Goal: Task Accomplishment & Management: Use online tool/utility

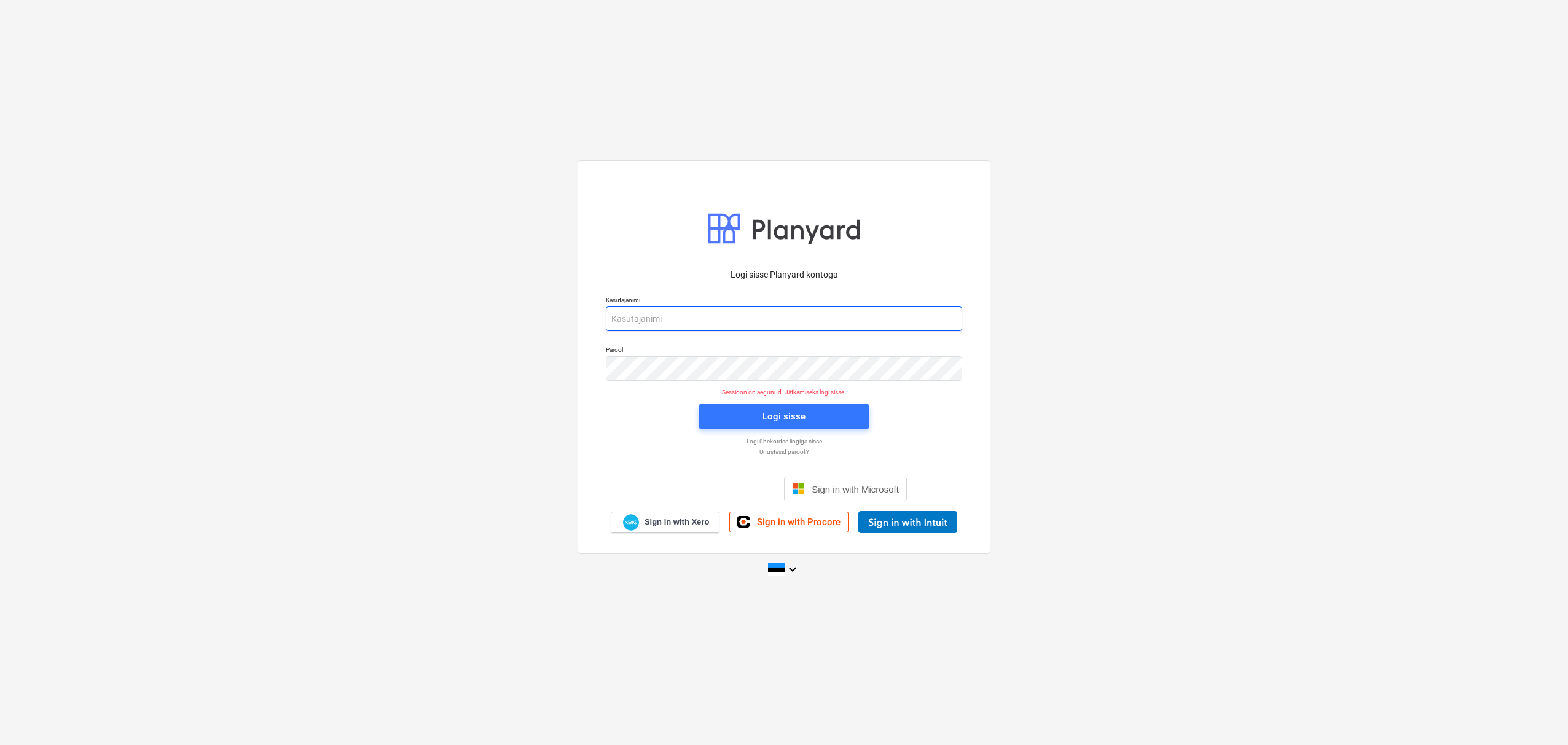
click at [727, 323] on input "email" at bounding box center [783, 319] width 356 height 24
click at [687, 319] on input "email" at bounding box center [783, 319] width 356 height 24
type input "[EMAIL_ADDRESS][DOMAIN_NAME]"
click at [812, 409] on span "Logi sisse" at bounding box center [783, 417] width 141 height 16
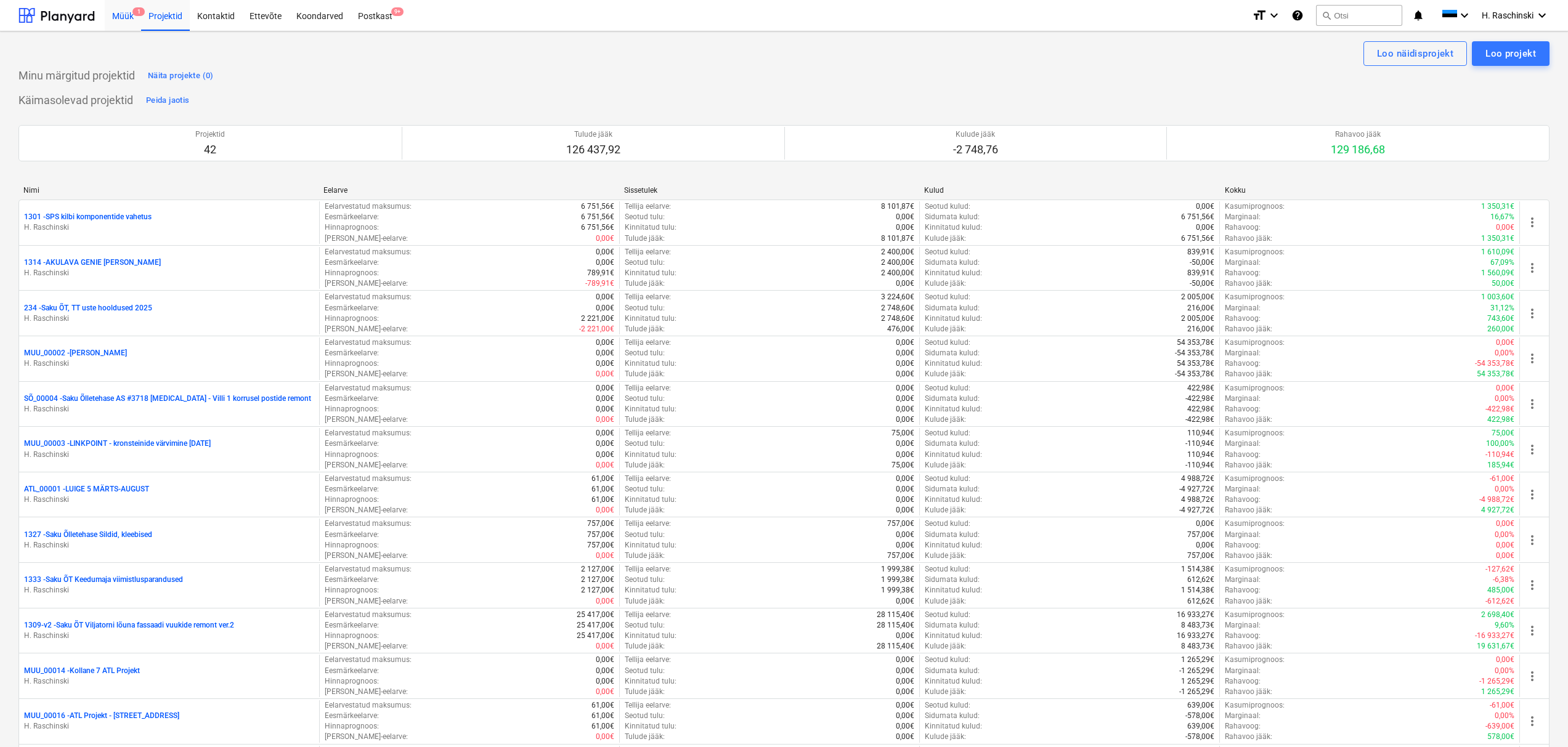
click at [125, 17] on div "Müük 1" at bounding box center [123, 15] width 37 height 31
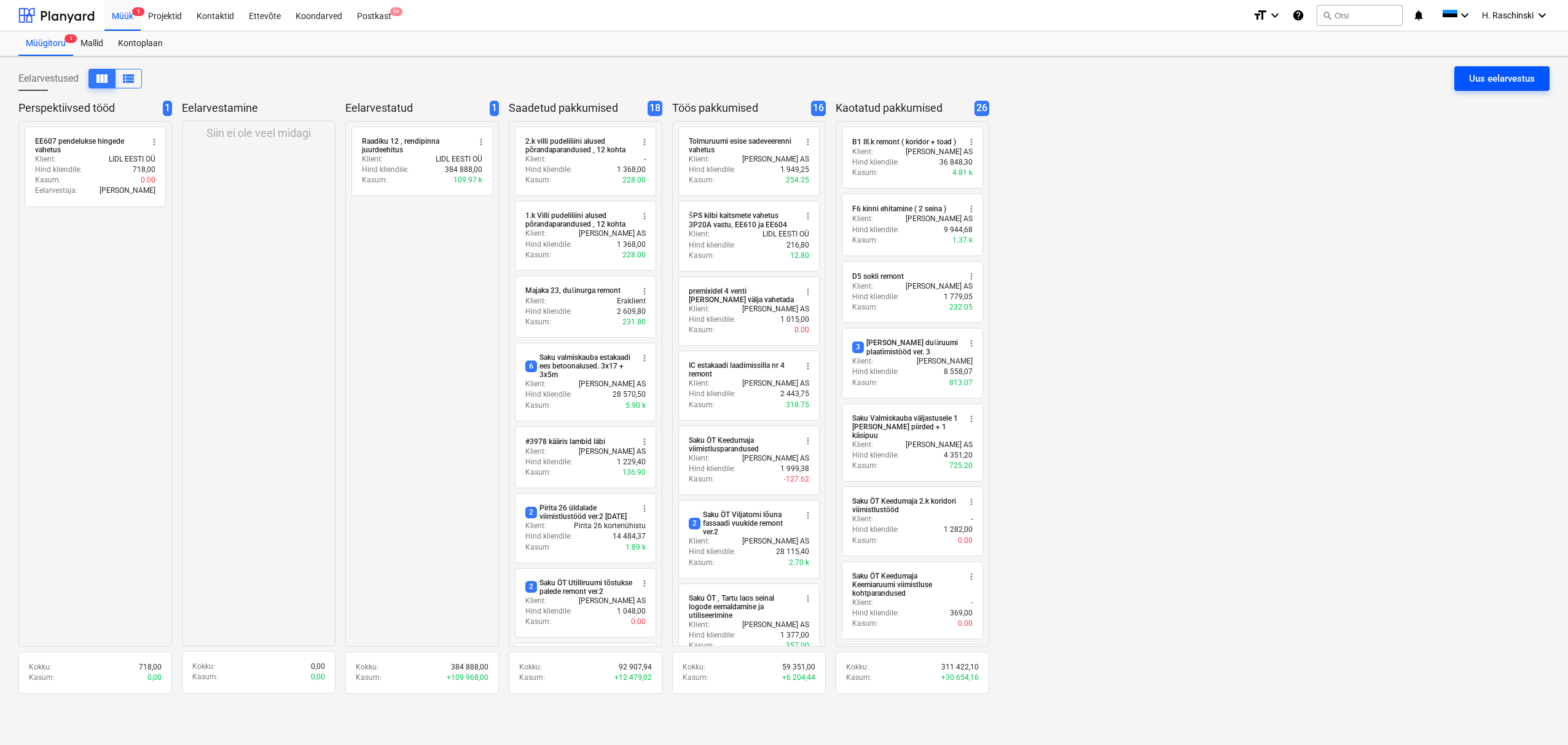
click at [1494, 78] on div "Uus eelarvestus" at bounding box center [1502, 79] width 66 height 16
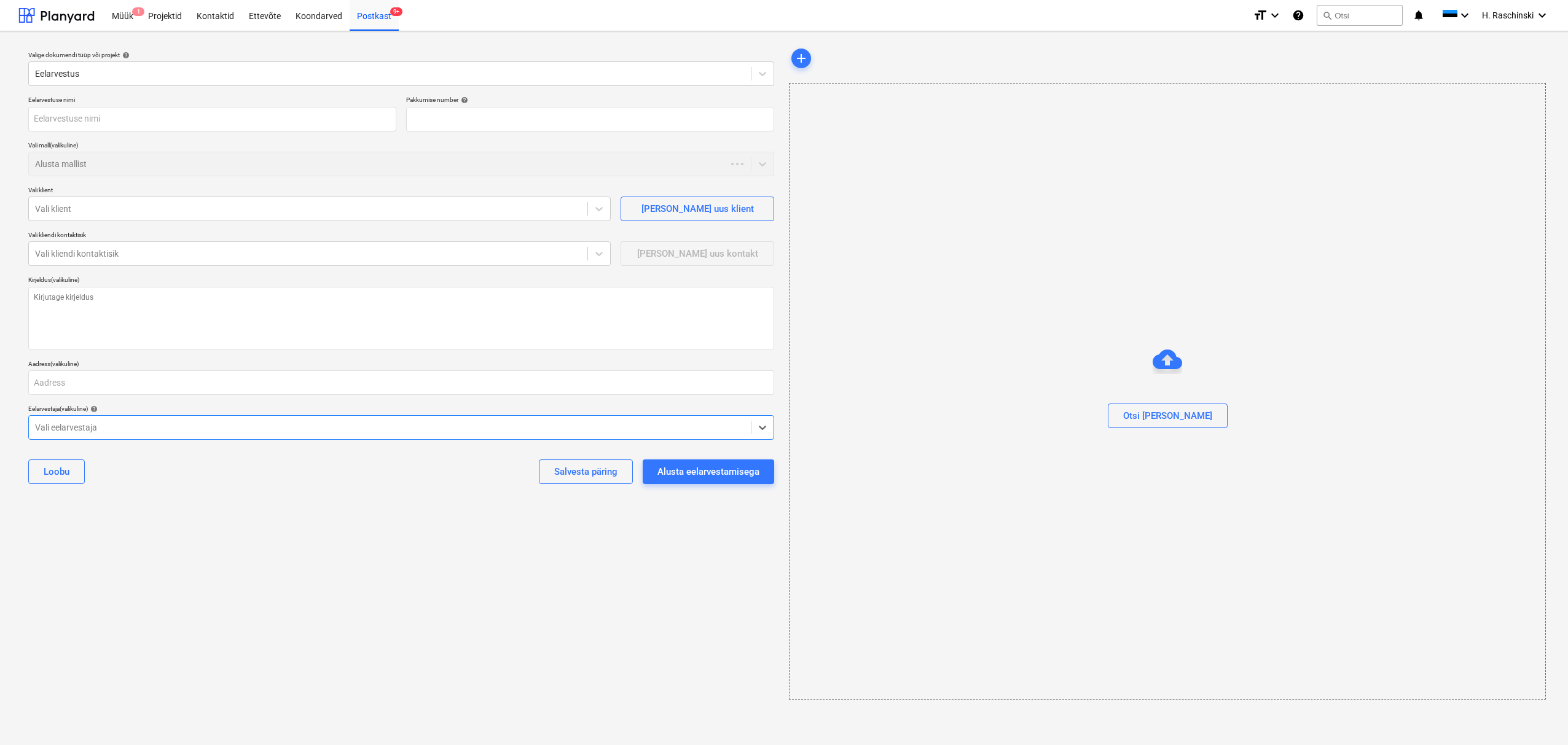
type textarea "x"
type input "QU-0095"
click at [181, 111] on input "text" at bounding box center [212, 119] width 368 height 24
click at [181, 125] on input "text" at bounding box center [212, 119] width 368 height 24
type textarea "x"
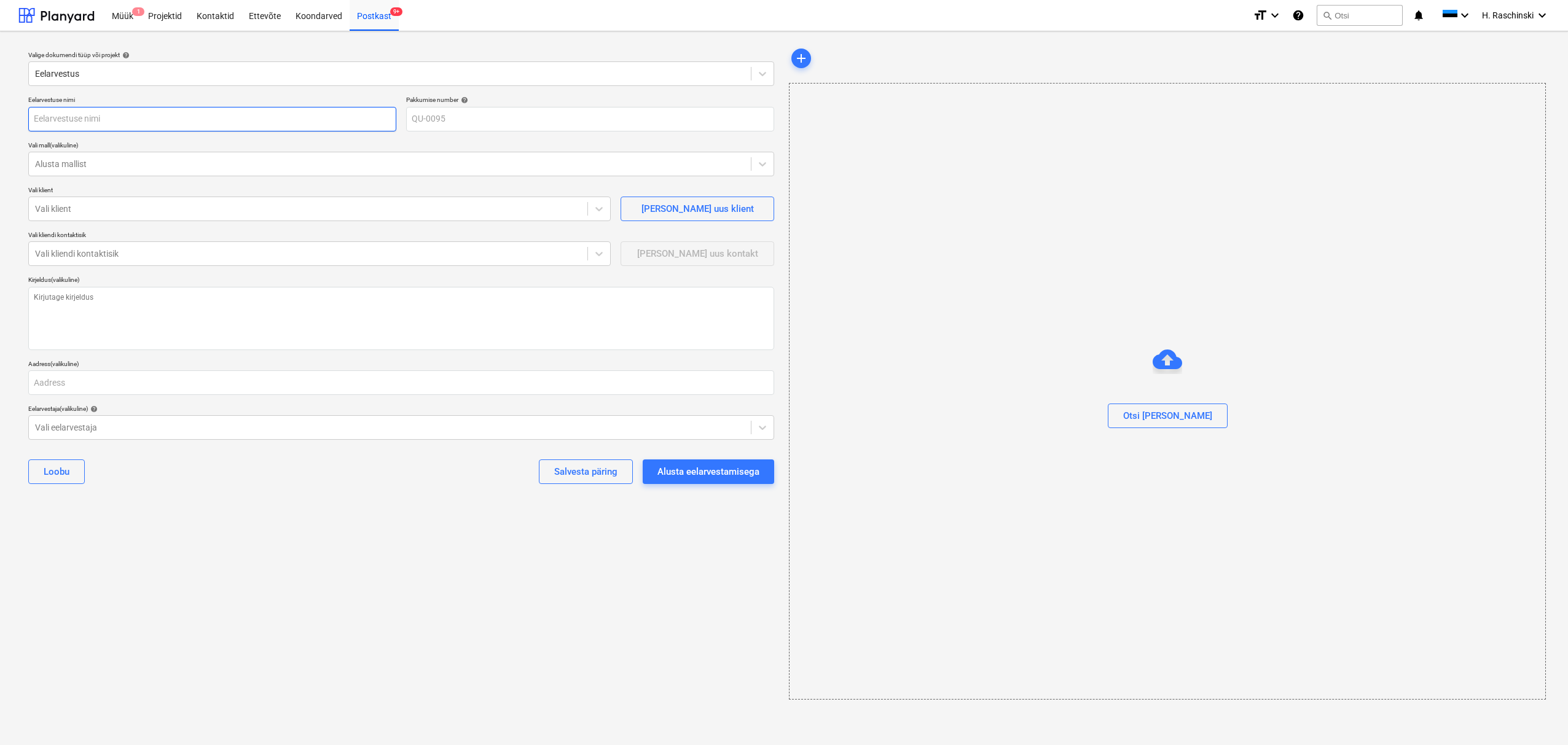
type input "S"
type textarea "x"
type input "Sa"
type textarea "x"
type input "Sak"
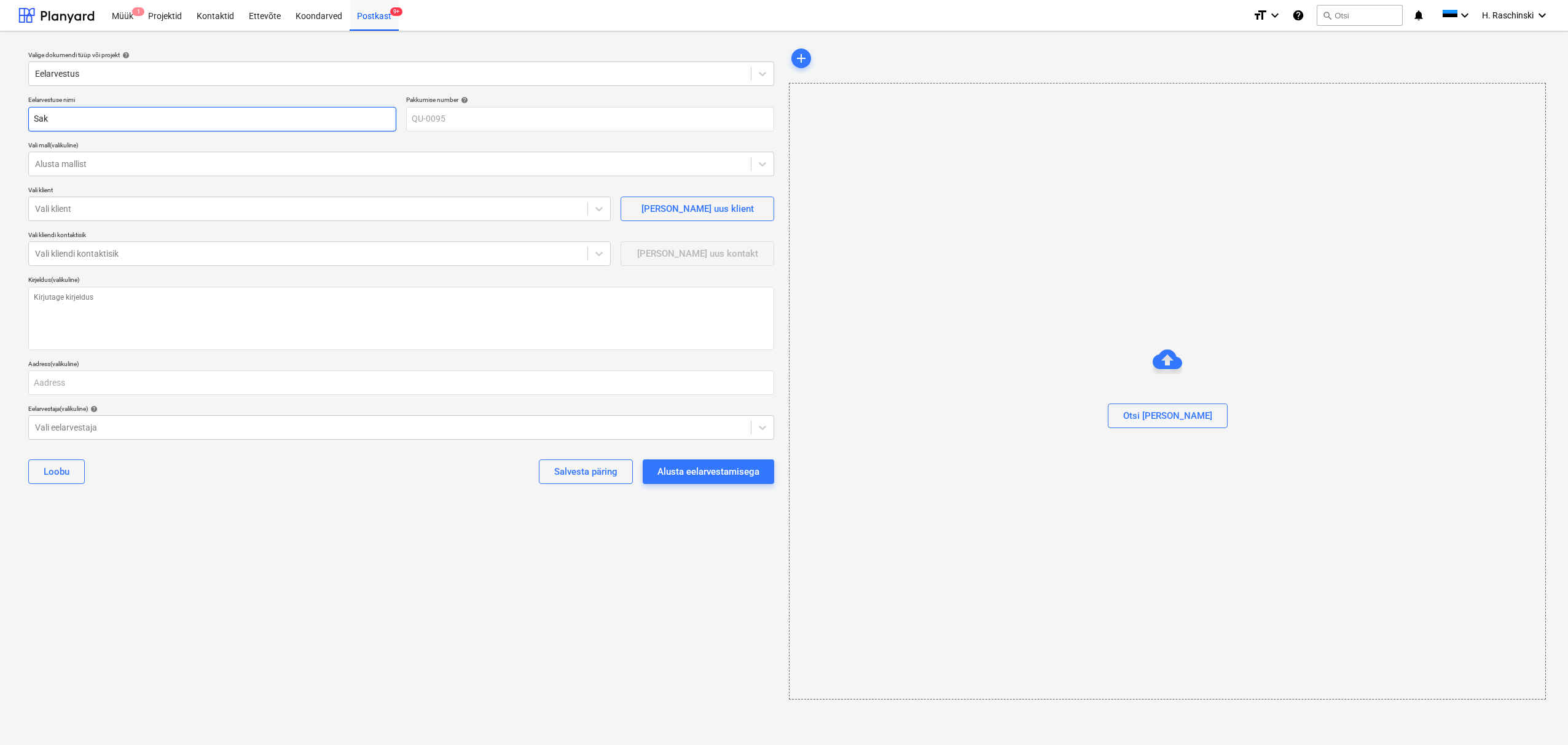
type textarea "x"
type input "Saku"
type textarea "x"
type input "Saku"
type textarea "x"
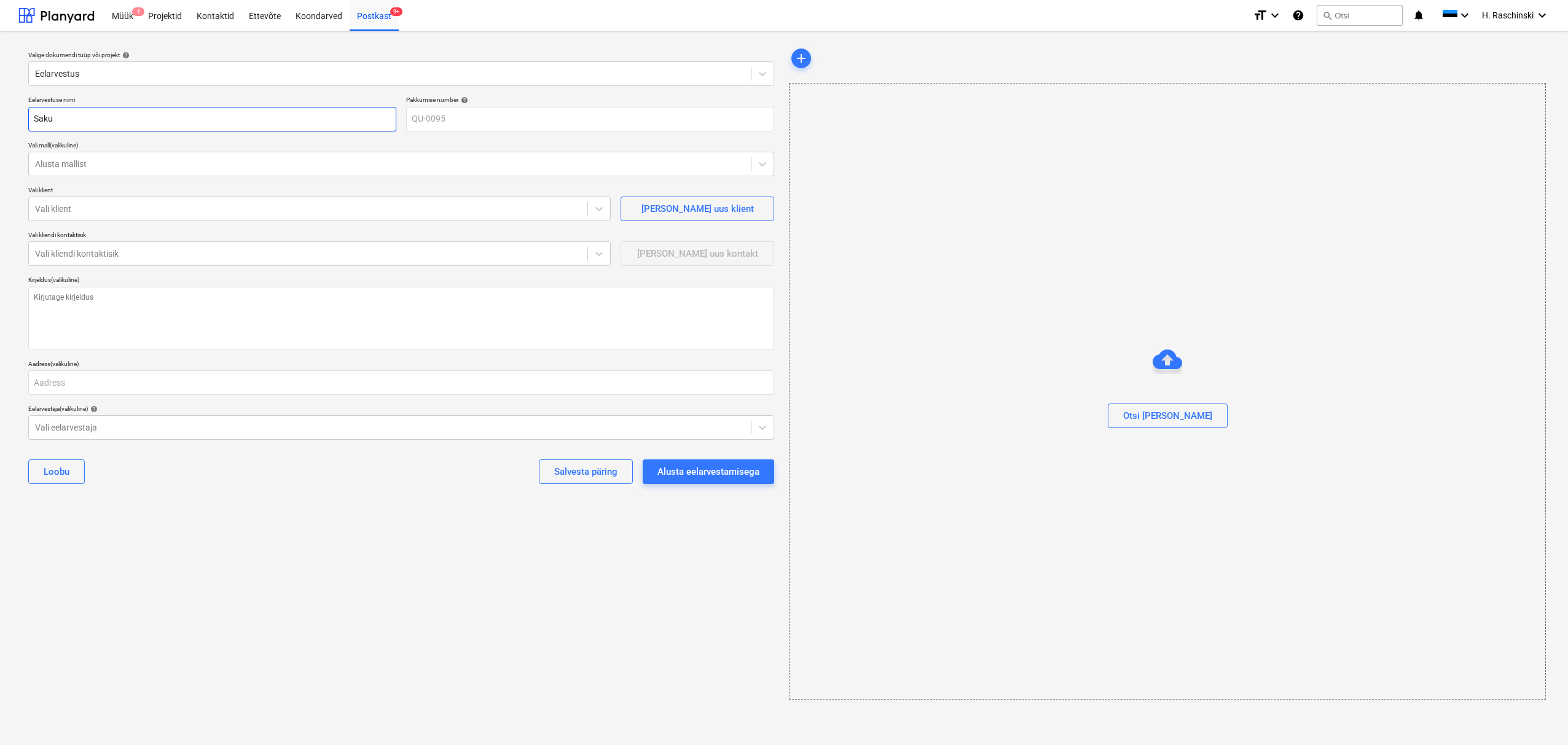
type input "Saku p"
type textarea "x"
type input "Saku pu"
type textarea "x"
type input "Saku pub"
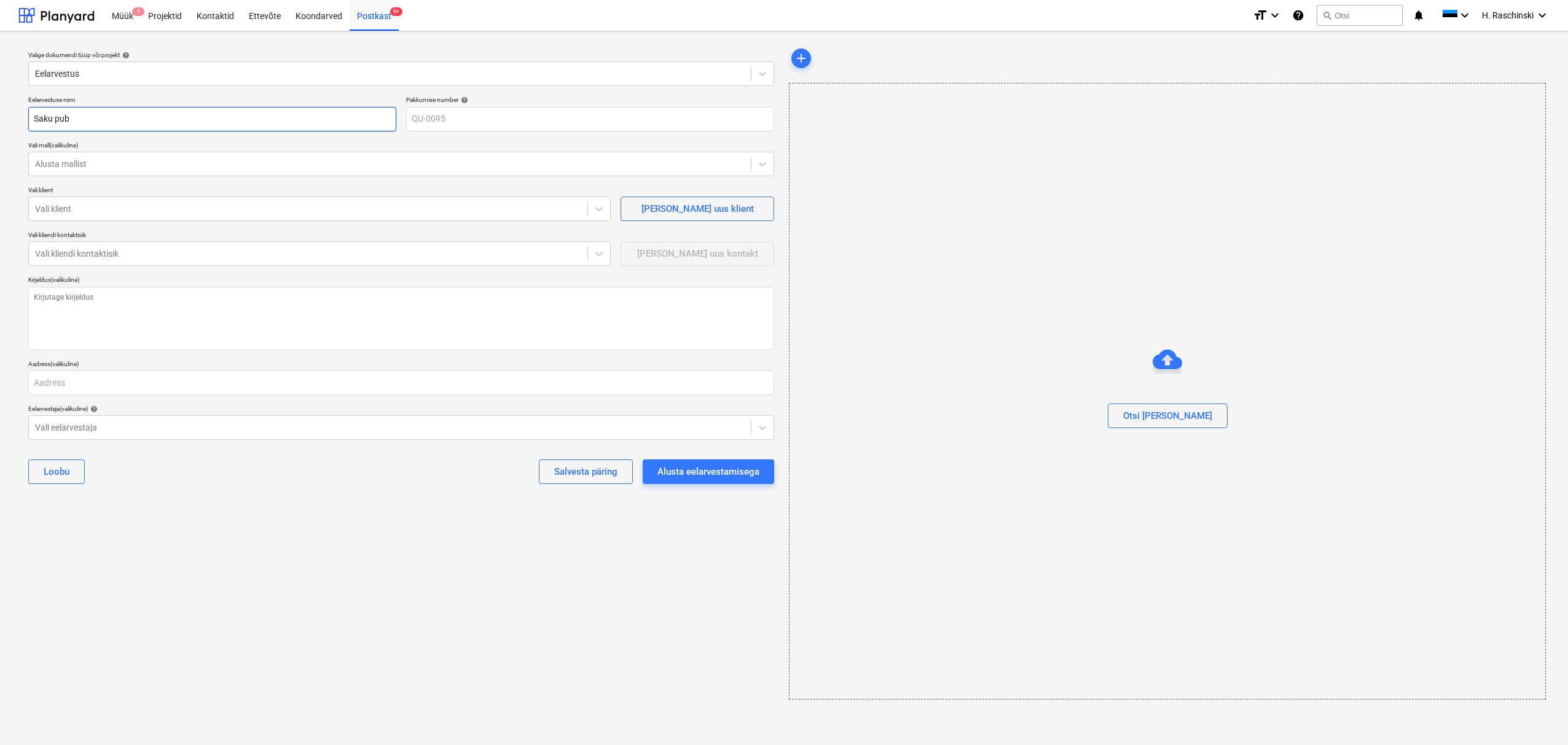
type textarea "x"
type input "Saku pubi"
type textarea "x"
type input "Saku pubi"
type textarea "x"
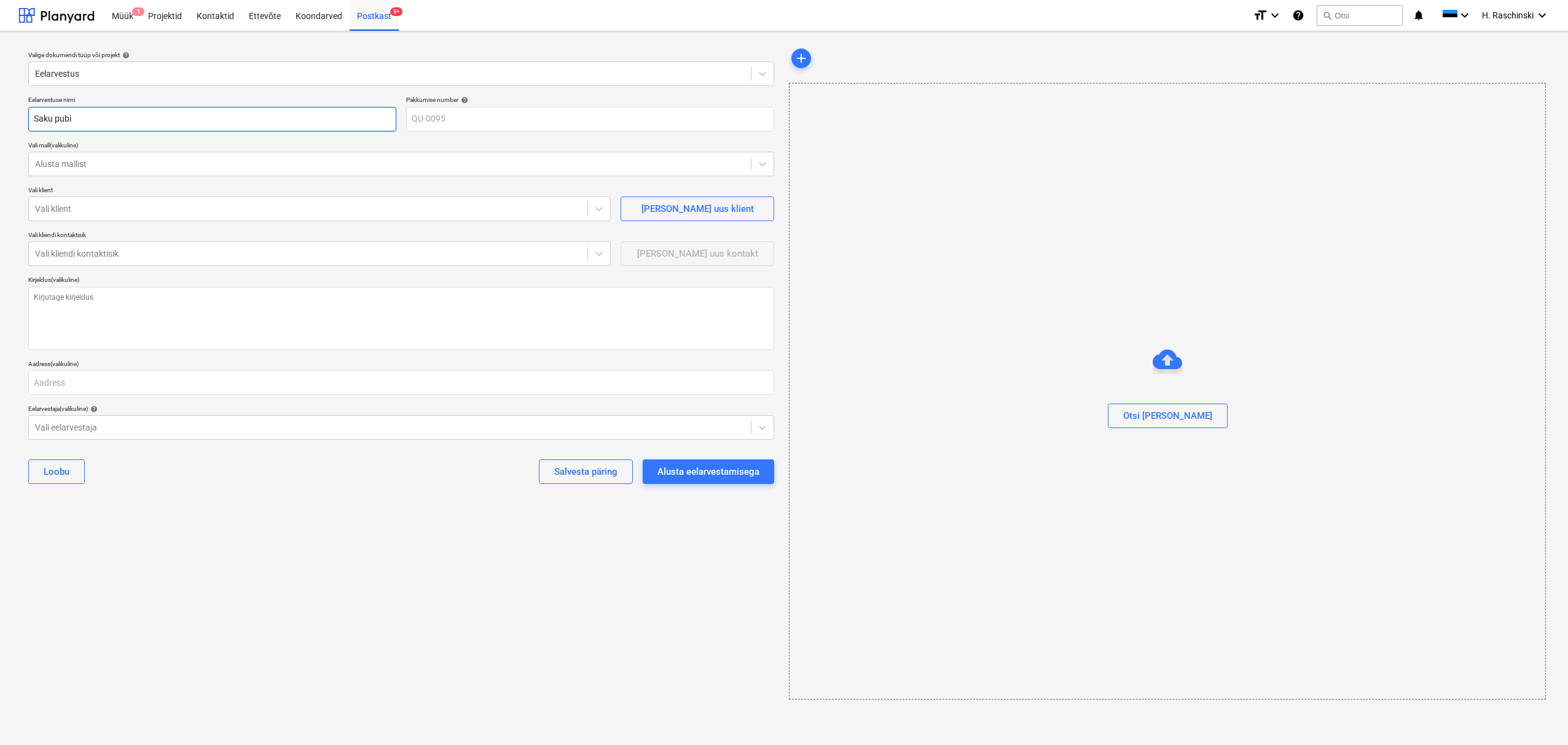
type input "Saku pubi p"
type textarea "x"
type input "Saku pubi pr"
type textarea "x"
type input "Saku pubi pra"
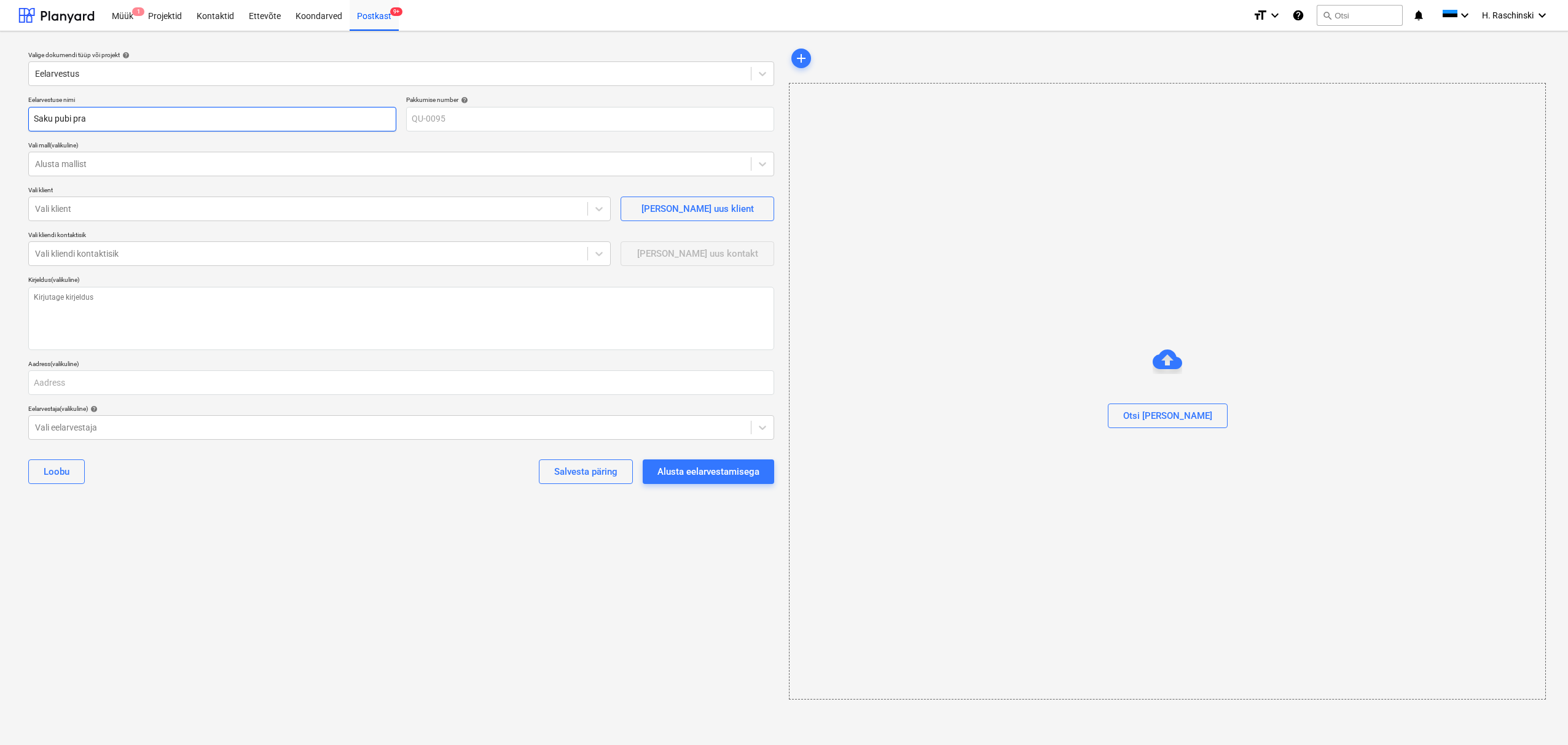
type textarea "x"
type input "Saku pubi pr"
type textarea "x"
type input "Saku pubi p"
type textarea "x"
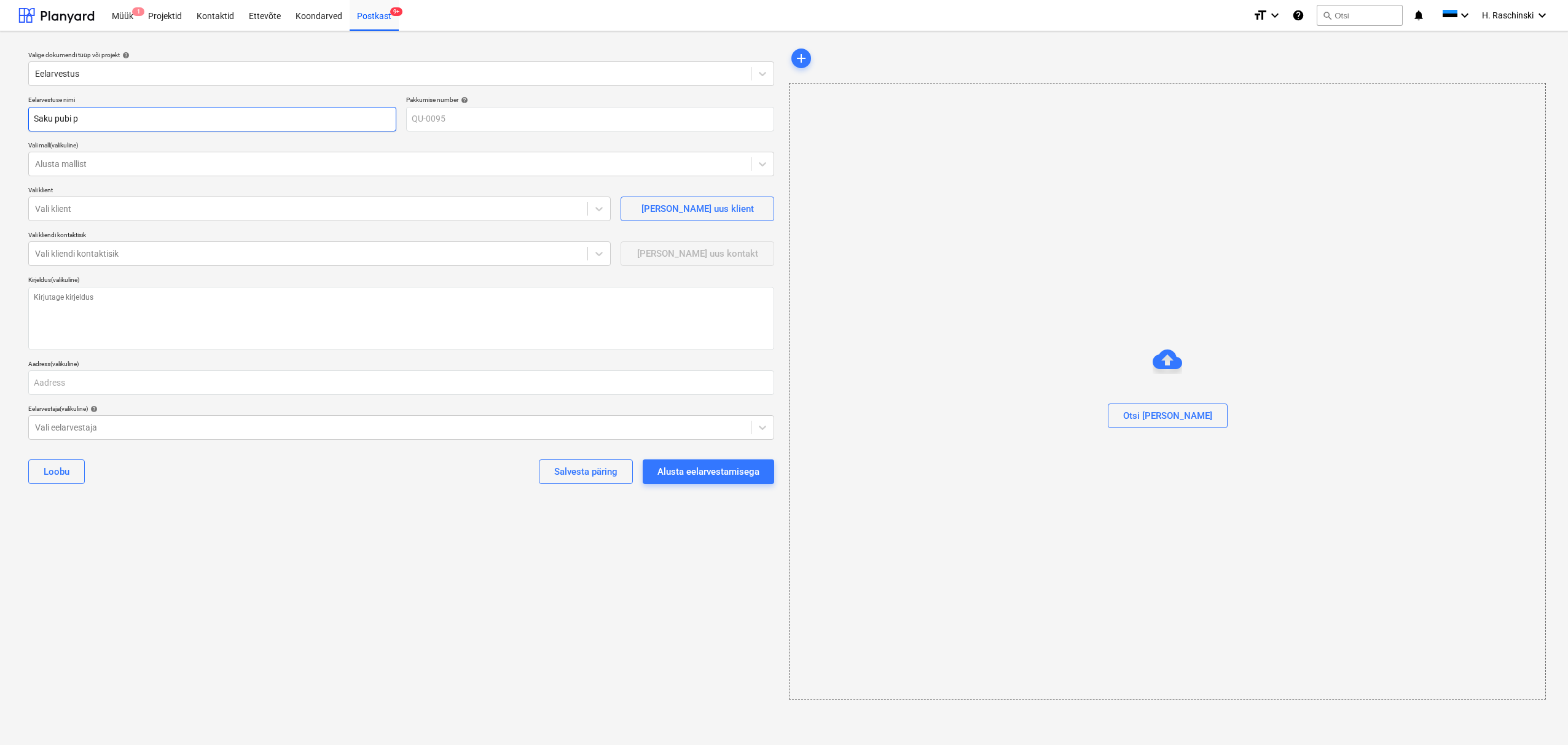
type input "Saku pubi pa"
type textarea "x"
type input "Saku pubi par"
type textarea "x"
type input "Saku pubi para"
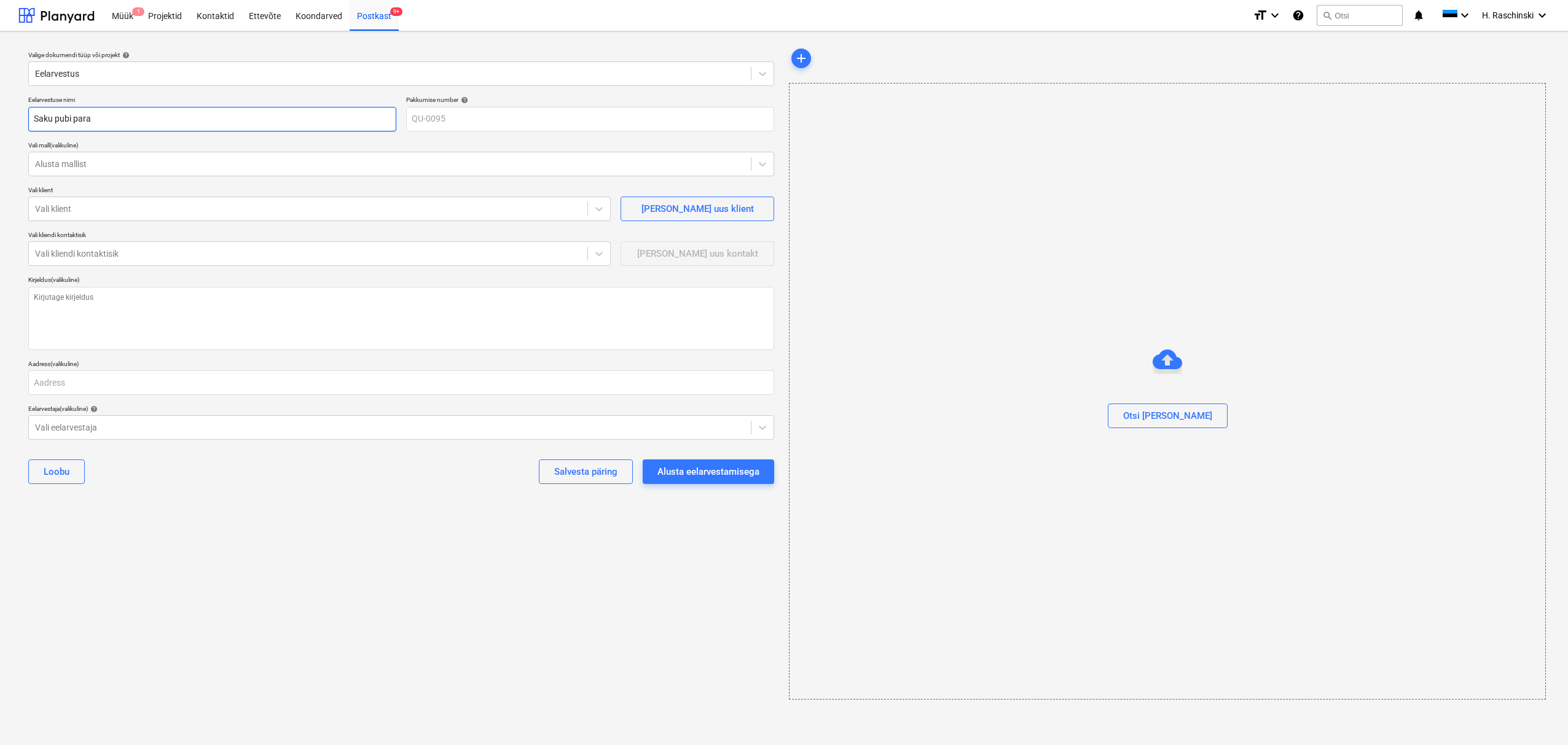
type textarea "x"
type input "Saku pubi parap"
type textarea "x"
type input "Saku pubi parape"
type textarea "x"
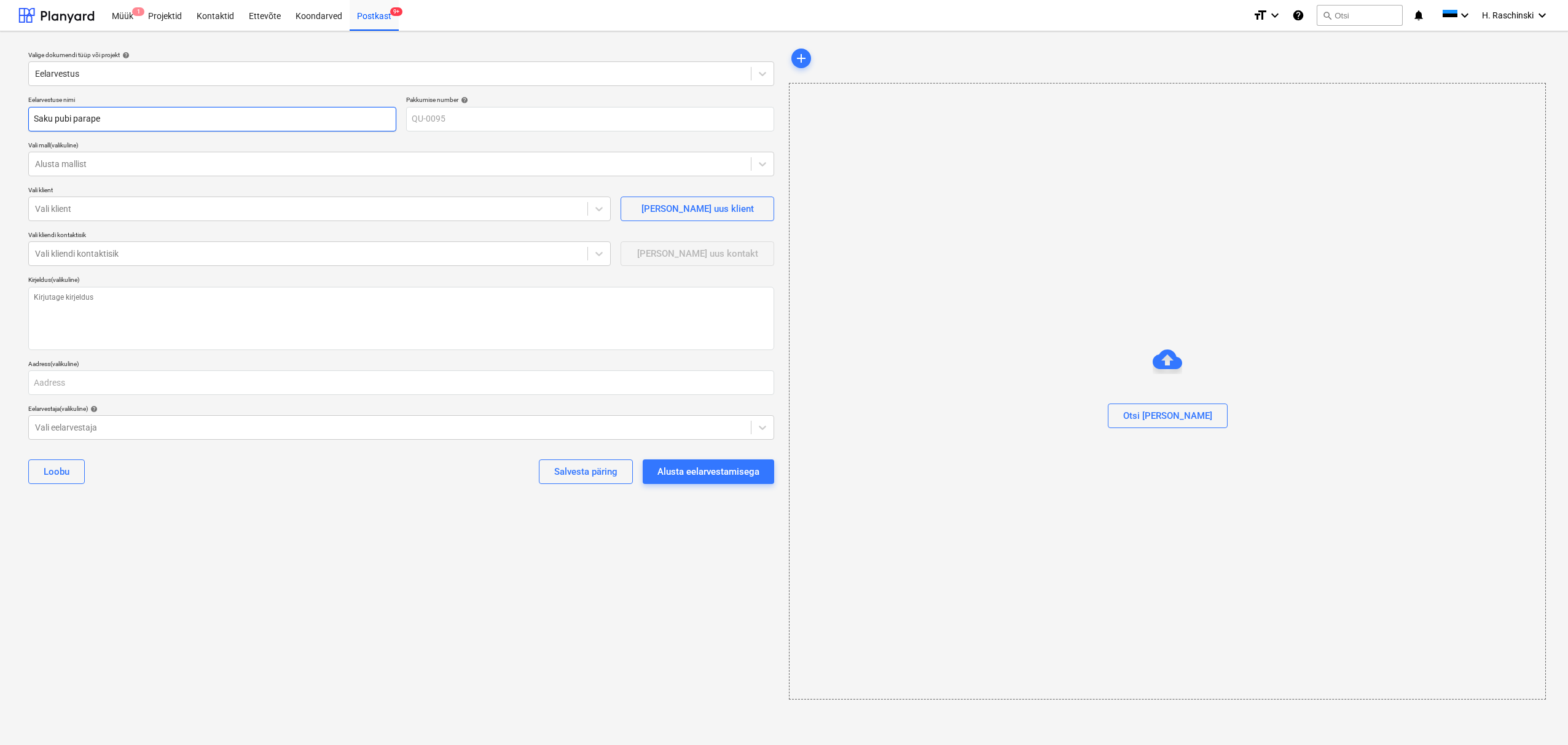
type input "Saku pubi parapet"
type textarea "x"
type input "Saku pubi parapeti"
type textarea "x"
type input "Saku pubi parapeti"
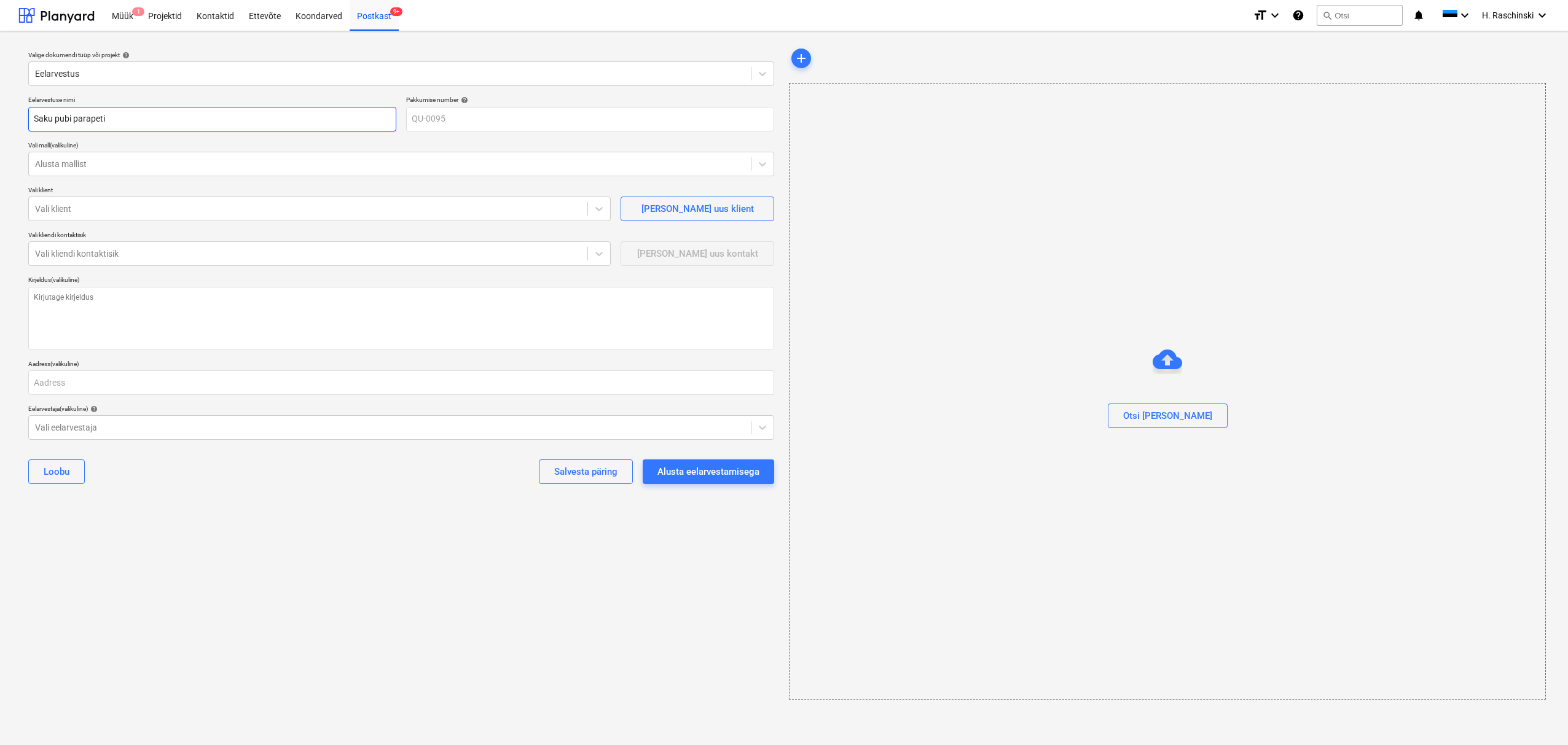
type textarea "x"
type input "Saku pubi parapeti e"
type textarea "x"
type input "Saku pubi parapeti eh"
type textarea "x"
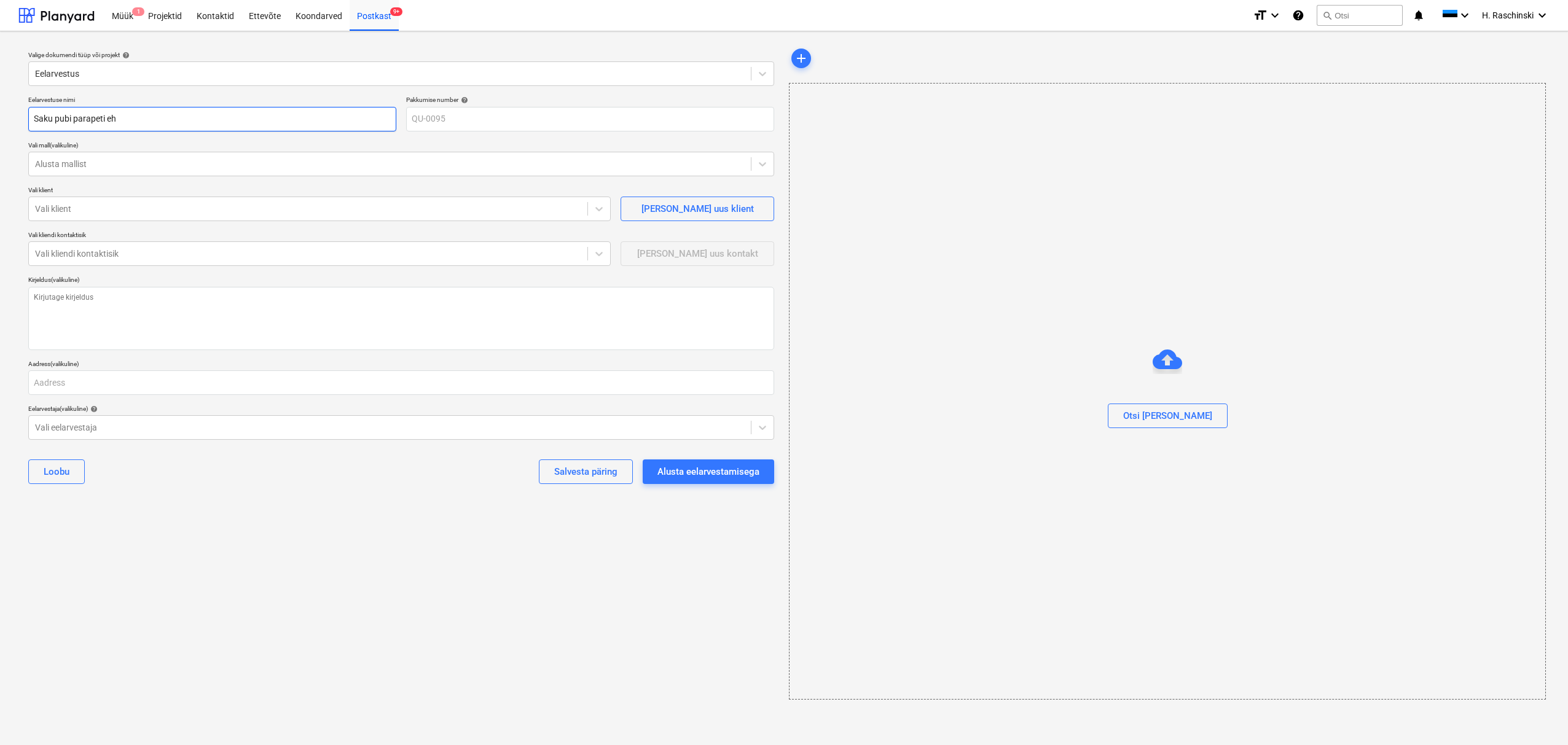
type input "Saku pubi parapeti ehi"
type textarea "x"
type input "Saku pubi parapeti ehit"
type textarea "x"
type input "Saku pubi parapeti ehitu"
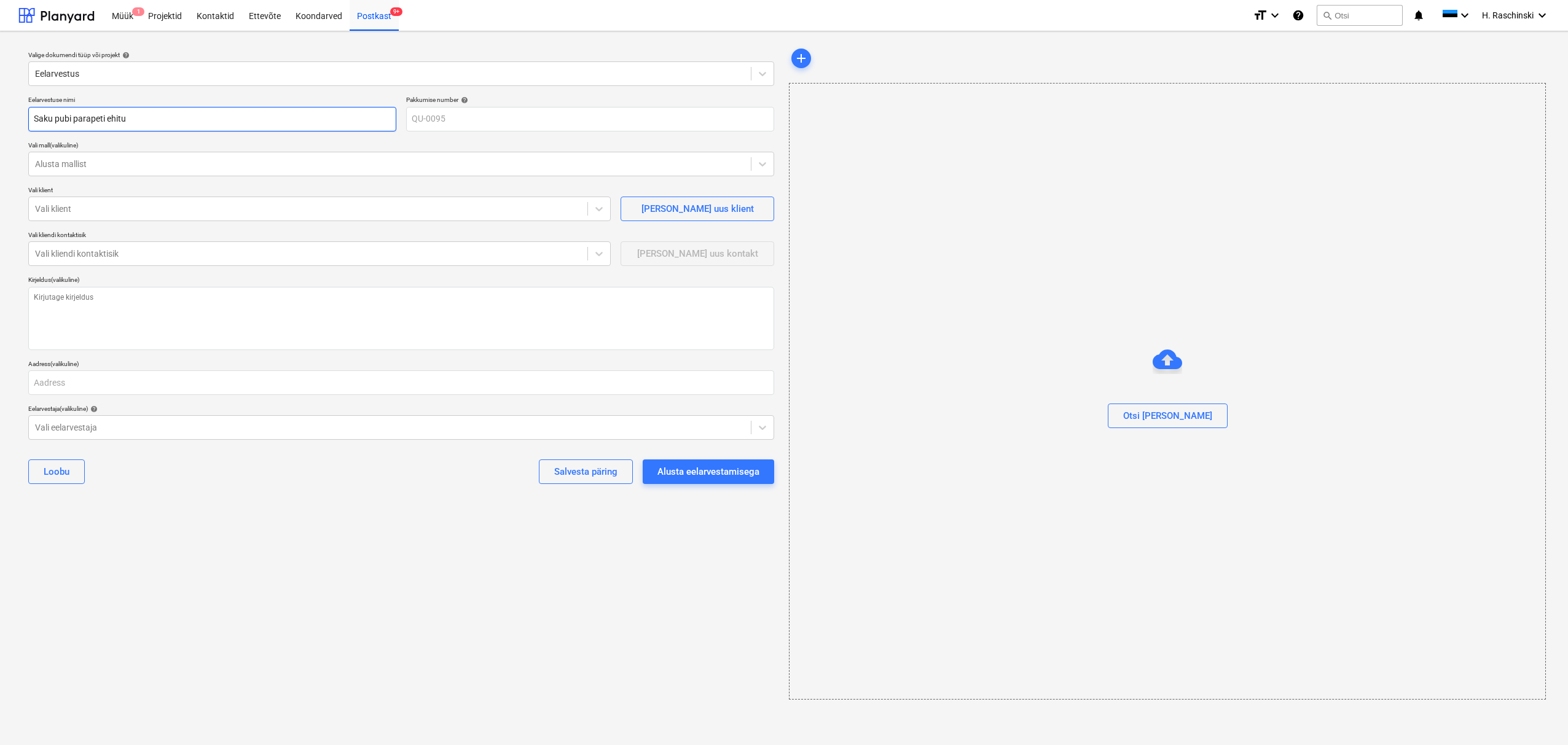
type textarea "x"
type input "Saku pubi parapeti ehitus"
type textarea "x"
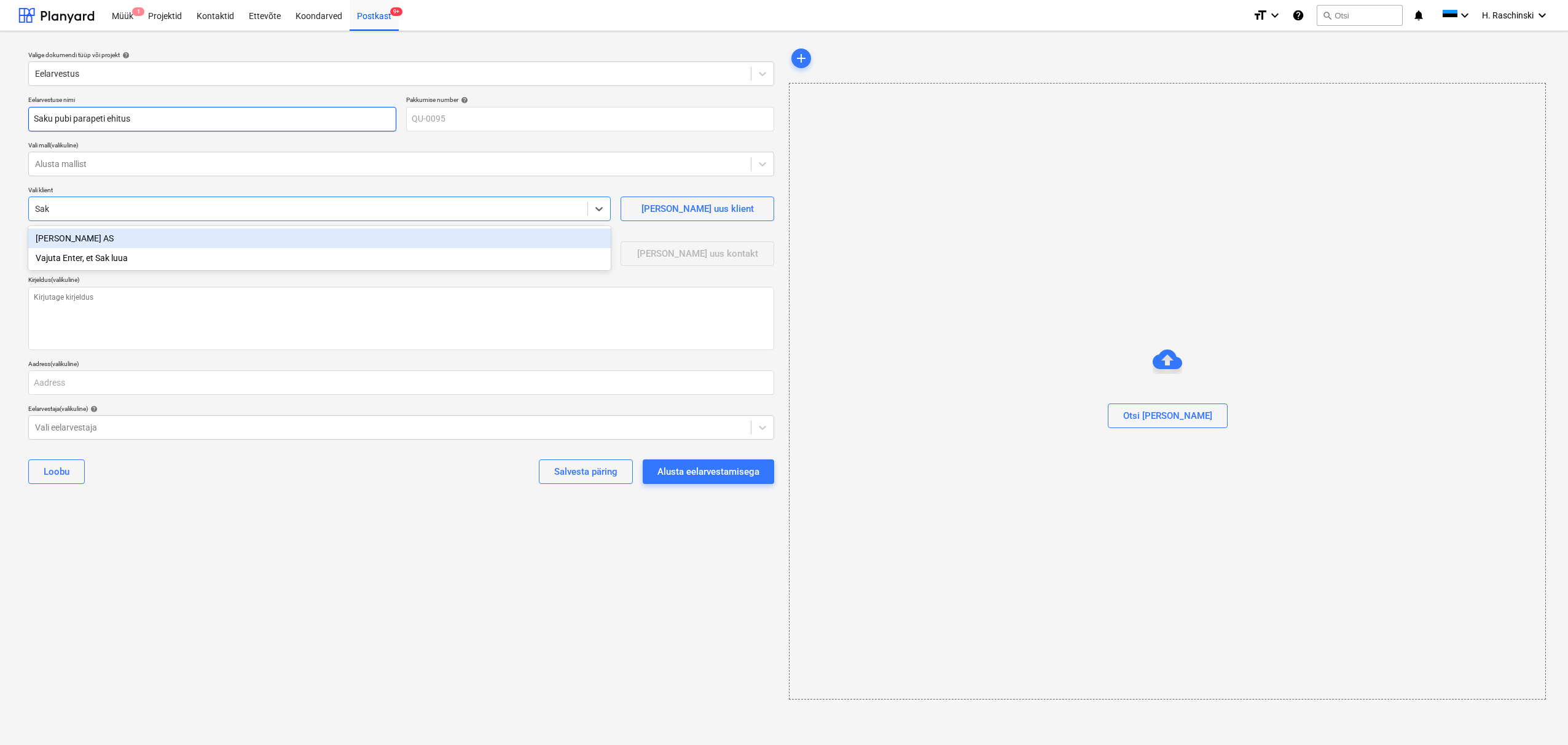
type input "Saku"
type textarea "x"
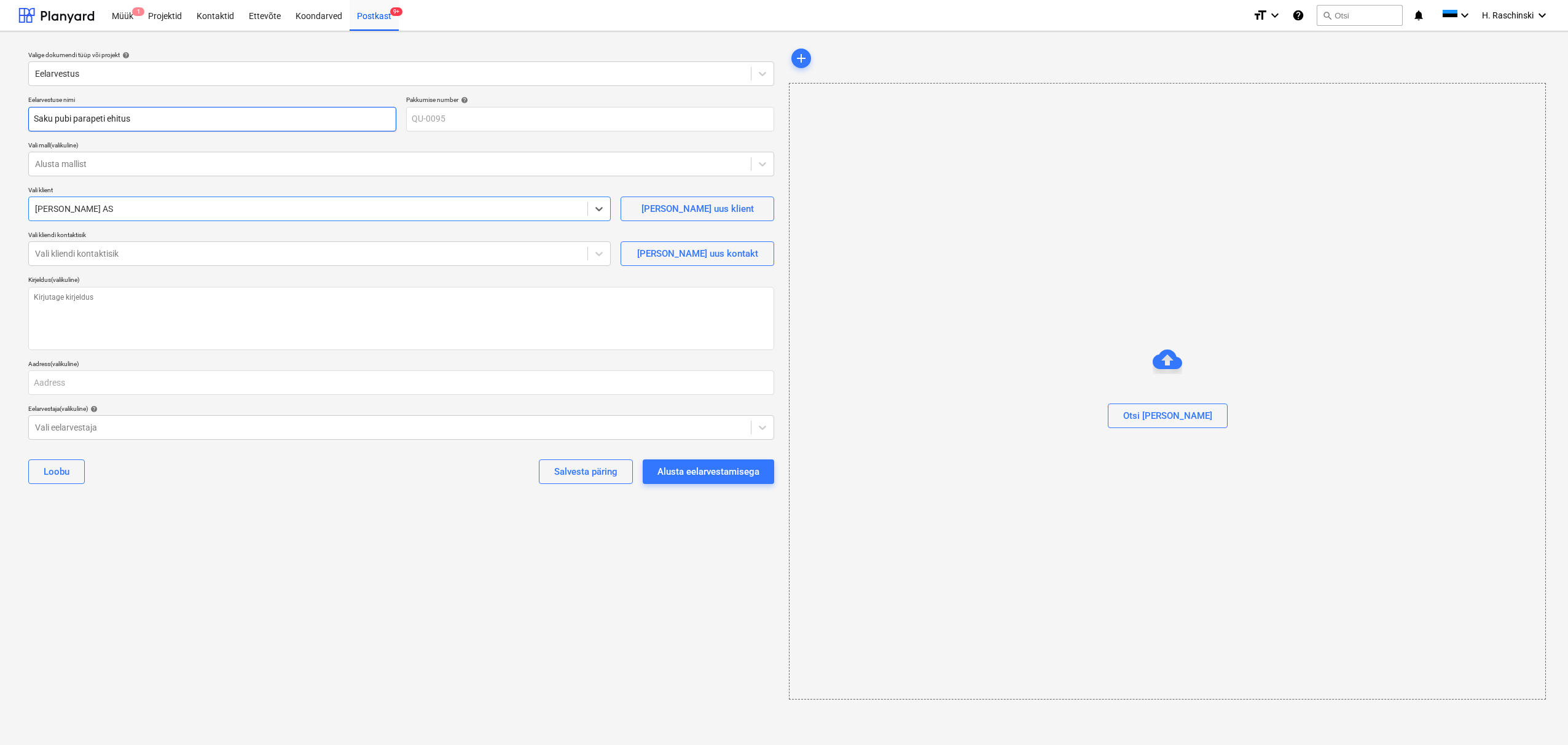
type textarea "x"
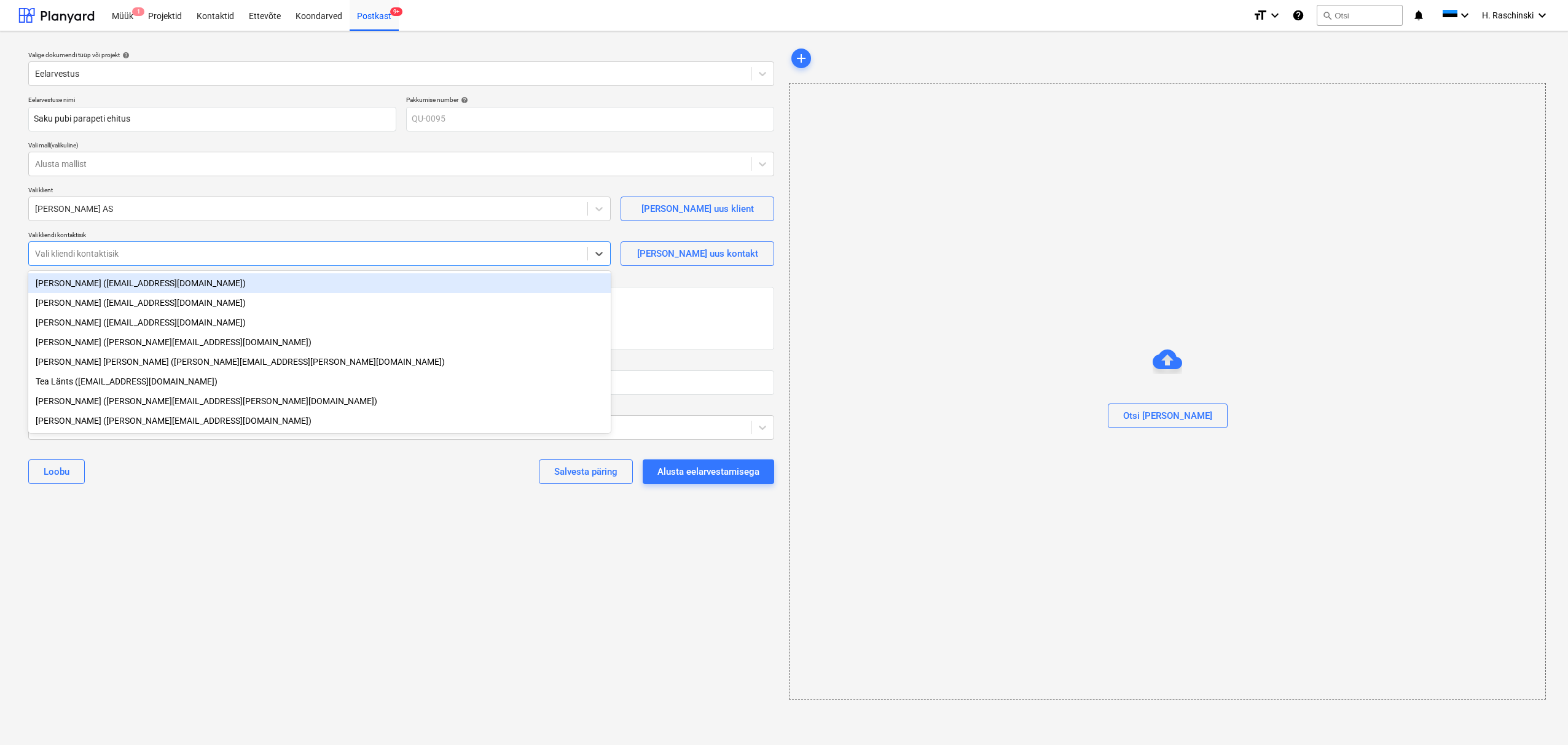
click at [134, 248] on div at bounding box center [308, 253] width 546 height 12
type input "a"
click at [139, 280] on div "[PERSON_NAME] ([EMAIL_ADDRESS][DOMAIN_NAME])" at bounding box center [320, 283] width 583 height 20
type textarea "x"
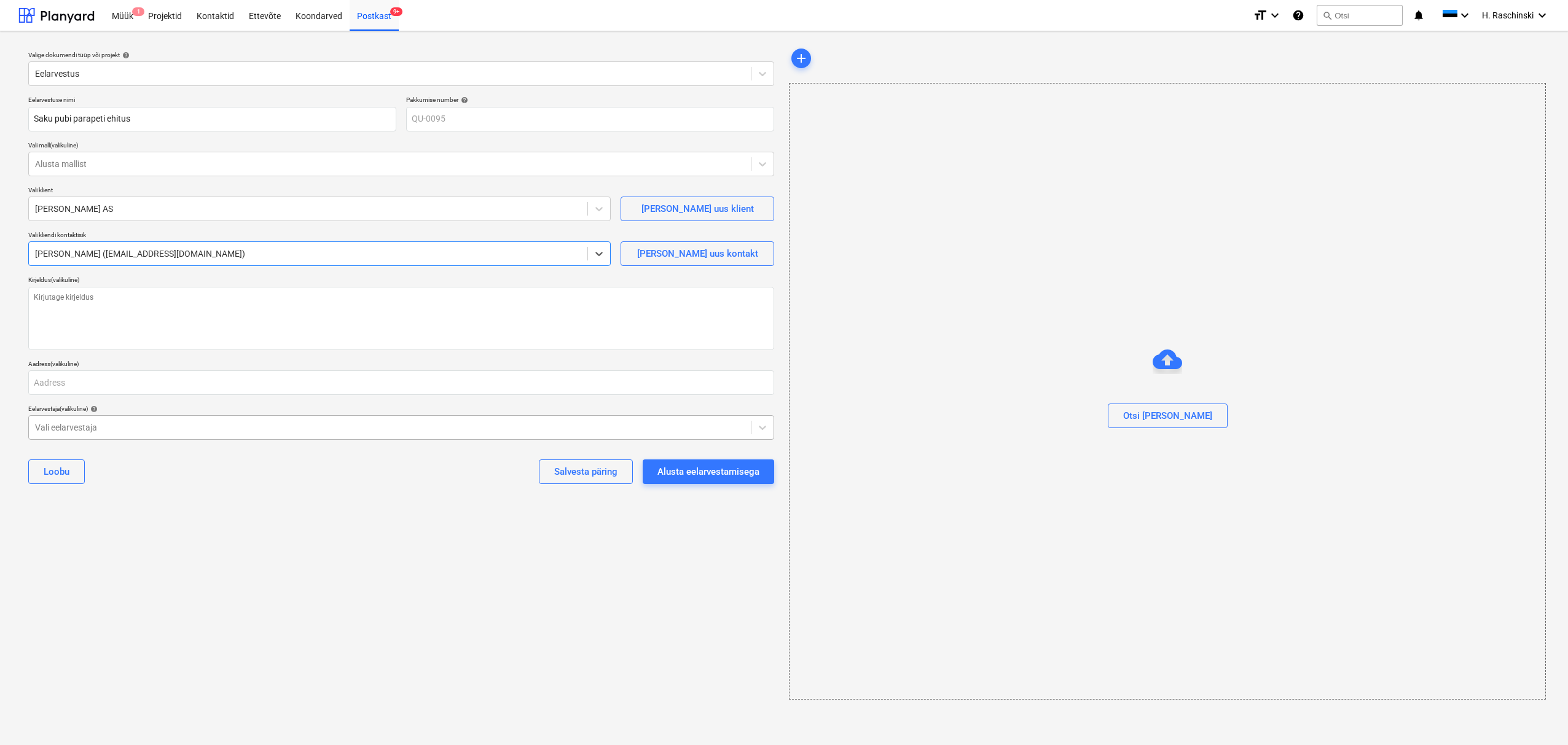
click at [118, 426] on div at bounding box center [390, 428] width 710 height 12
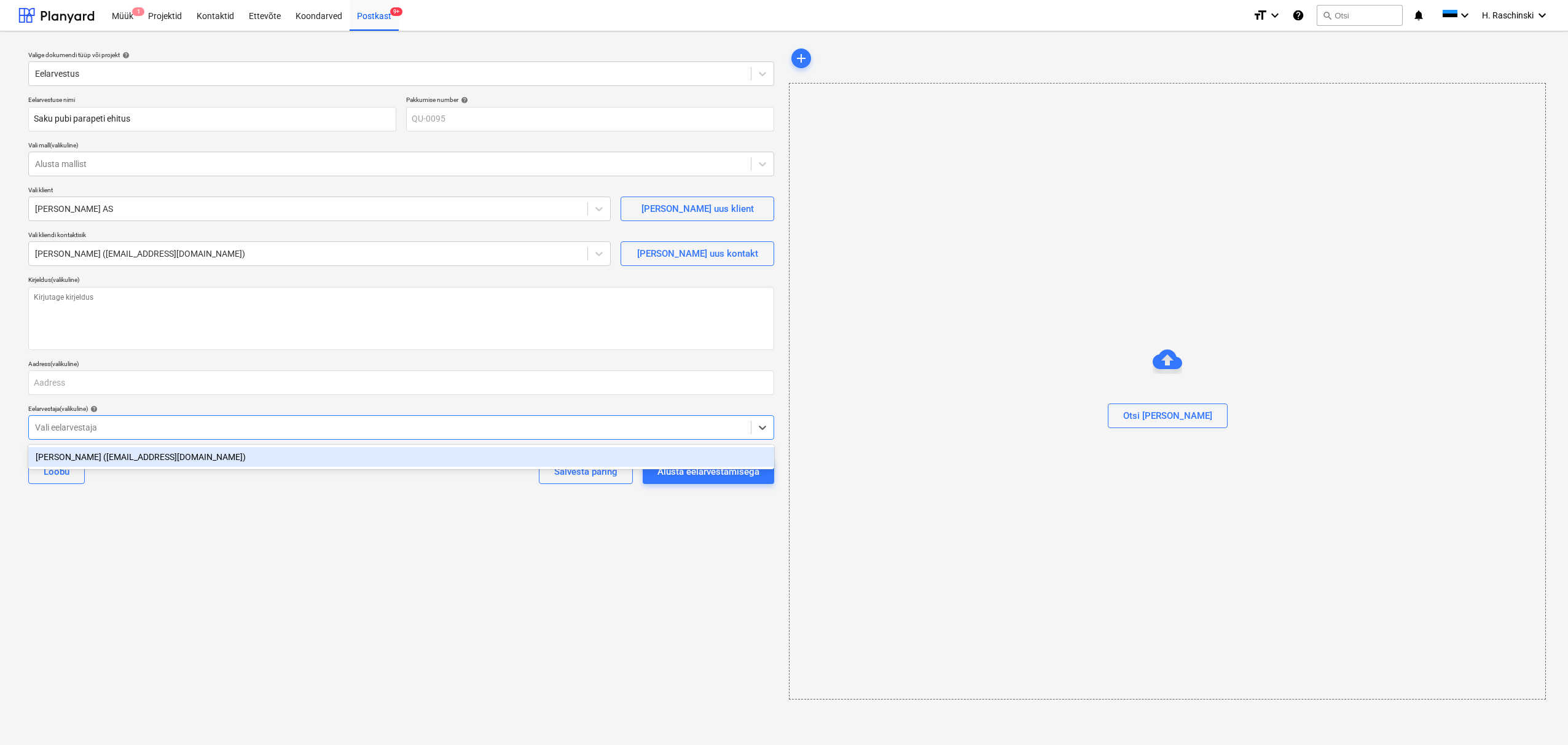
click at [106, 456] on div "[PERSON_NAME] ([EMAIL_ADDRESS][DOMAIN_NAME])" at bounding box center [401, 457] width 746 height 20
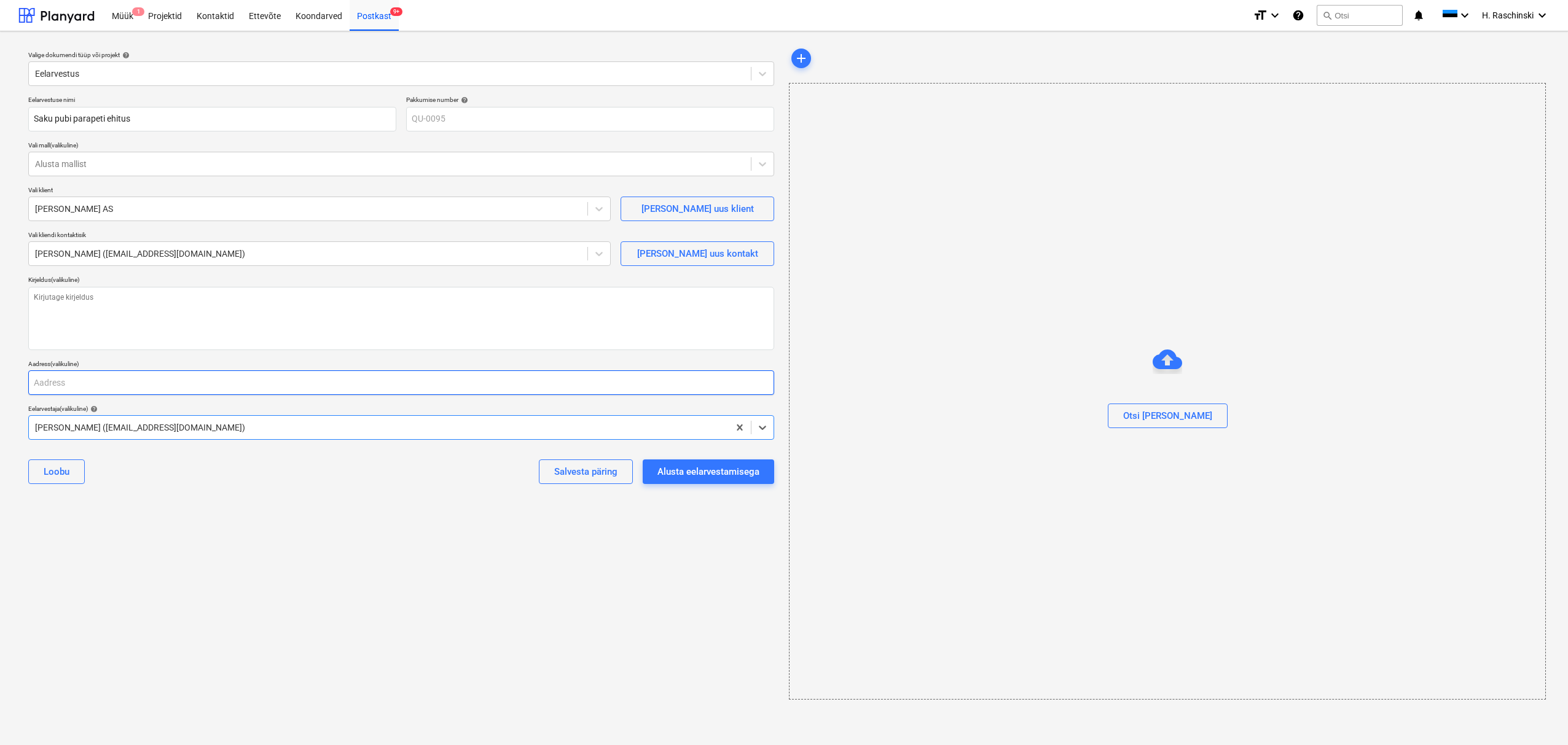
click at [103, 389] on input "text" at bounding box center [401, 382] width 746 height 24
type textarea "x"
type input "T"
type textarea "x"
type input "Ta"
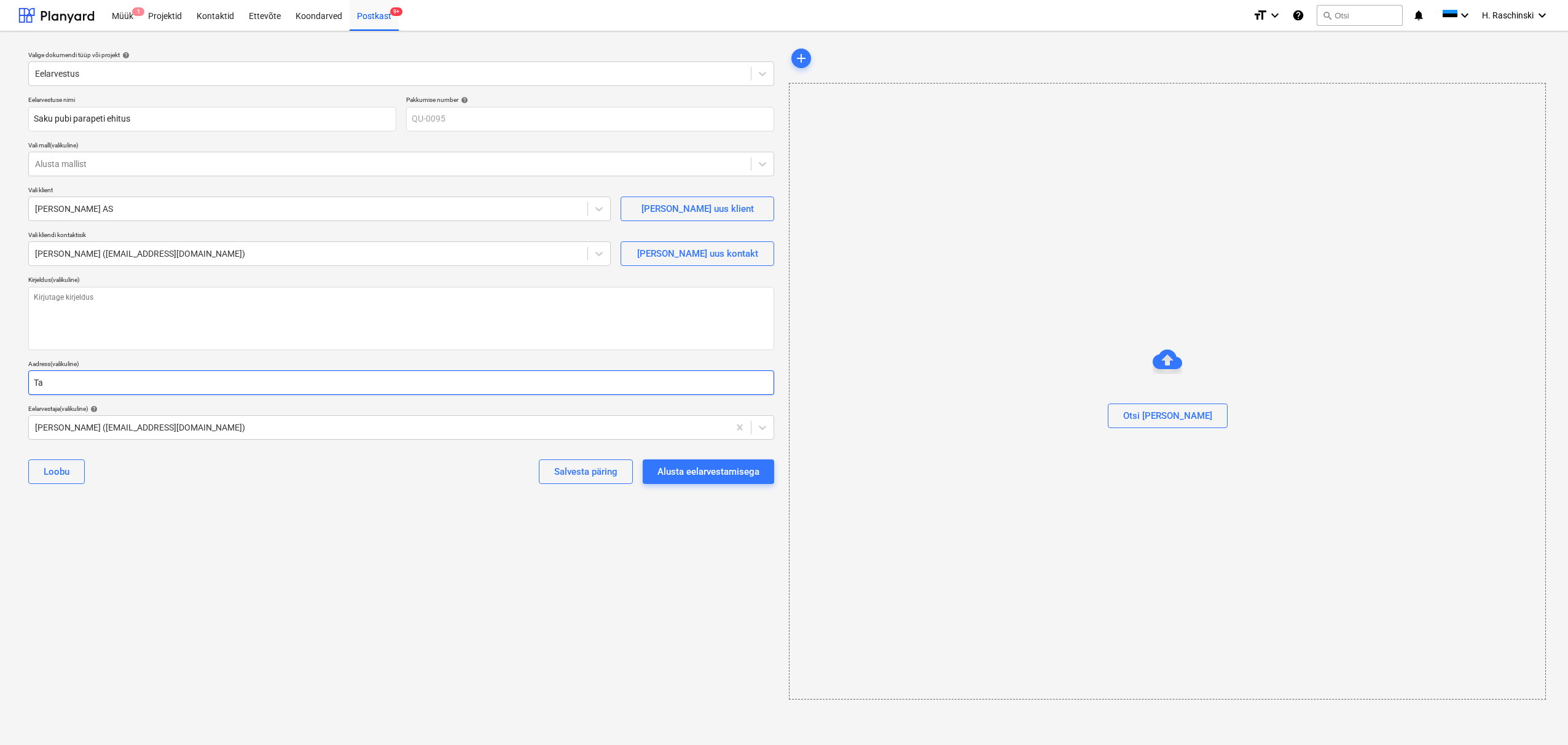
type textarea "x"
type input "Tal"
type textarea "x"
type input "Tall"
type textarea "x"
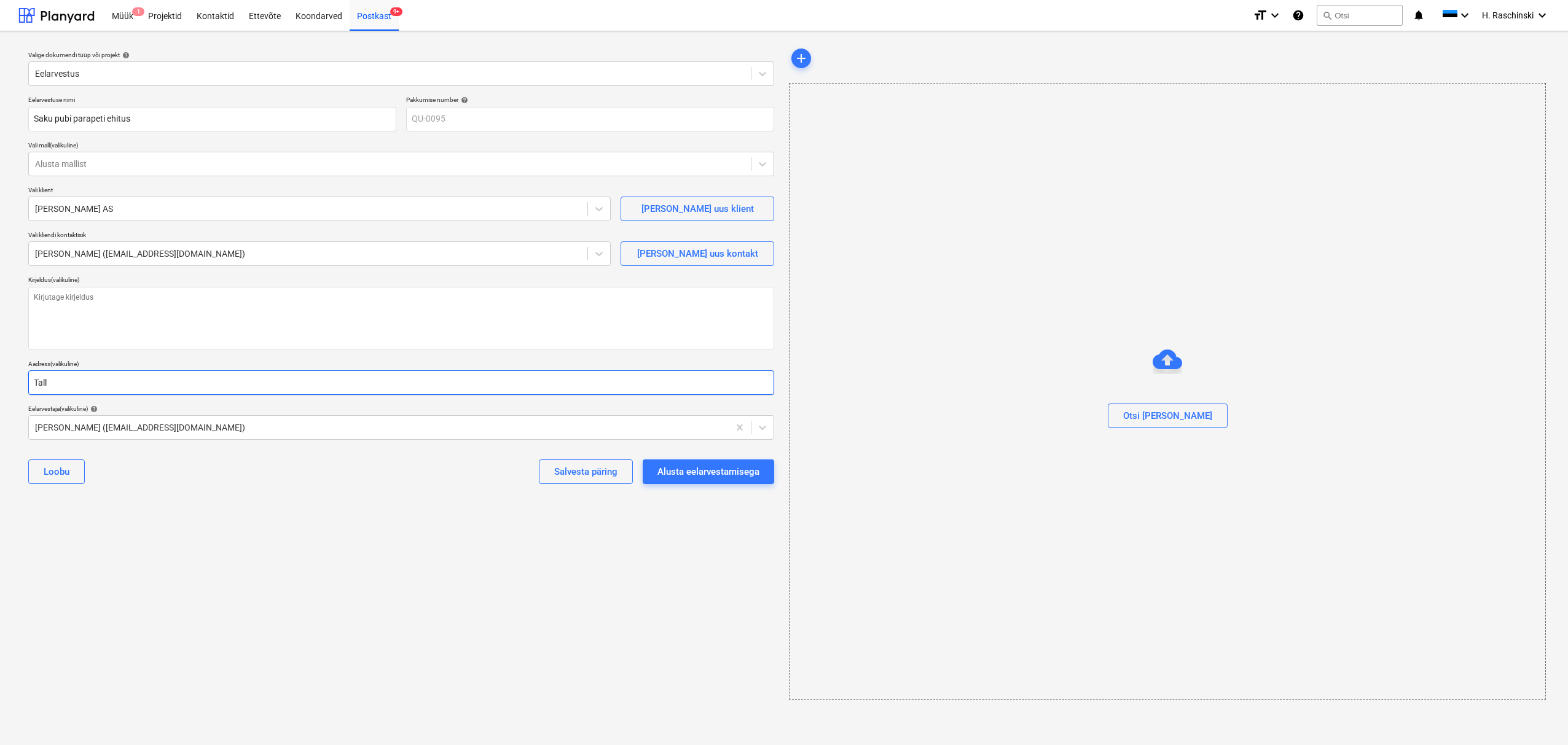
type input "Talli"
type textarea "x"
type input "Tallin"
type textarea "x"
type input "Tallin"
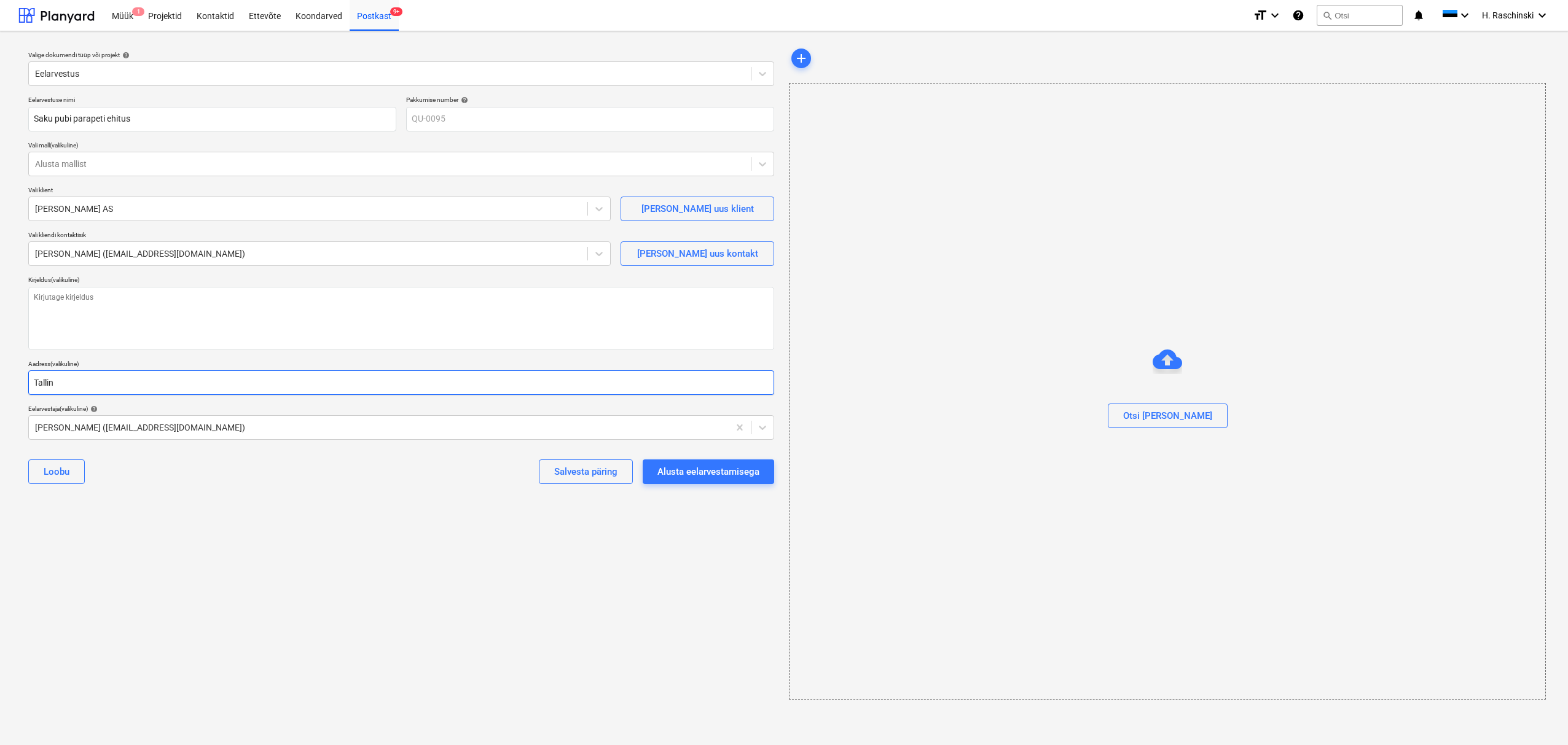
type textarea "x"
type input "Tallin m"
type textarea "x"
type input "Tallin mn"
type textarea "x"
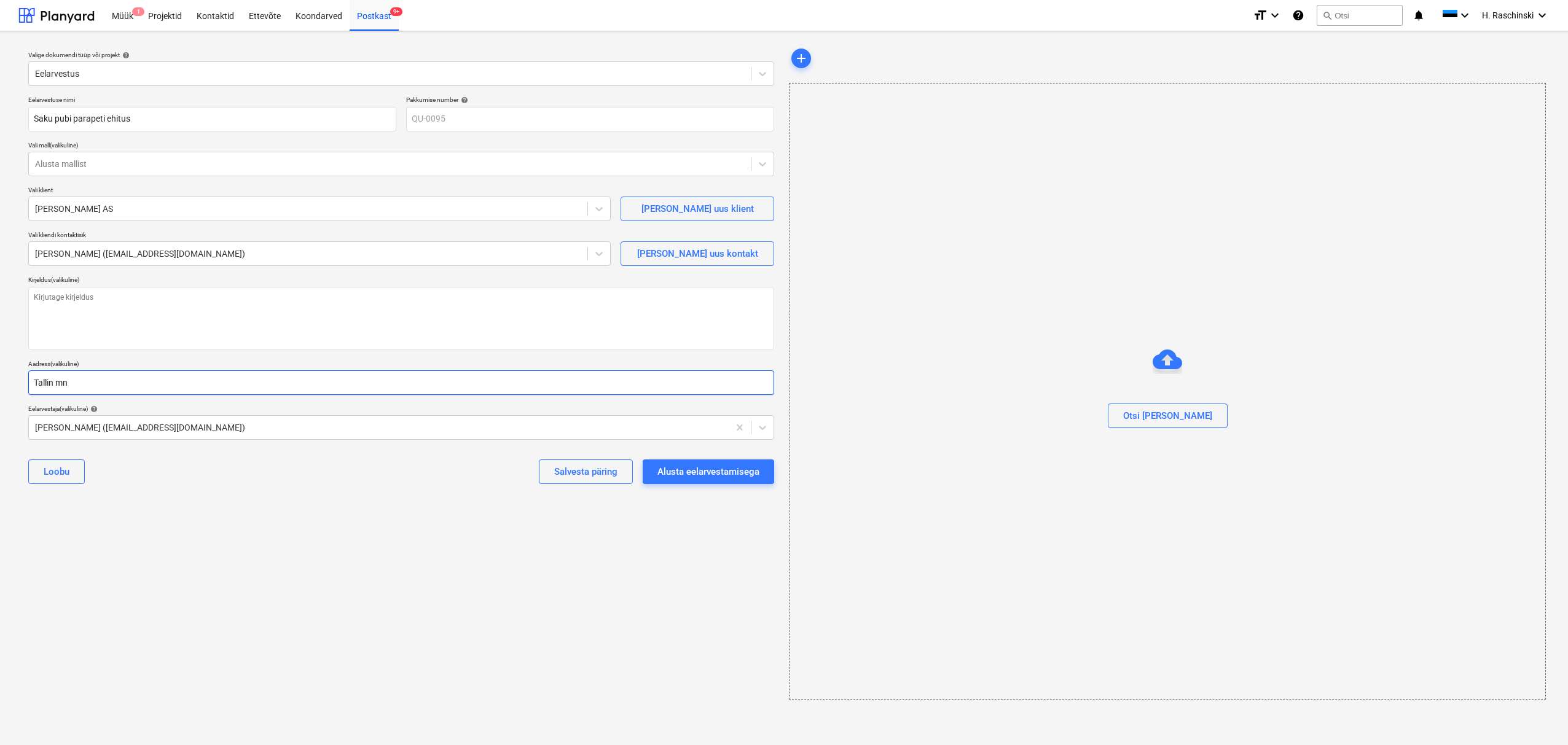
type input "Tallin mnt"
type textarea "x"
type input "Tallin mnt"
type textarea "x"
type input "Tallin mnt"
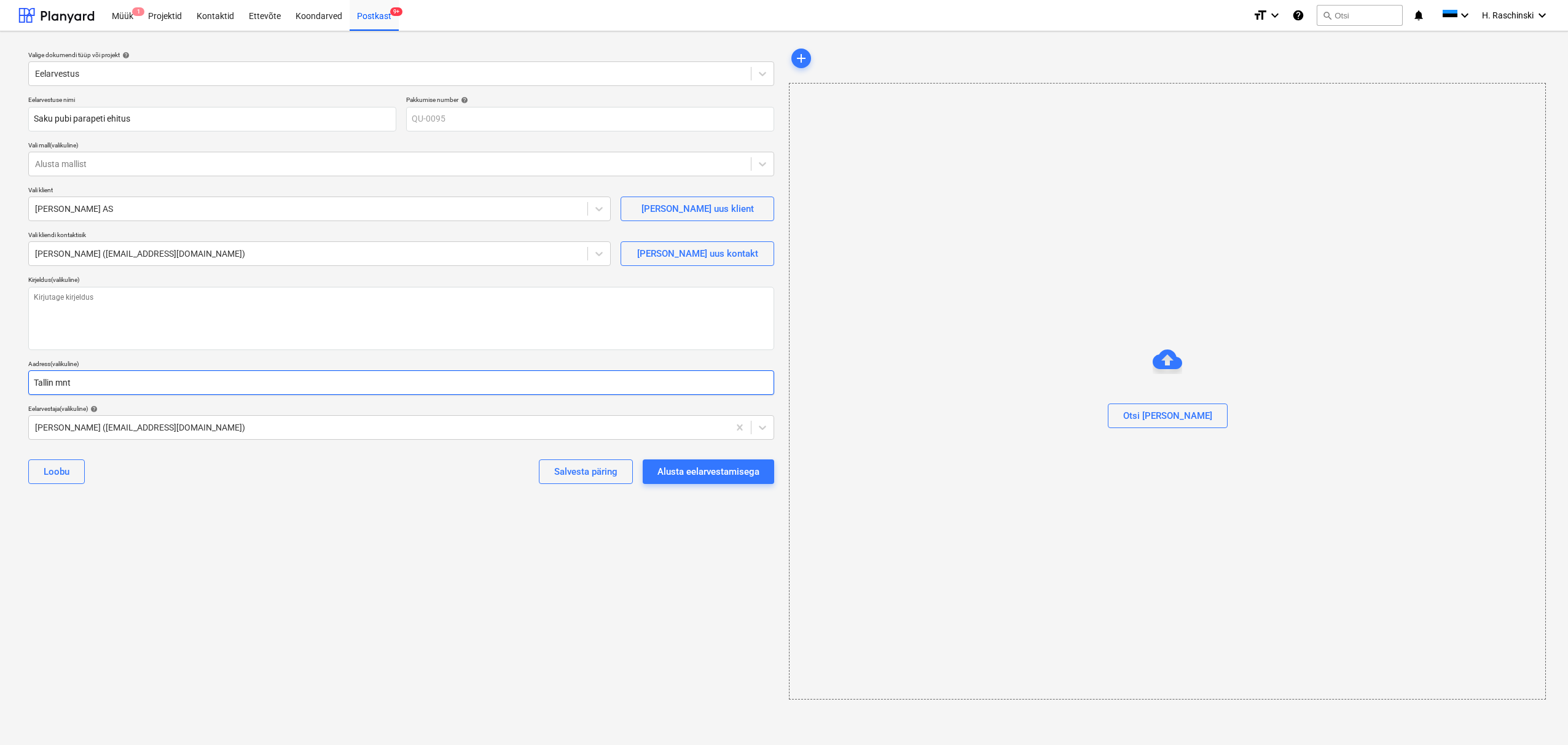
type textarea "x"
type input "Tallin mn"
type textarea "x"
type input "Tallin m"
type textarea "x"
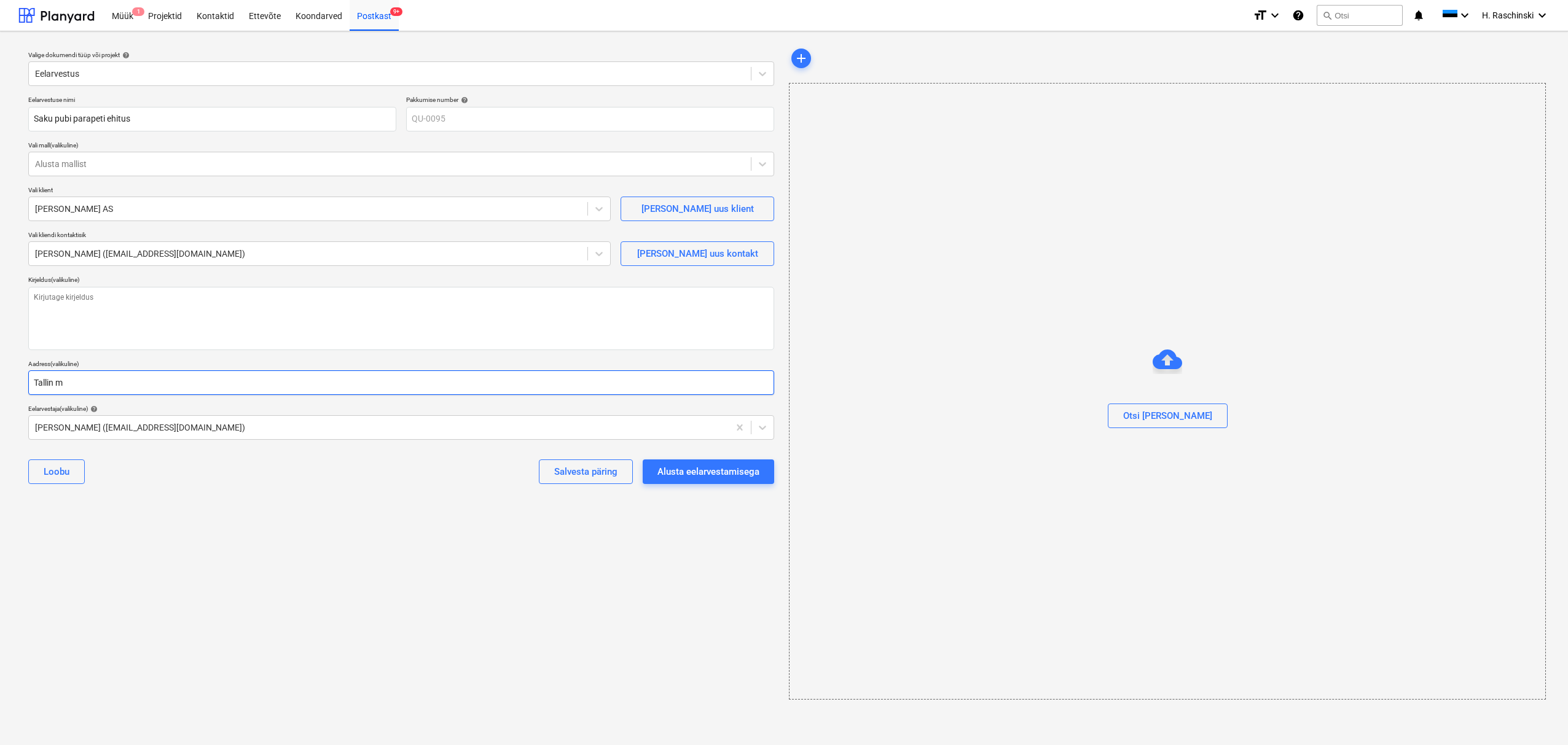
type input "Tallin"
type textarea "x"
type input "Tallin"
type textarea "x"
type input "Talli"
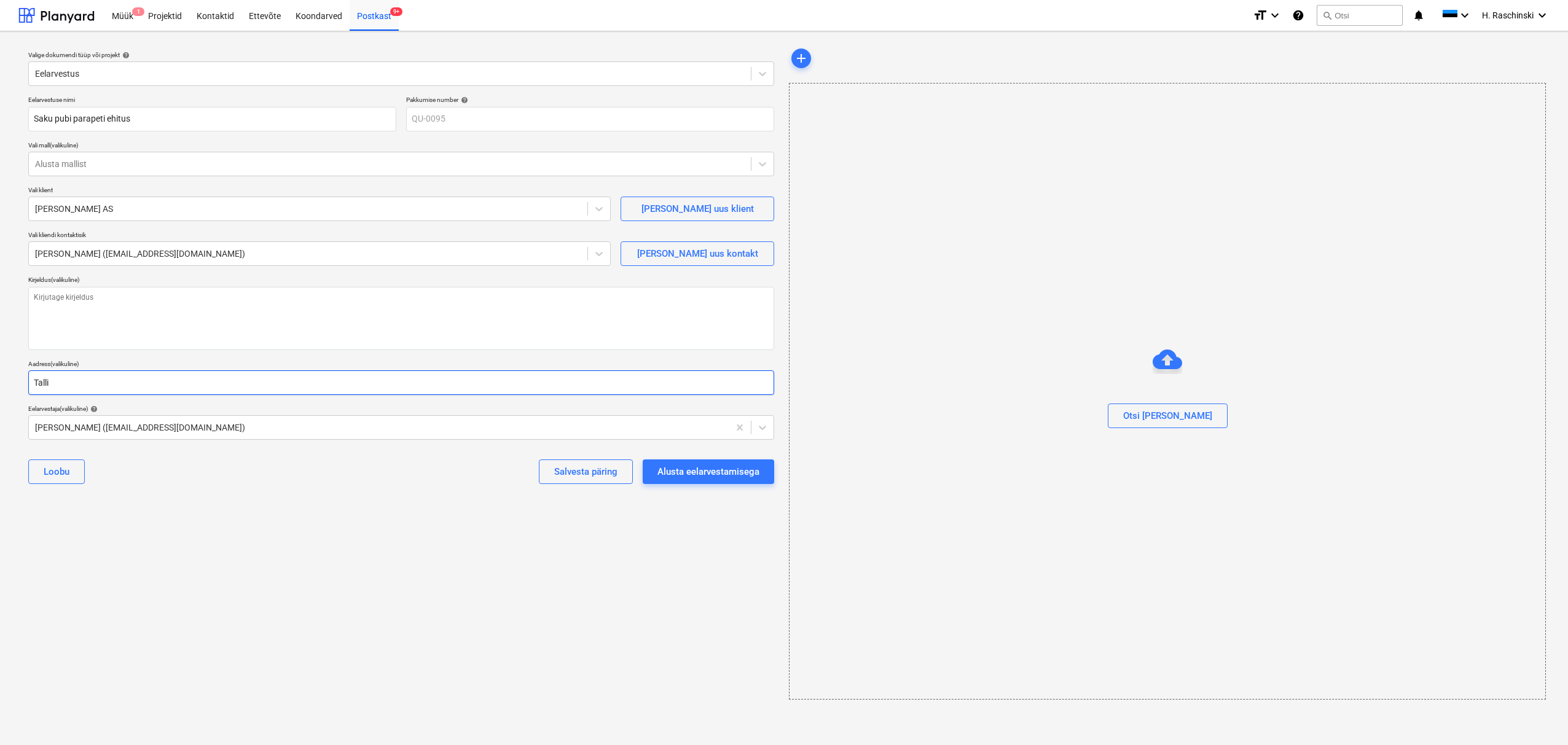
type textarea "x"
type input "Tallin"
type textarea "x"
type input "[GEOGRAPHIC_DATA]"
type textarea "x"
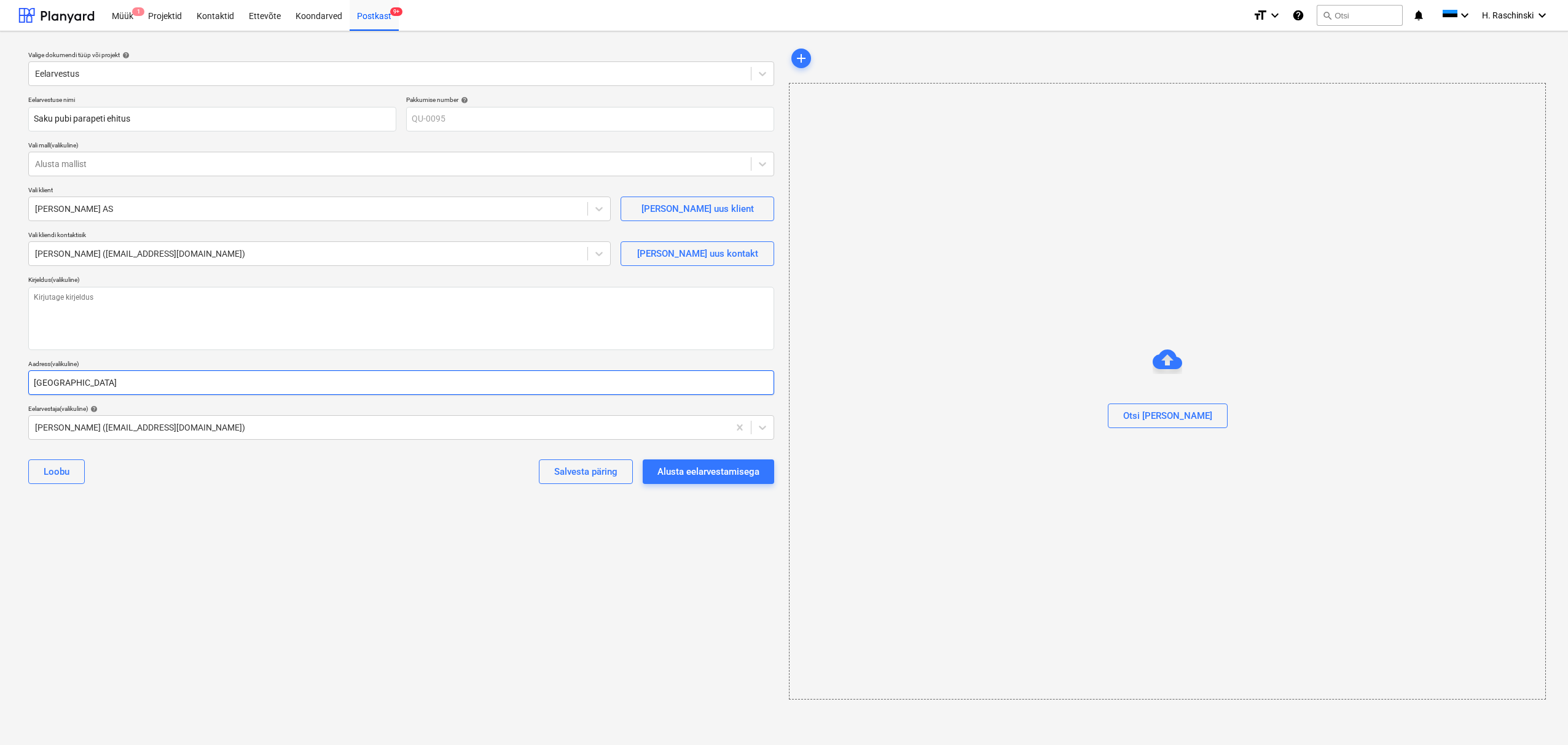
type input "[GEOGRAPHIC_DATA]"
type textarea "x"
type input "[GEOGRAPHIC_DATA]"
type textarea "x"
type input "[GEOGRAPHIC_DATA]"
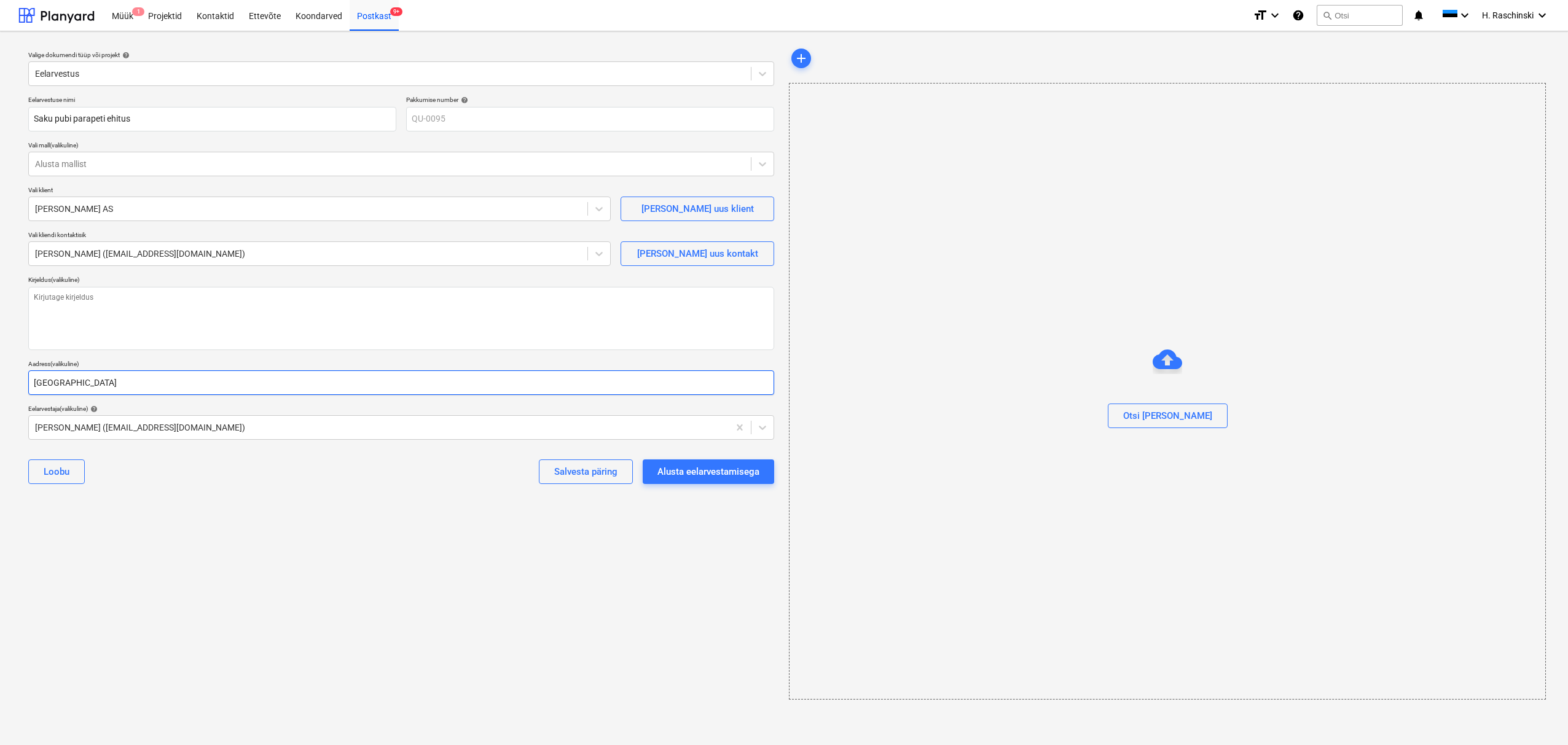
type textarea "x"
type input "Tallinna m"
type textarea "x"
type input "Tallinna mnt"
type textarea "x"
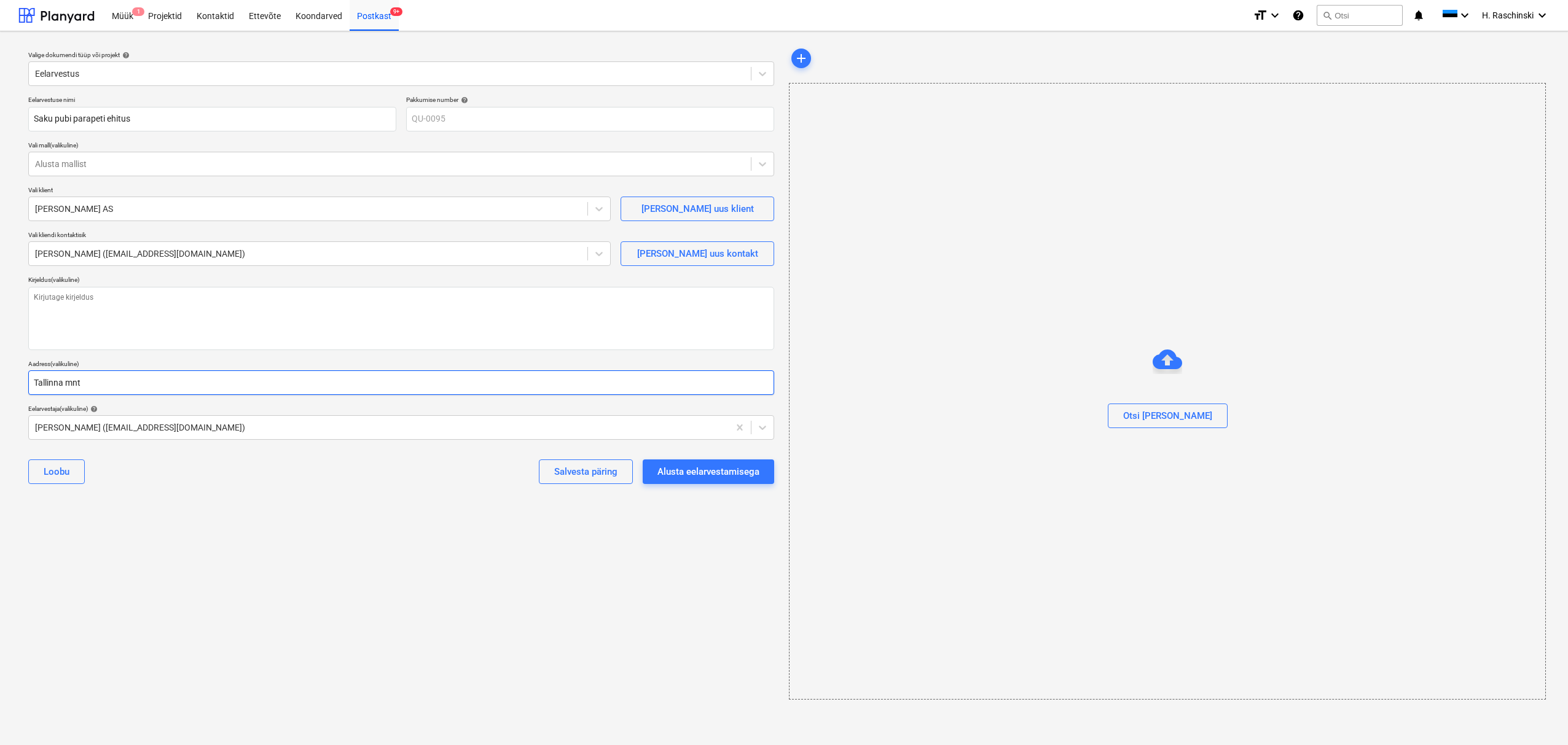
type input "Tallinna mnt"
type textarea "x"
type input "Tallinna mnt 2"
type textarea "x"
type input "Tallinna mnt 2,"
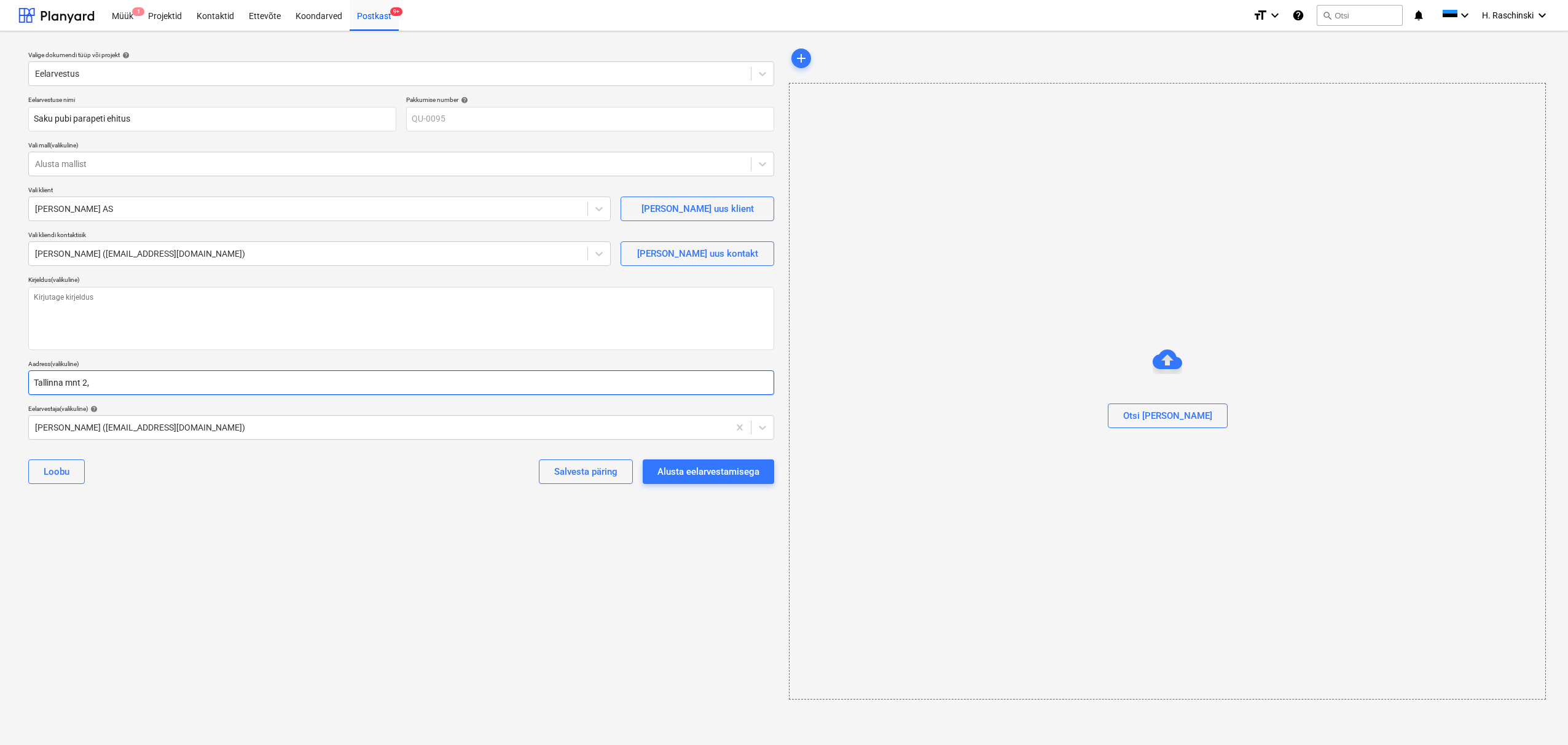
type textarea "x"
type input "Tallinna mnt 2,"
type textarea "x"
type input "Tallinna mnt 2, S"
type textarea "x"
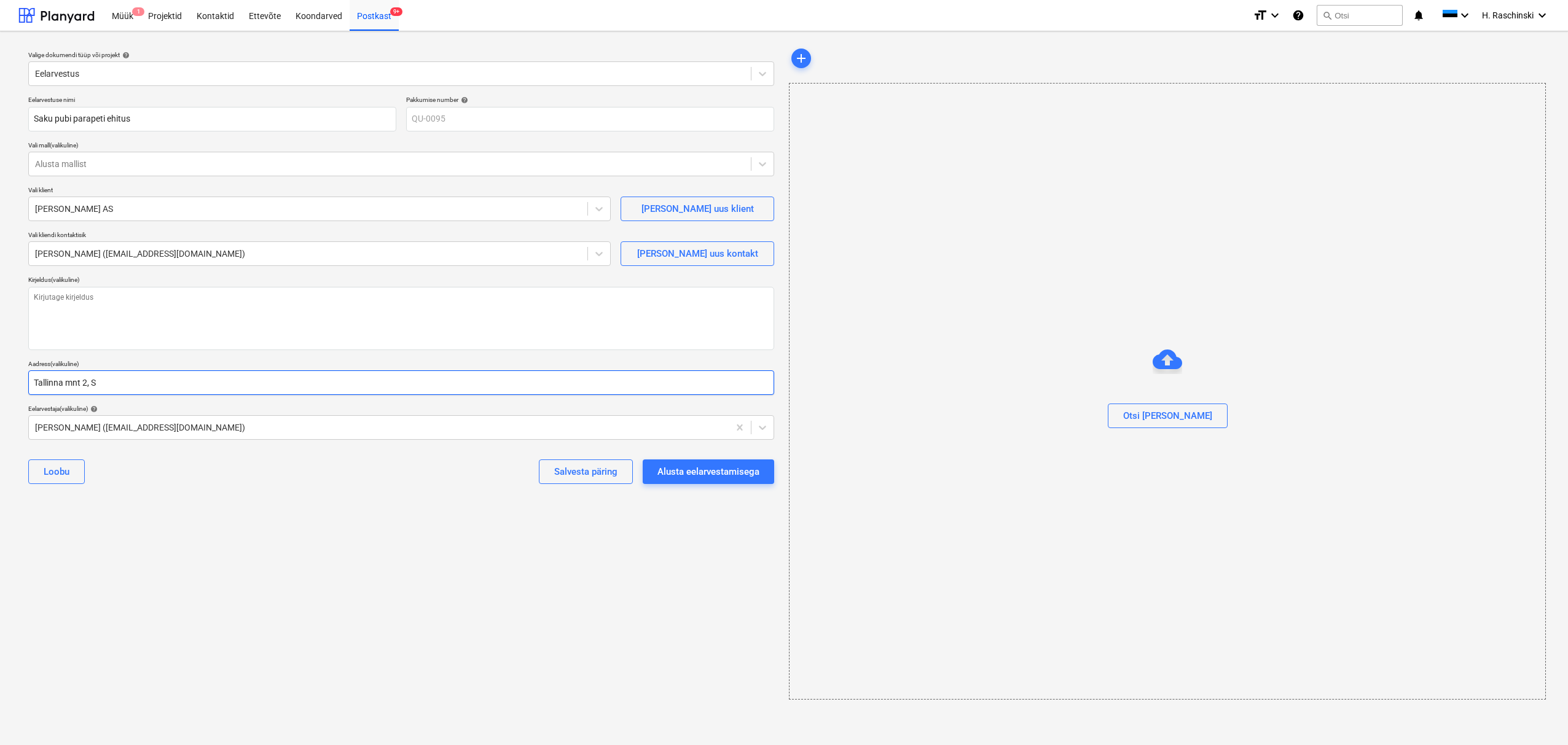
type input "Tallinna mnt 2, Sa"
type textarea "x"
type input "Tallinna mnt 2, Sak"
type textarea "x"
type input "Tallinna mnt 2, Saku"
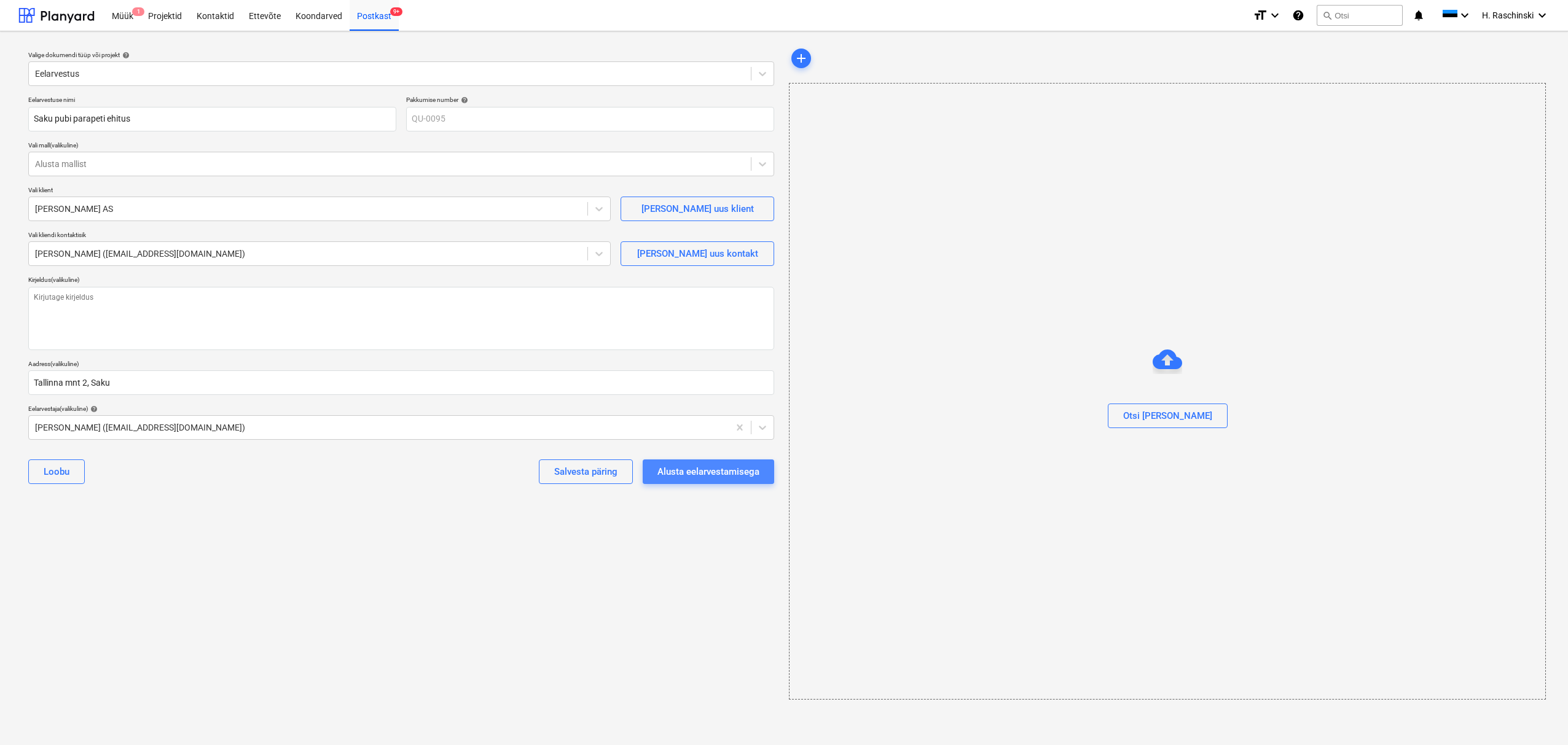
click at [677, 476] on div "Alusta eelarvestamisega" at bounding box center [708, 471] width 102 height 16
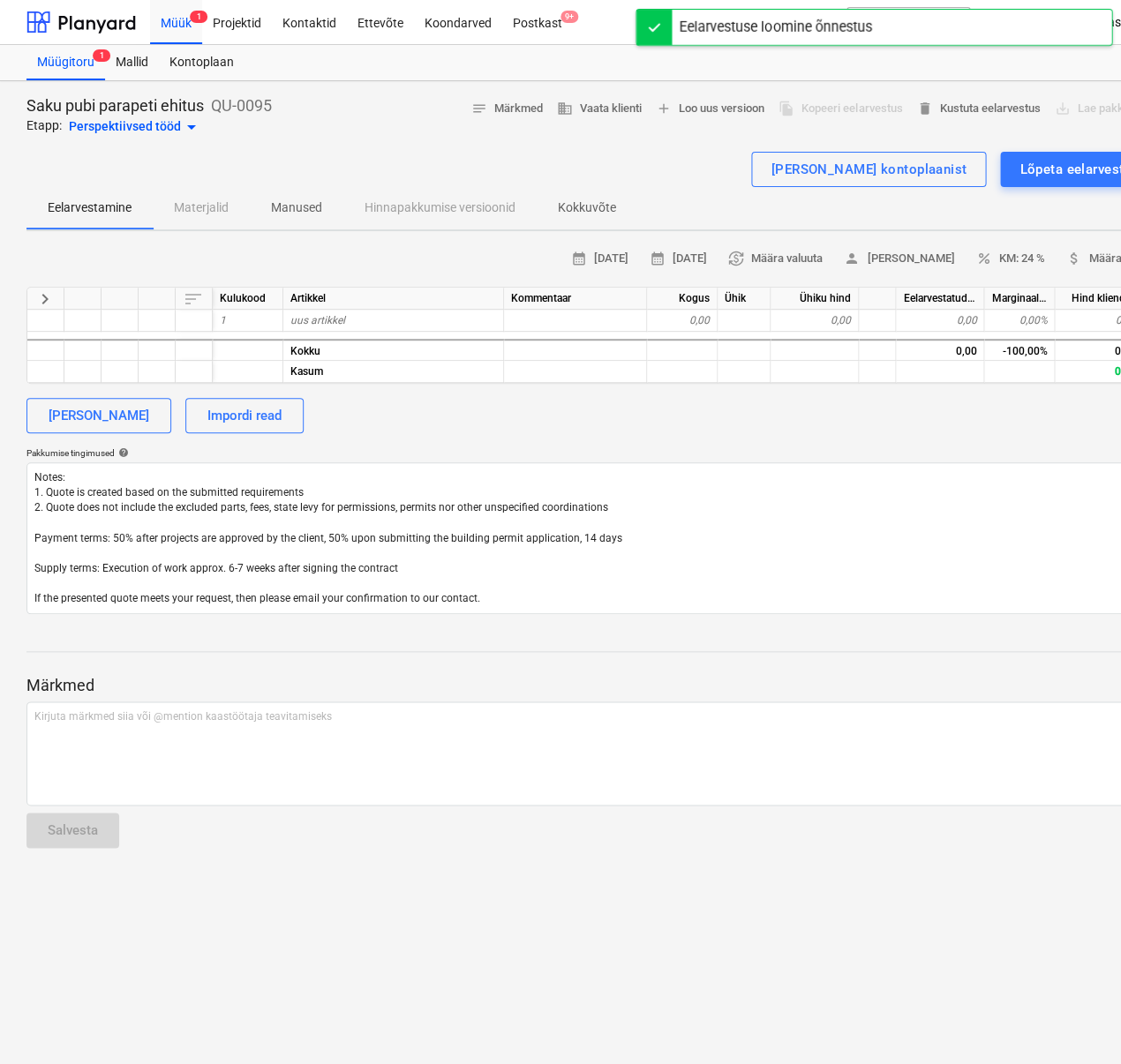
type textarea "x"
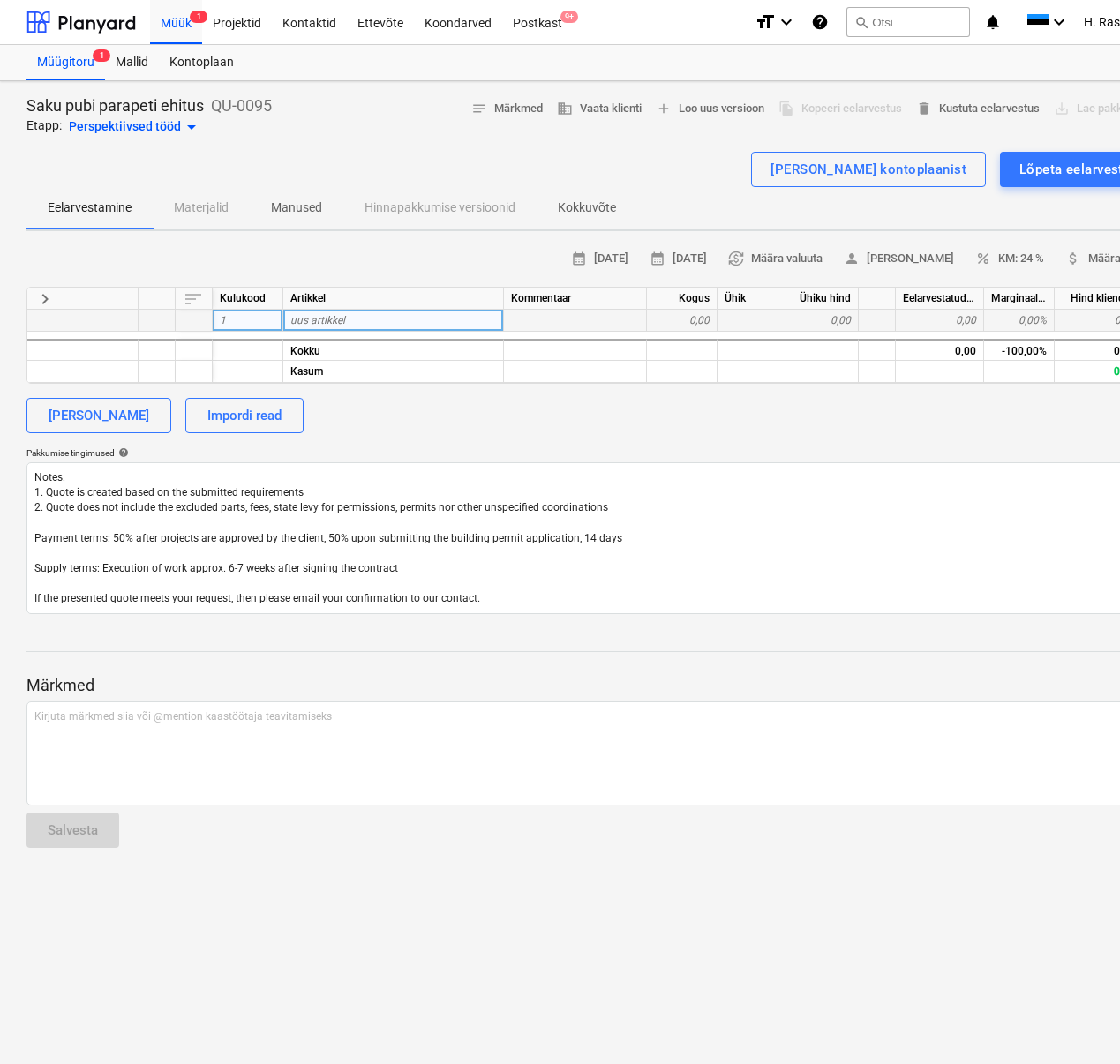
click at [335, 319] on span "uus artikkel" at bounding box center [317, 320] width 54 height 13
type input "Parapetipleki eemaldus"
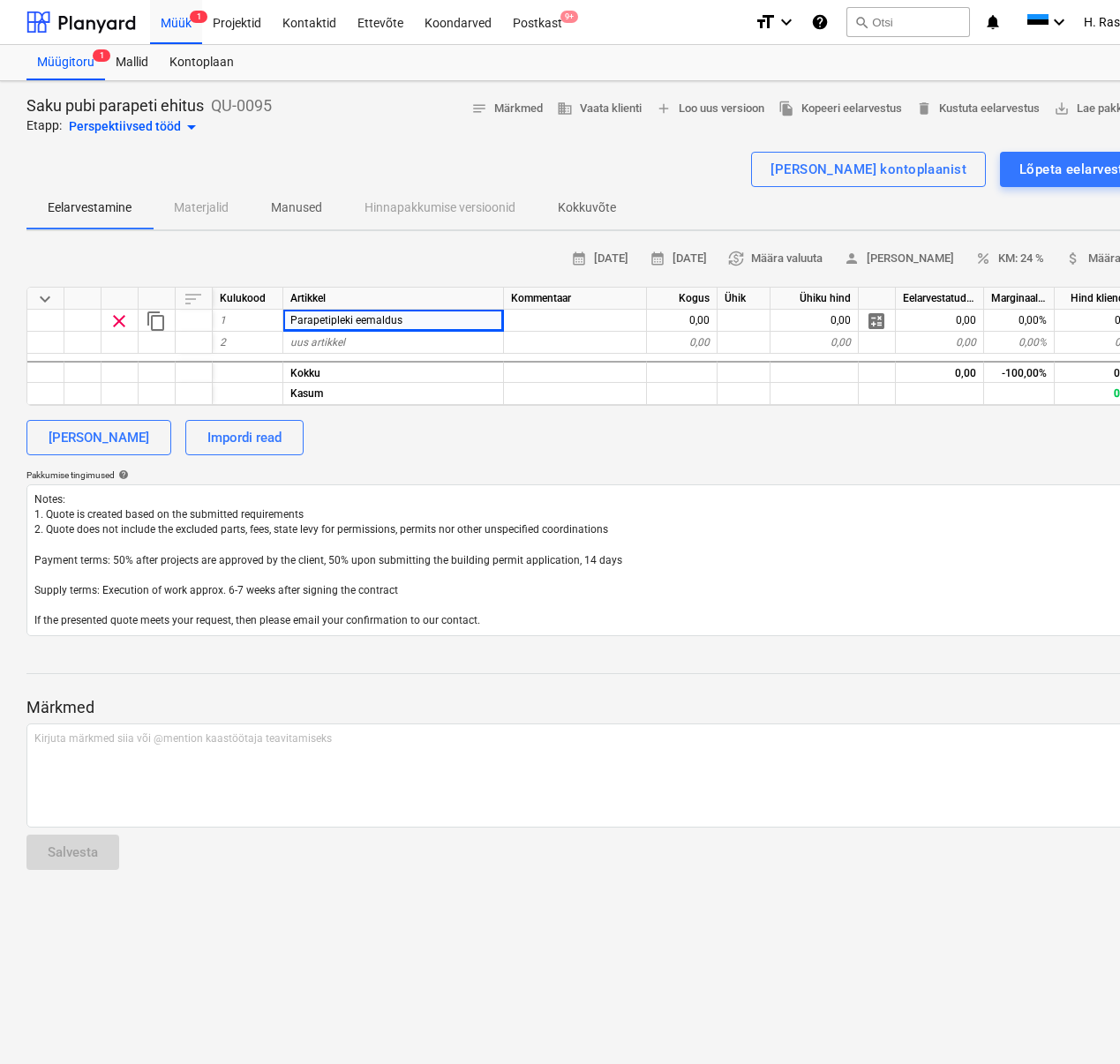
drag, startPoint x: 489, startPoint y: 600, endPoint x: 13, endPoint y: 462, distance: 495.6
click at [13, 462] on div "Saku pubi parapeti ehitus QU-0095 Etapp: Perspektiivsed tööd arrow_drop_down no…" at bounding box center [604, 573] width 1207 height 983
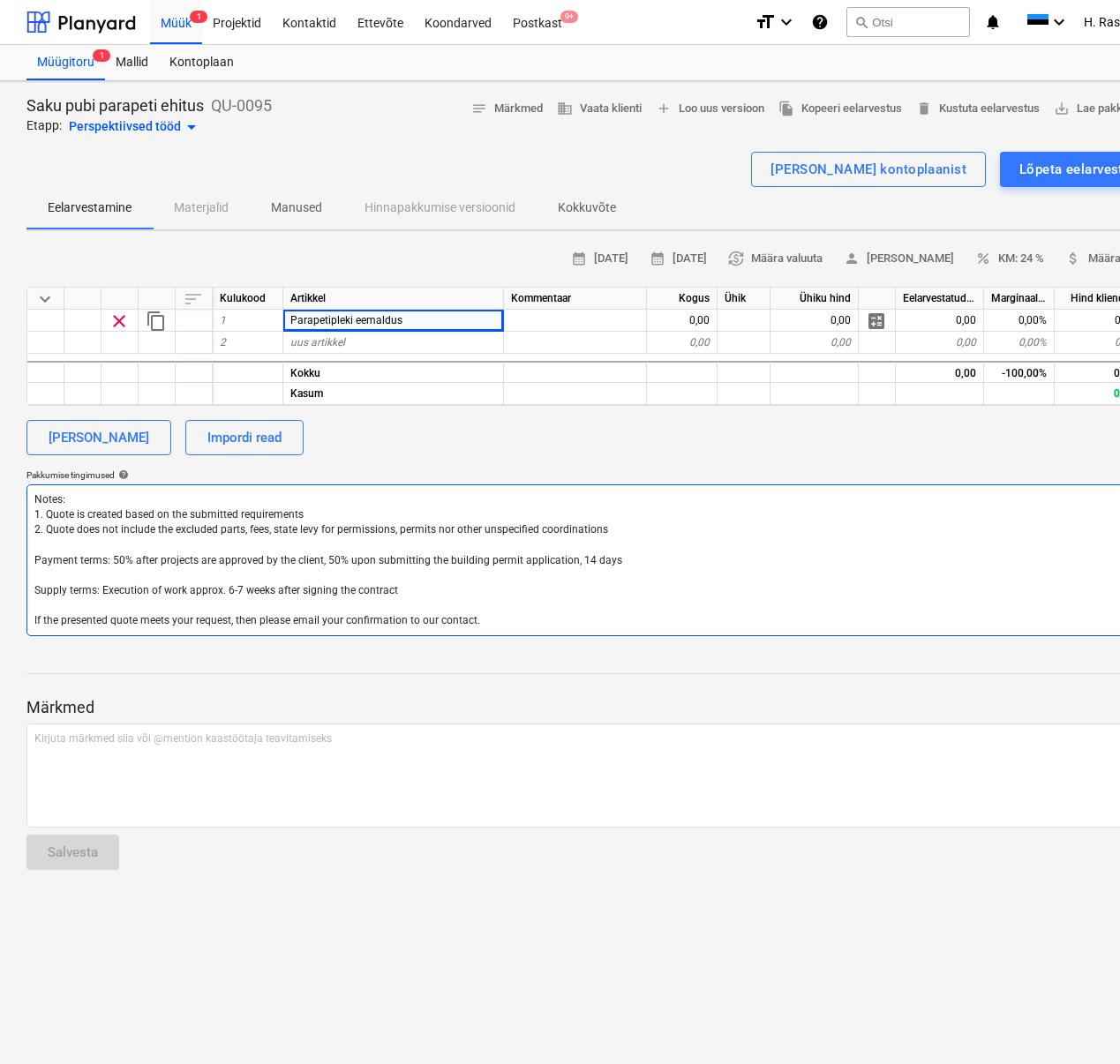
drag, startPoint x: 461, startPoint y: 625, endPoint x: 15, endPoint y: 485, distance: 467.5
click at [15, 485] on div "Saku pubi parapeti ehitus QU-0095 Etapp: Perspektiivsed tööd arrow_drop_down no…" at bounding box center [604, 573] width 1207 height 983
type textarea "x"
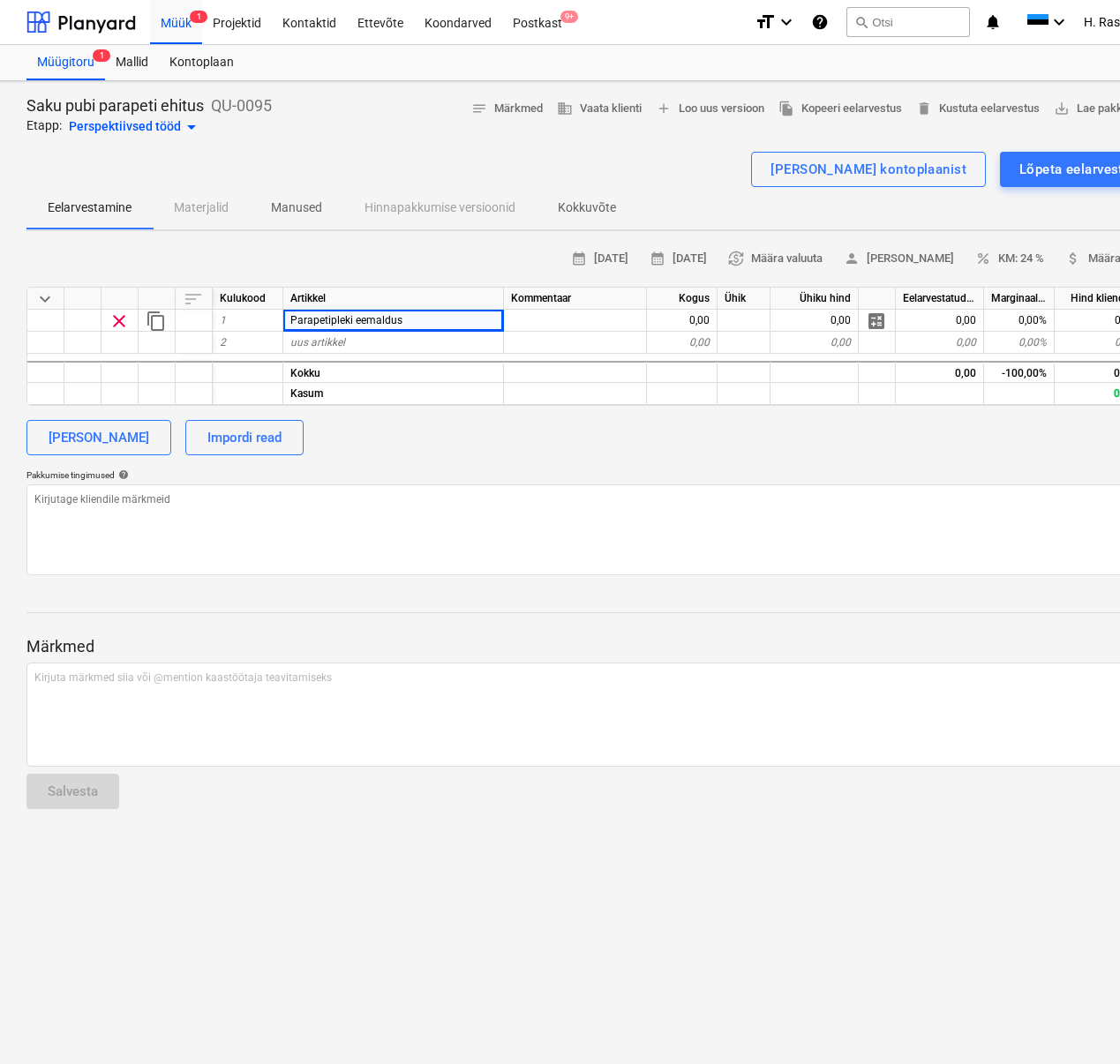
type textarea "x"
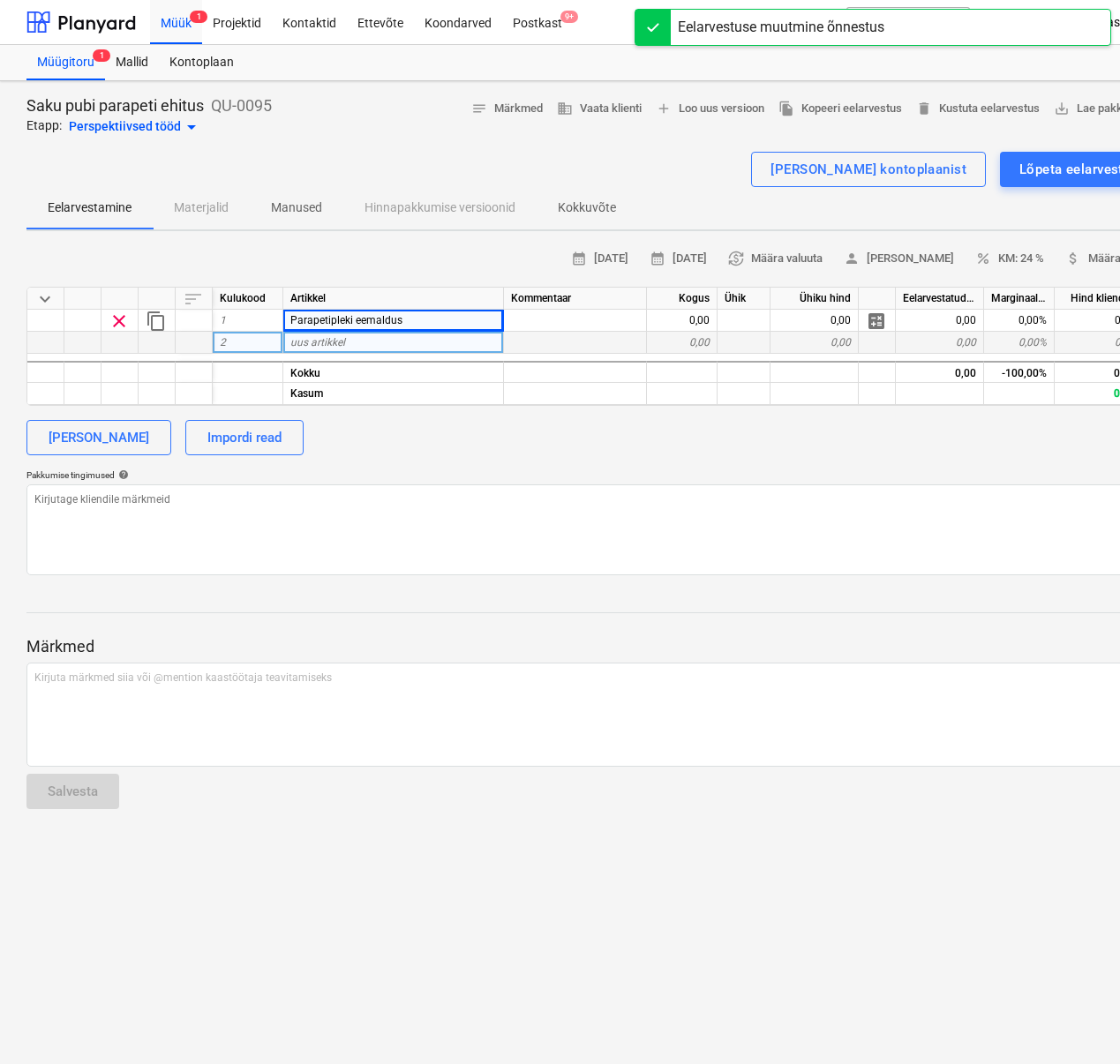
click at [352, 343] on div "uus artikkel" at bounding box center [393, 343] width 220 height 22
type input "[PERSON_NAME] vineeraluse lammutus"
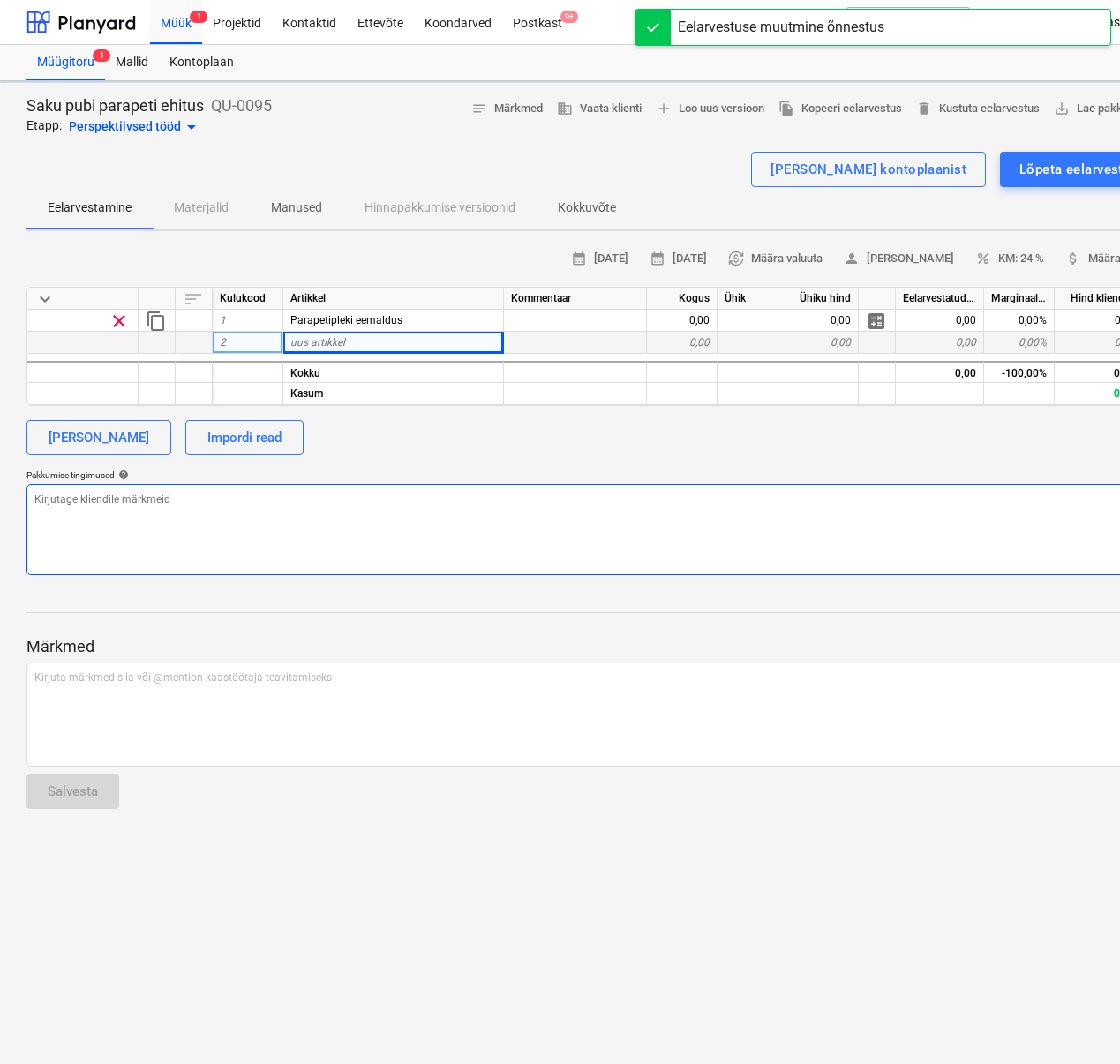
type textarea "x"
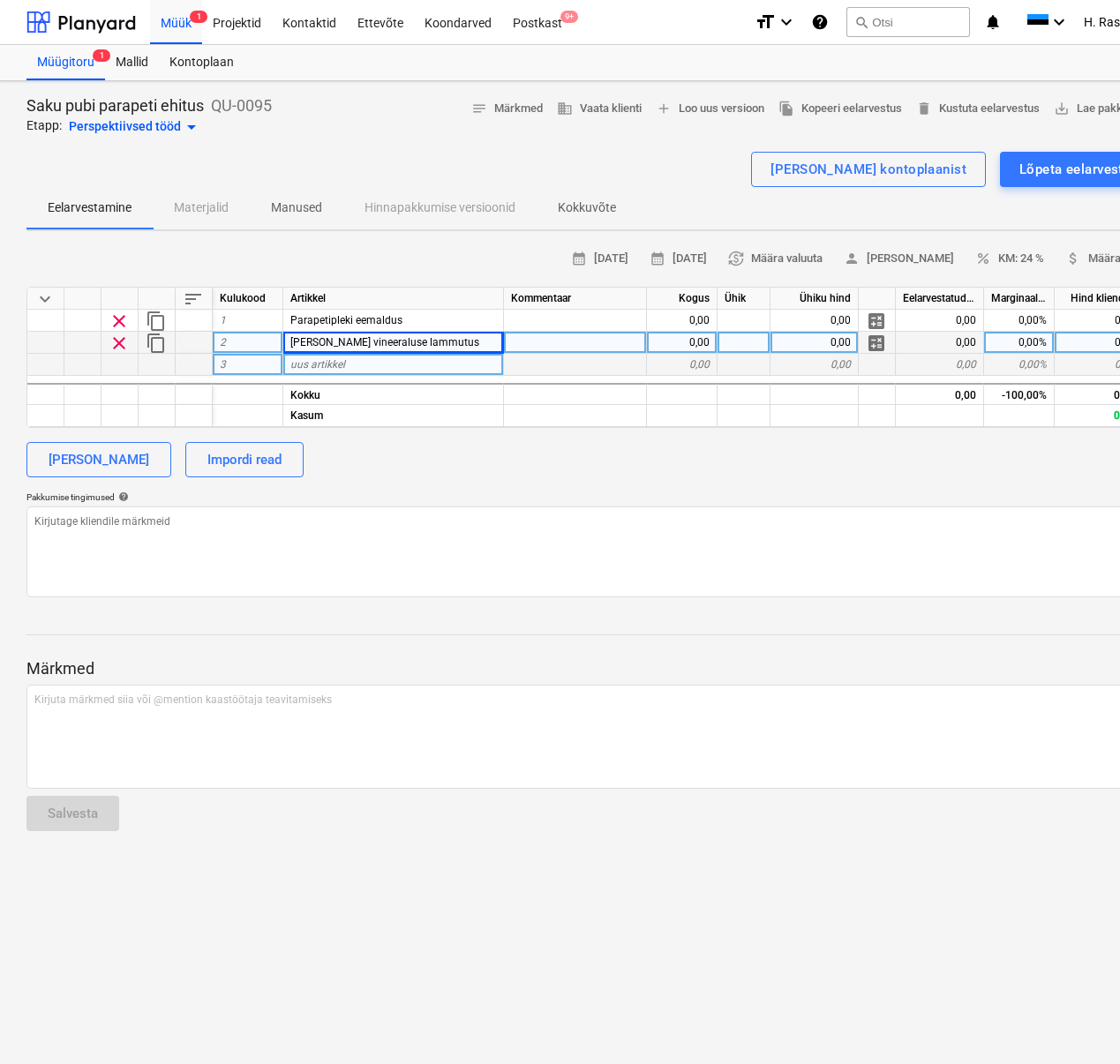
click at [309, 361] on span "uus artikkel" at bounding box center [317, 364] width 54 height 13
type input "Uue parapetikonstruktsiooni ehitus koos kalde andmisega (im prussid konstruktsi…"
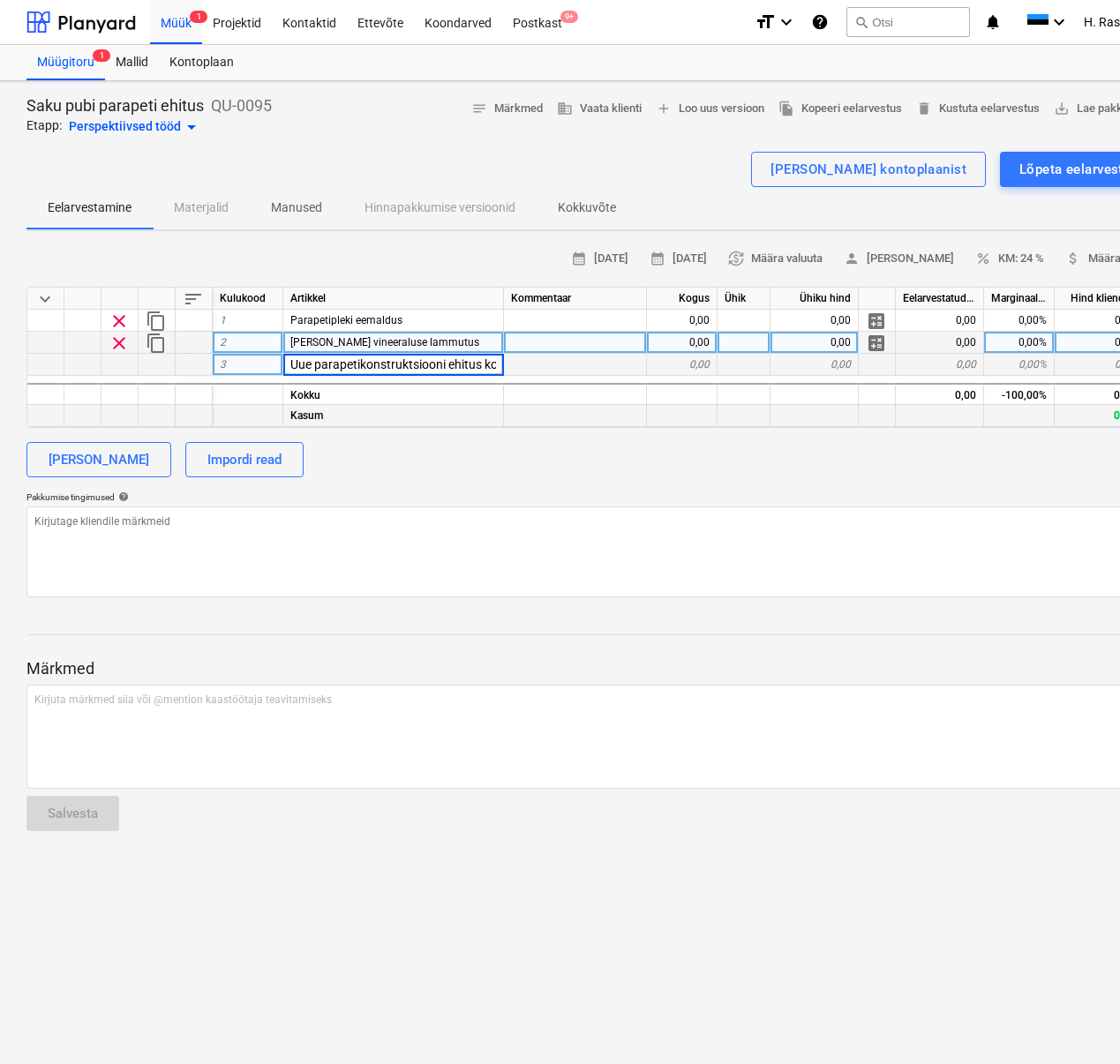
scroll to position [0, 456]
type textarea "x"
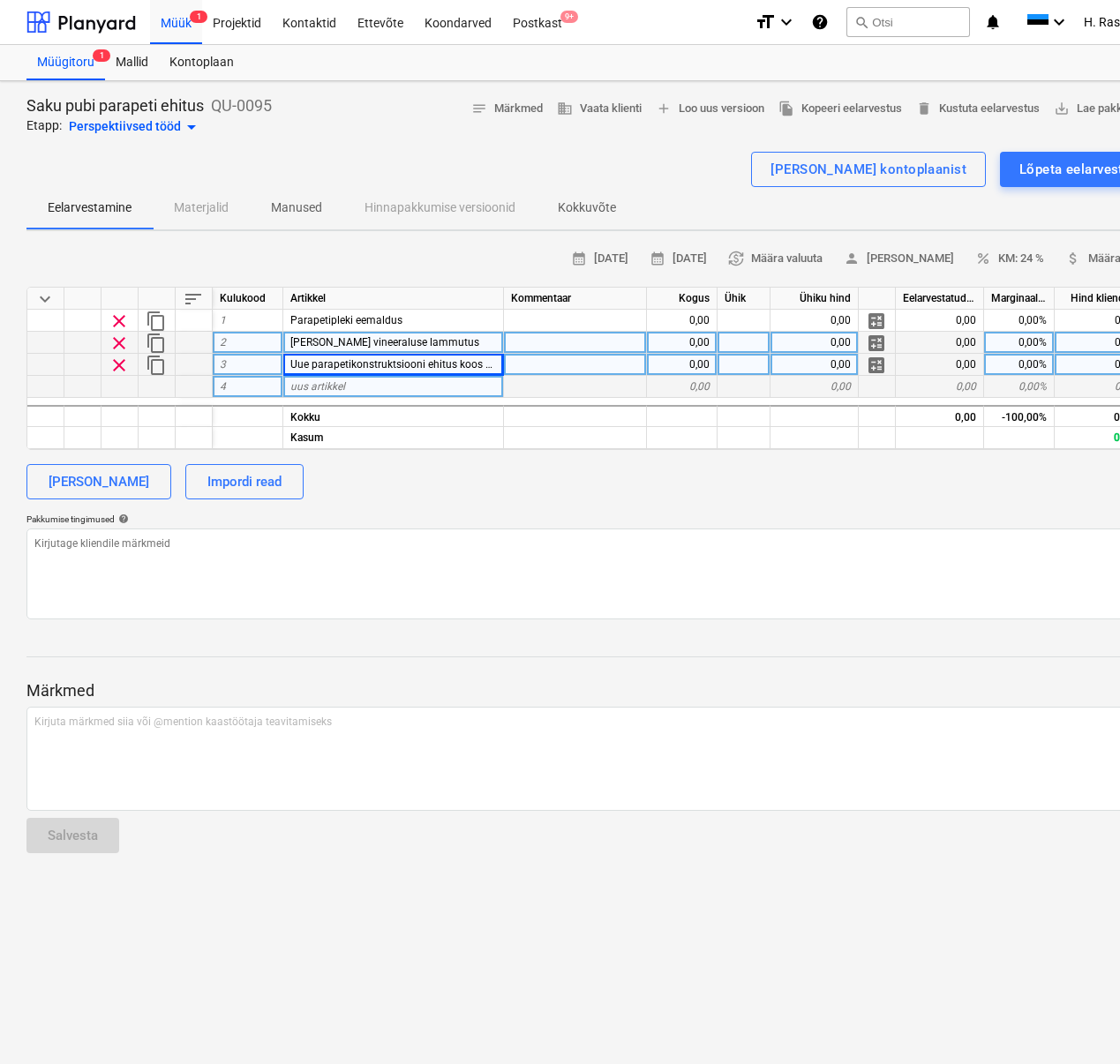
click at [383, 385] on div "uus artikkel" at bounding box center [393, 386] width 220 height 22
type input "PVC Protan 1,2mm ülespööre uuele vineerile + olemasoleva PVCga kokku viimine"
type textarea "x"
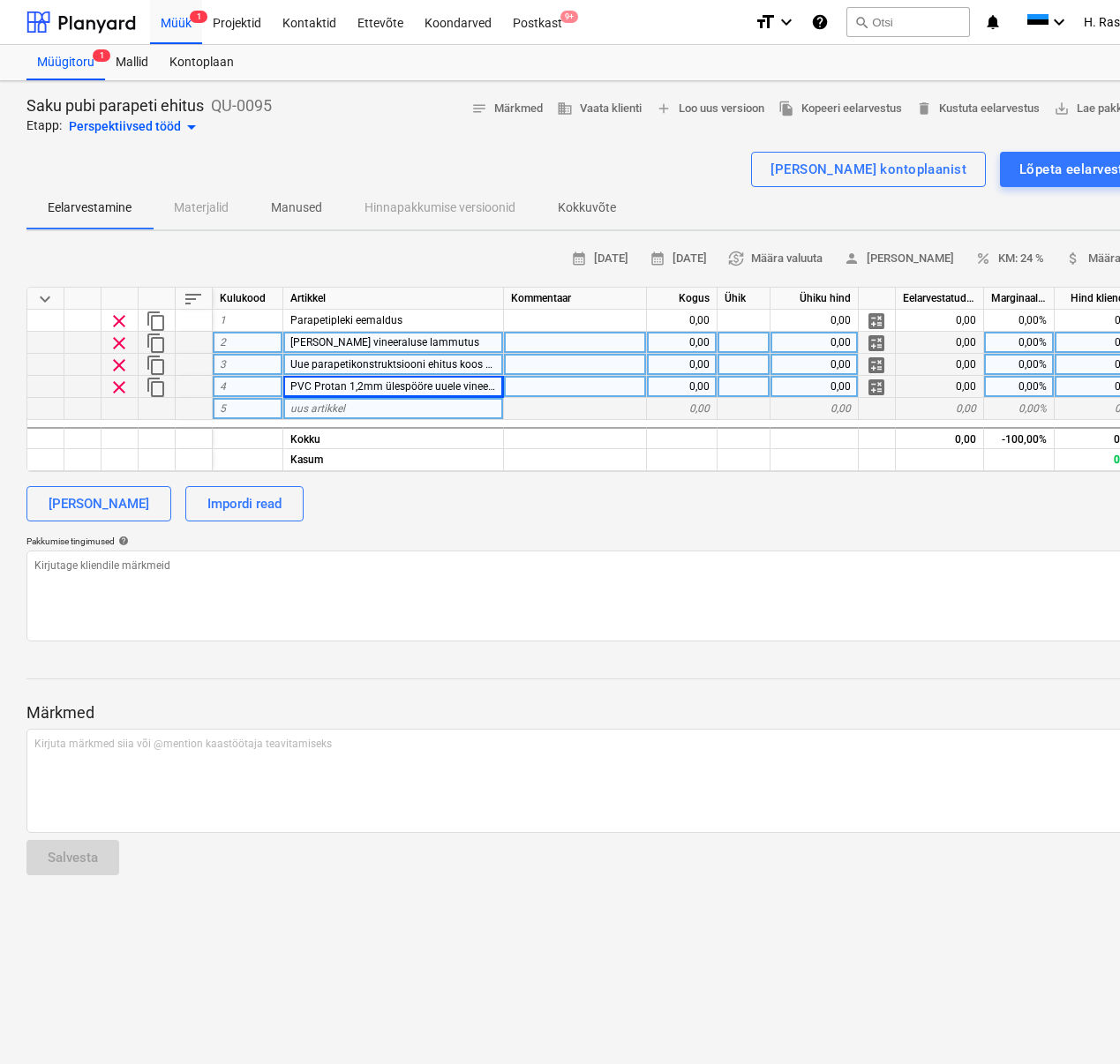
click at [348, 410] on div "uus artikkel" at bounding box center [393, 409] width 220 height 22
type input "Mütsplekk 0,6mm RR-toon või ZN. 1,2m pikkused detailid. Liited ülekattes, kruvi…"
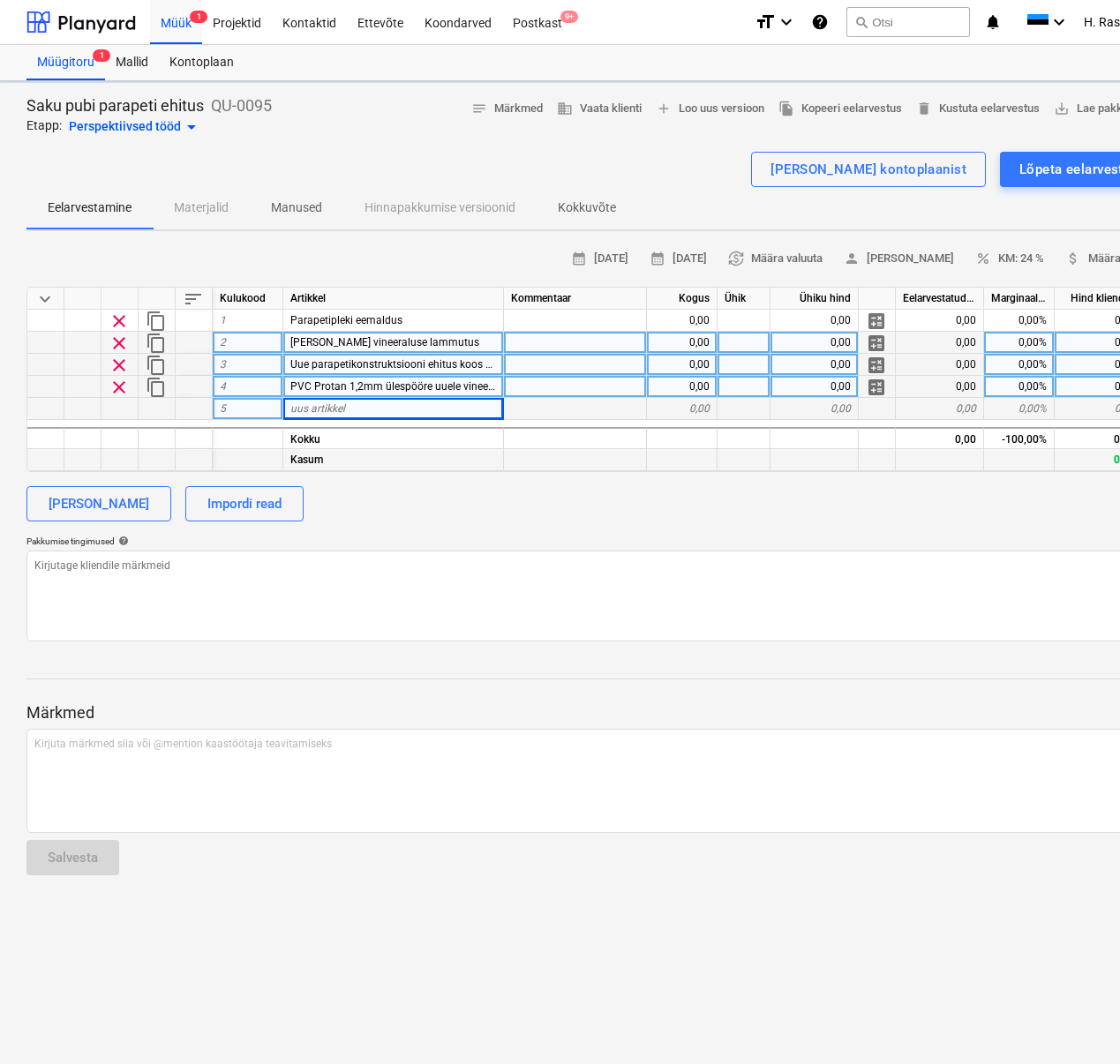
type textarea "x"
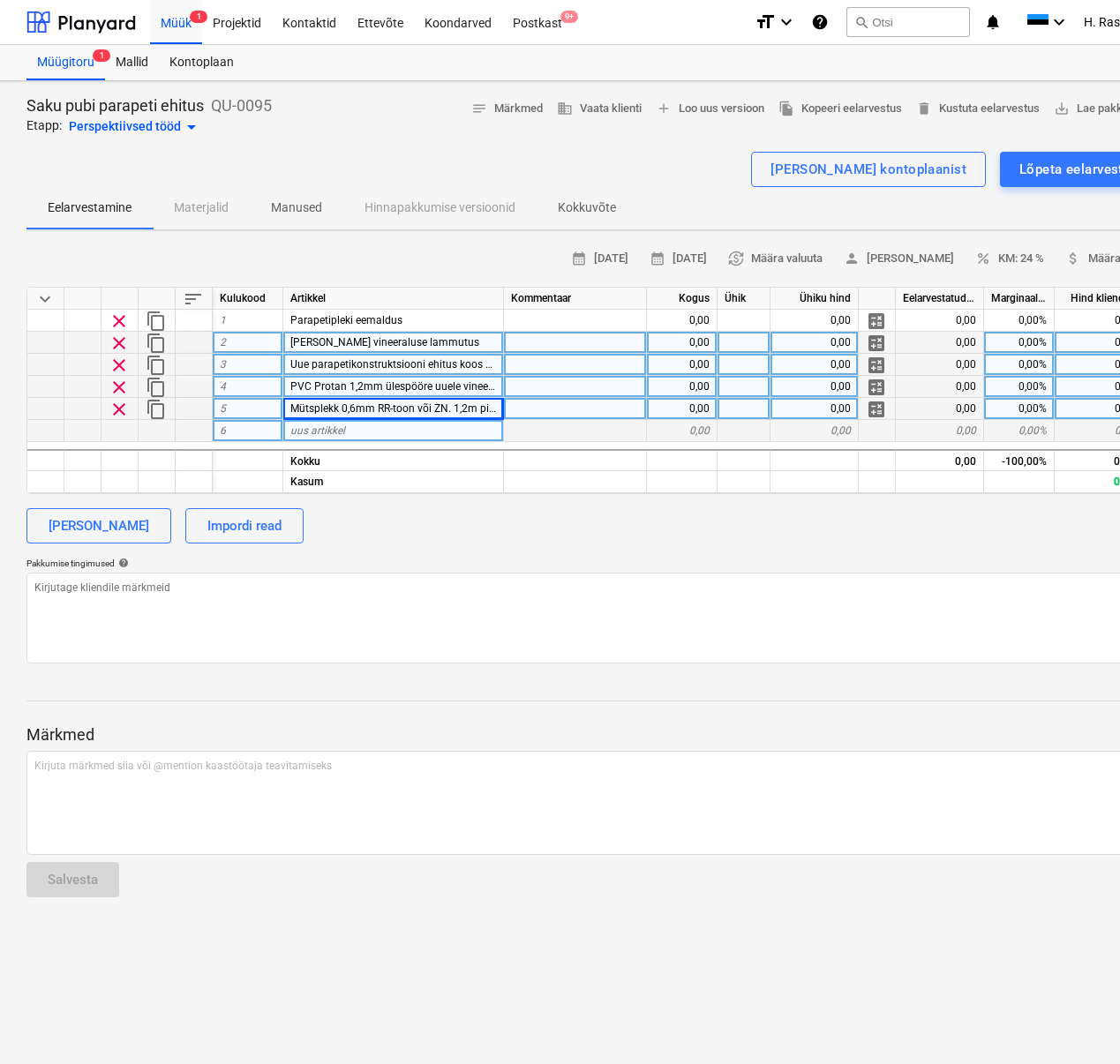
click at [389, 432] on div "uus artikkel" at bounding box center [393, 431] width 220 height 22
type input "Transport, kraana, väikevahendid, utiliseerimine"
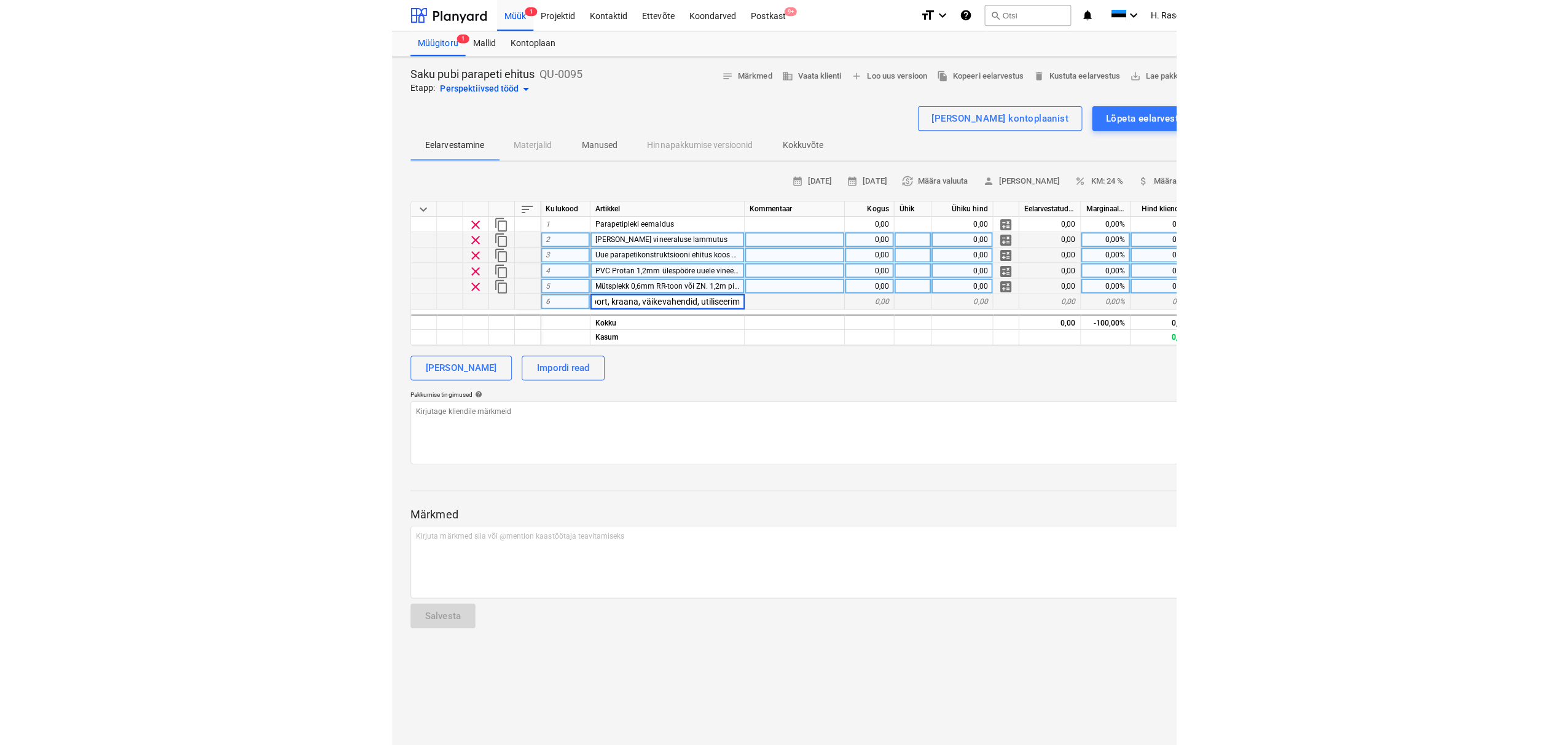
scroll to position [0, 37]
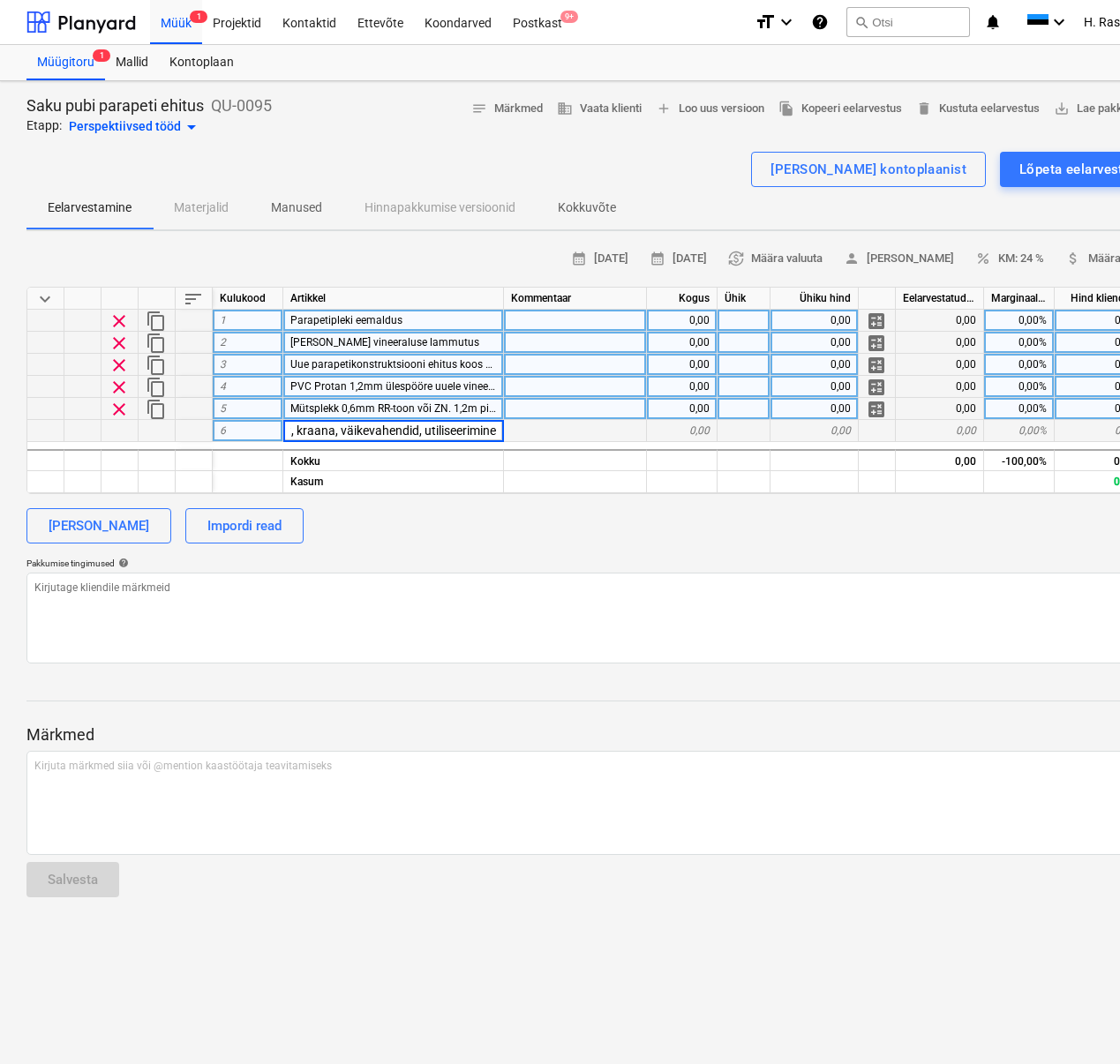
click at [698, 320] on div "0,00" at bounding box center [681, 320] width 71 height 22
type textarea "x"
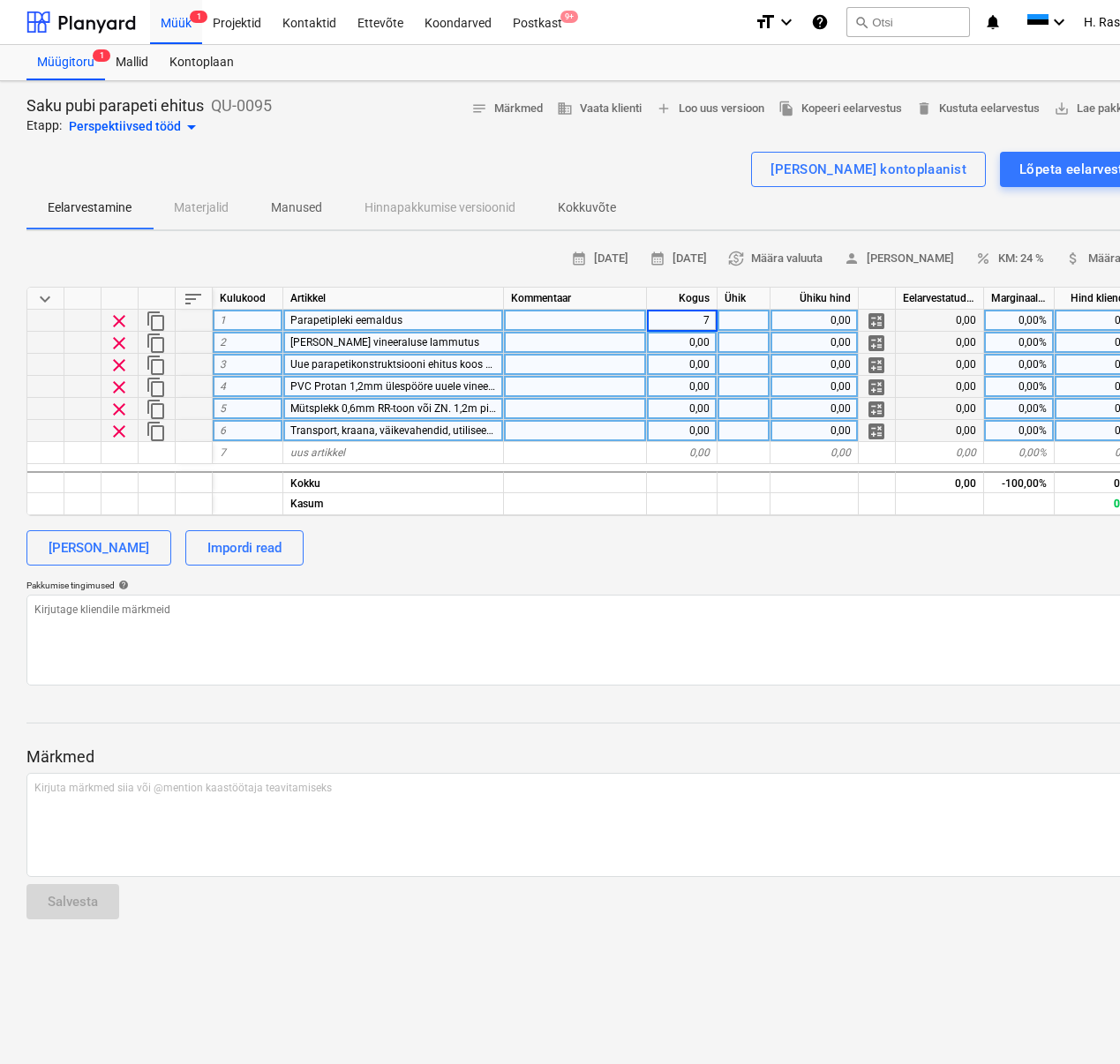
type input "70"
type textarea "x"
type input "70"
type textarea "x"
type input "70"
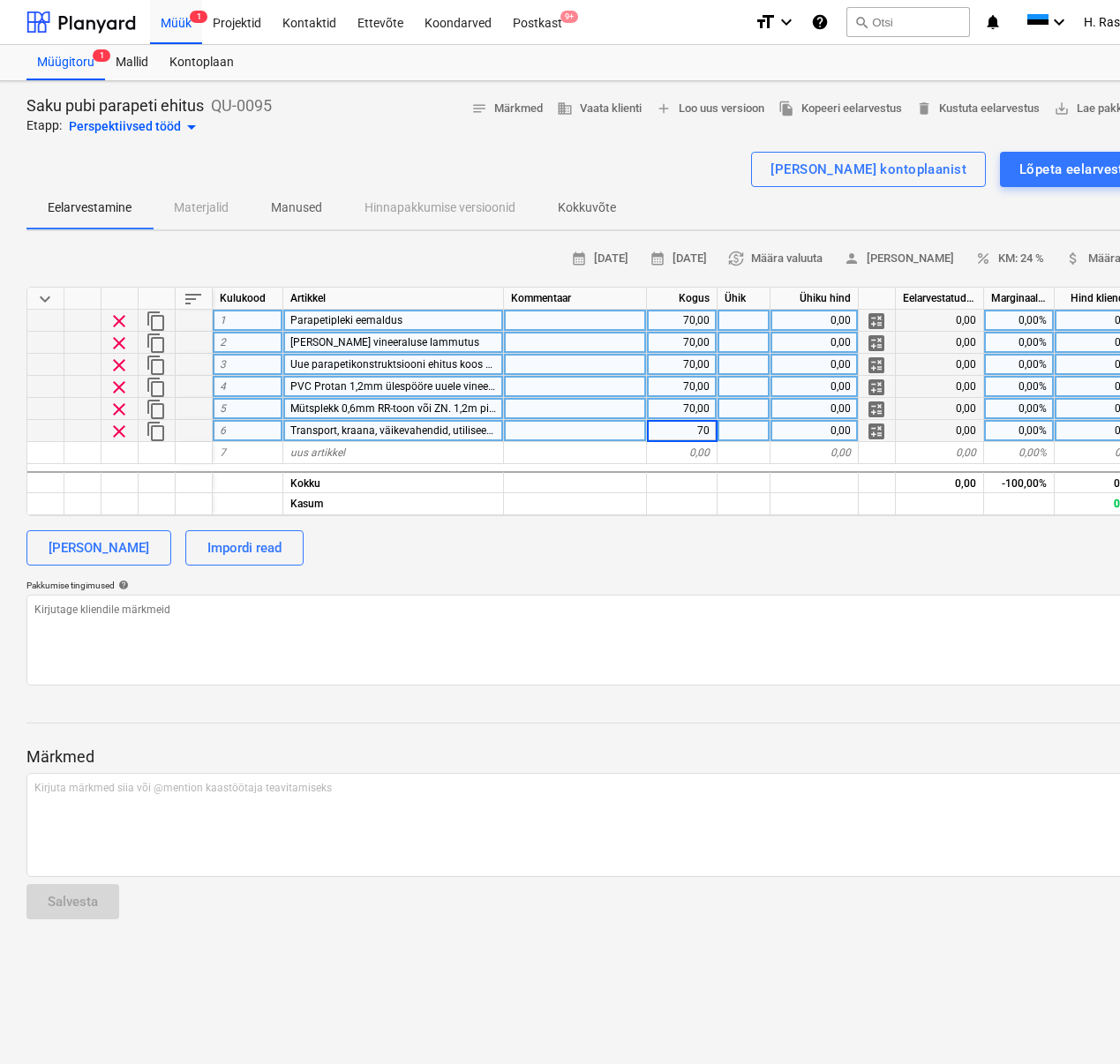
type textarea "x"
click at [704, 435] on div "70,00" at bounding box center [681, 431] width 71 height 22
type input "1"
type textarea "x"
click at [752, 323] on div at bounding box center [743, 320] width 53 height 22
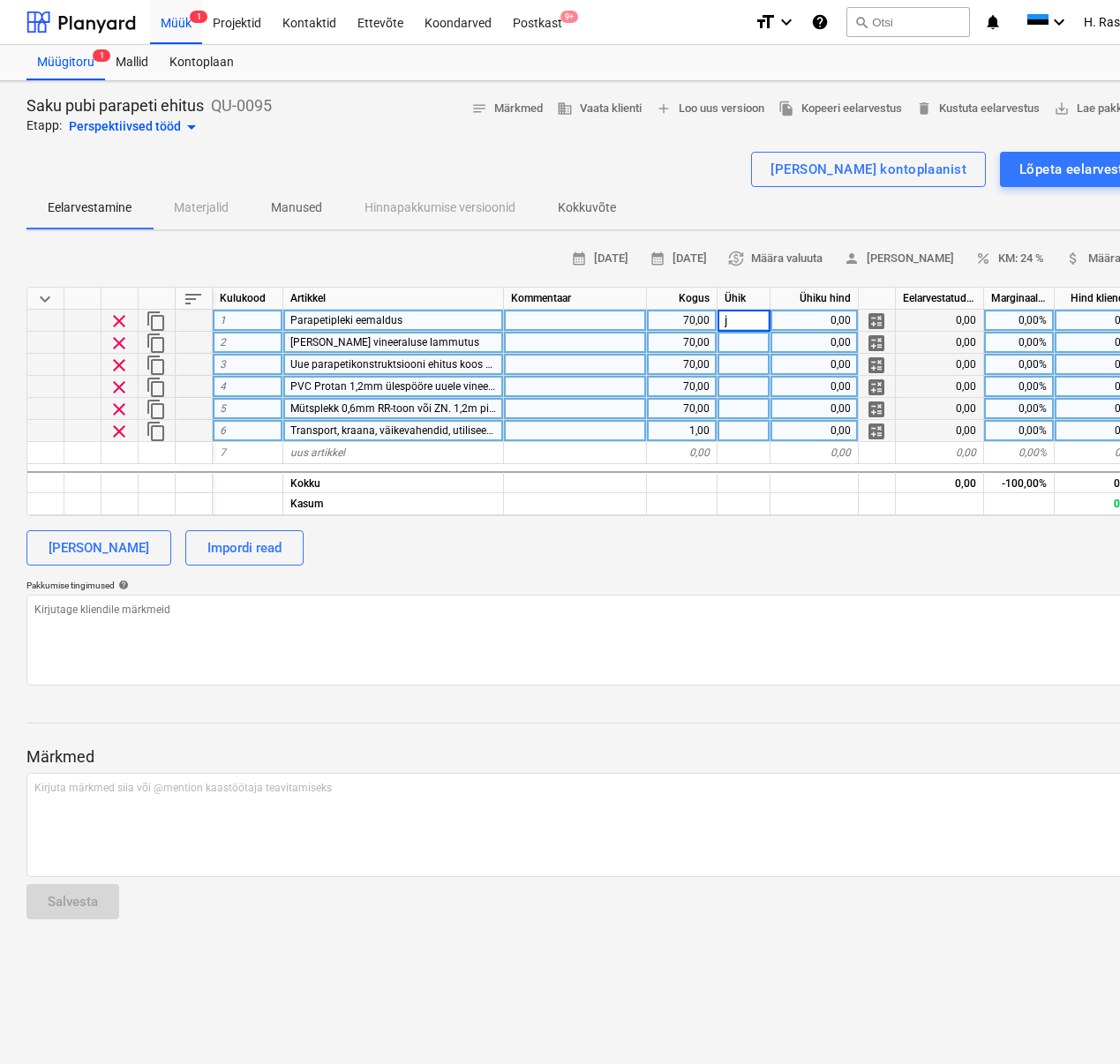
type input "jm"
type textarea "x"
type input "jm"
type textarea "x"
type input "jm"
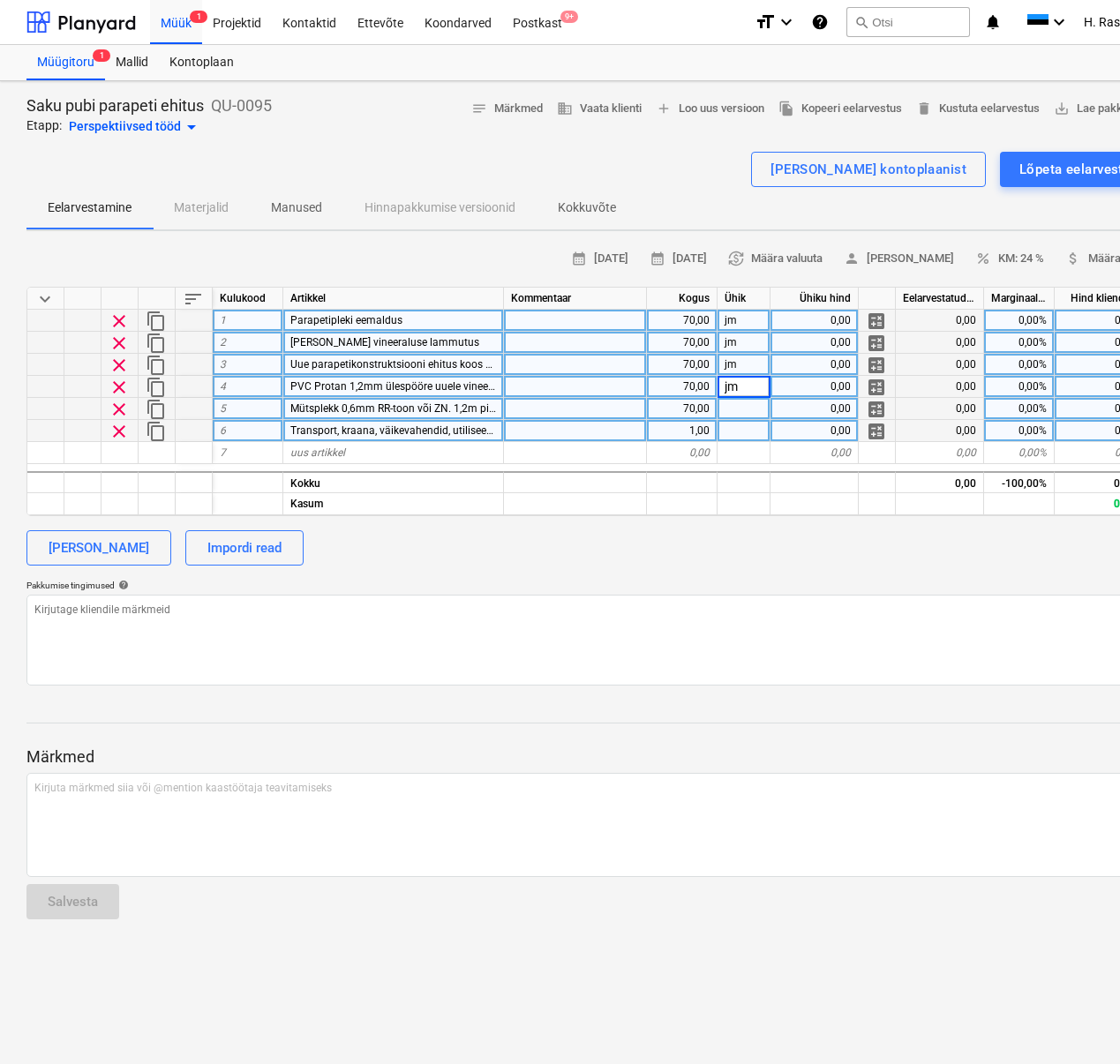
type textarea "x"
type input "jm"
type textarea "x"
type input "kmp"
type textarea "x"
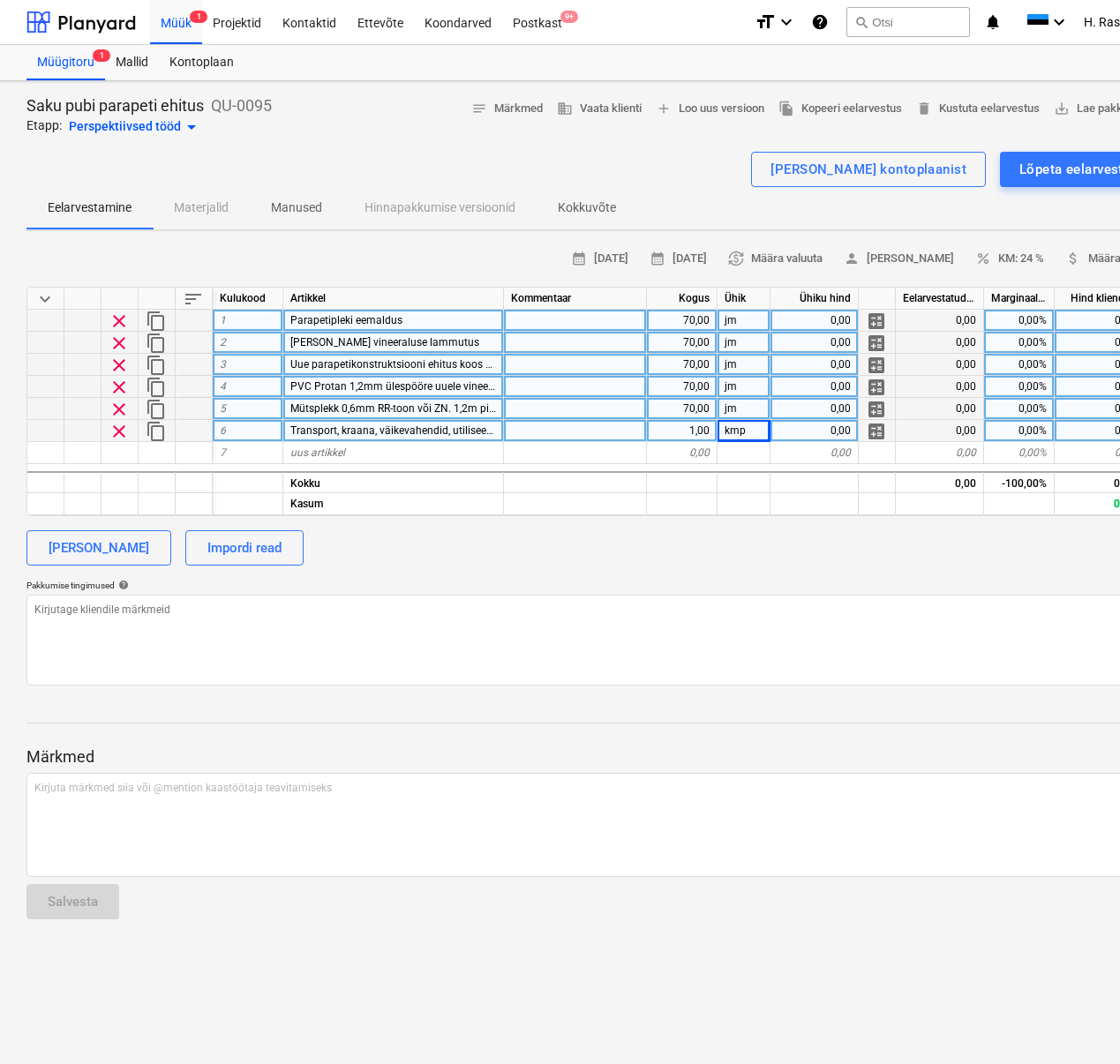
click at [803, 316] on div "0,00" at bounding box center [814, 320] width 88 height 22
type input "2,83"
type textarea "x"
type input "7,60"
type textarea "x"
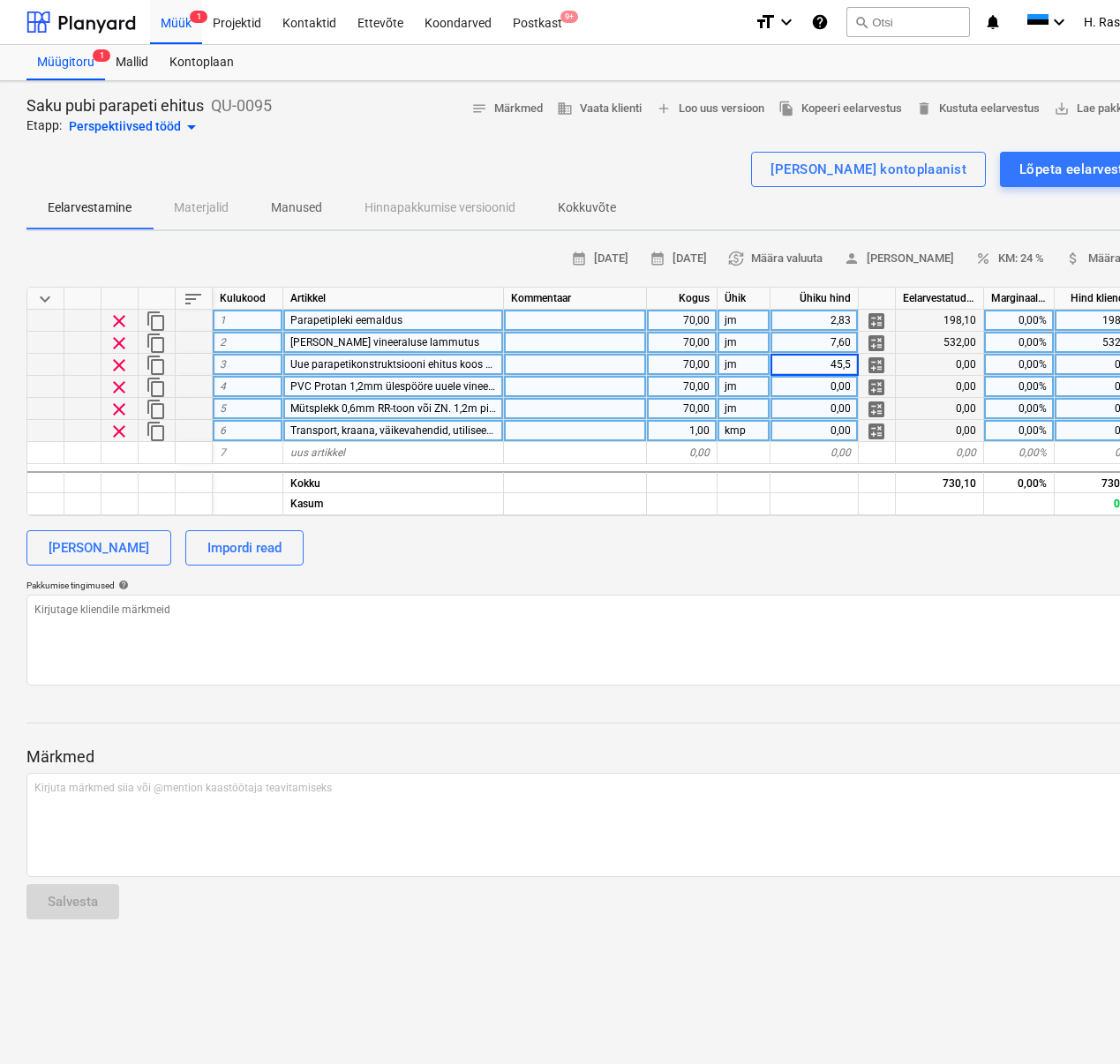
type input "45,58"
type textarea "x"
type input "18,31"
type textarea "x"
type input "41,34"
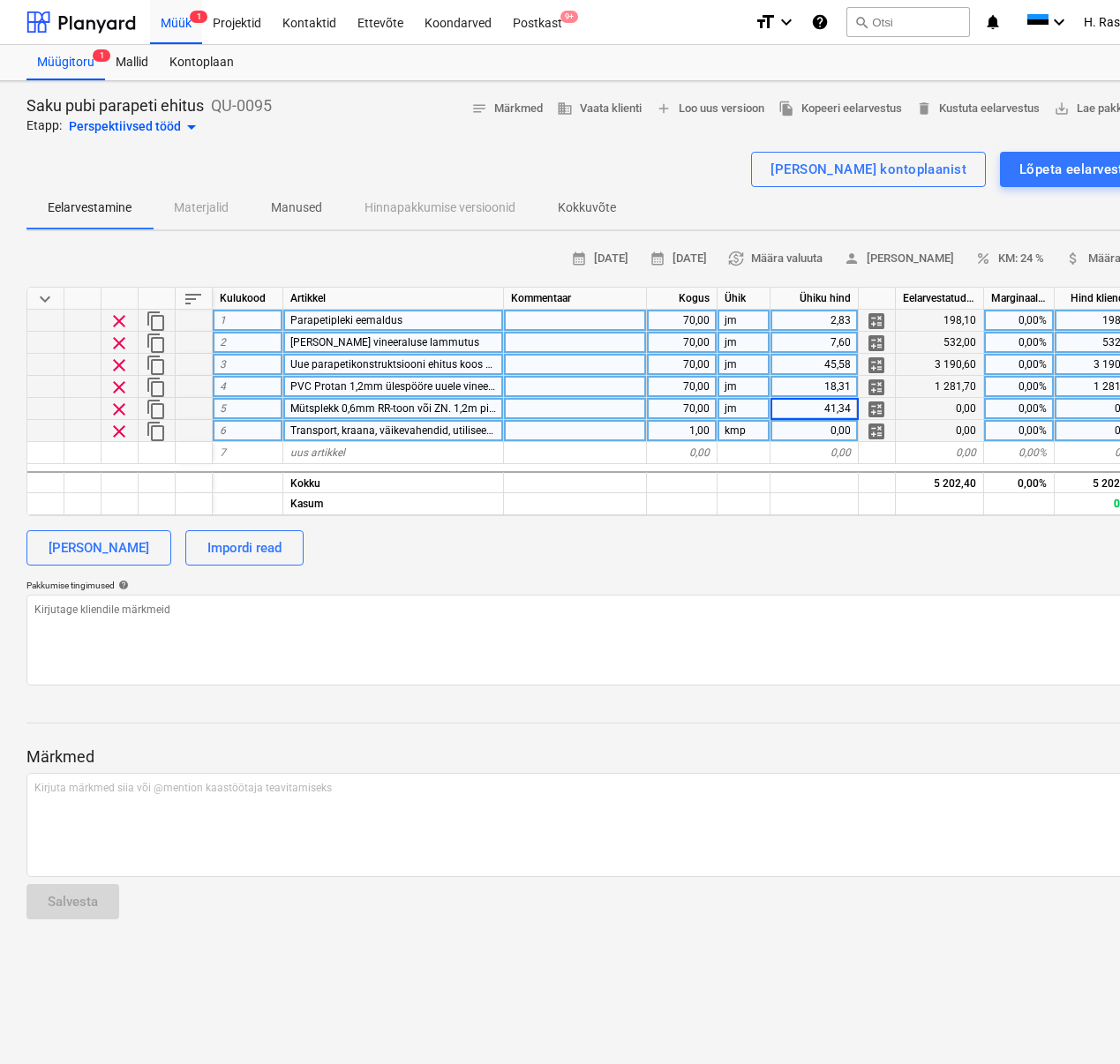
type textarea "x"
type input "1854"
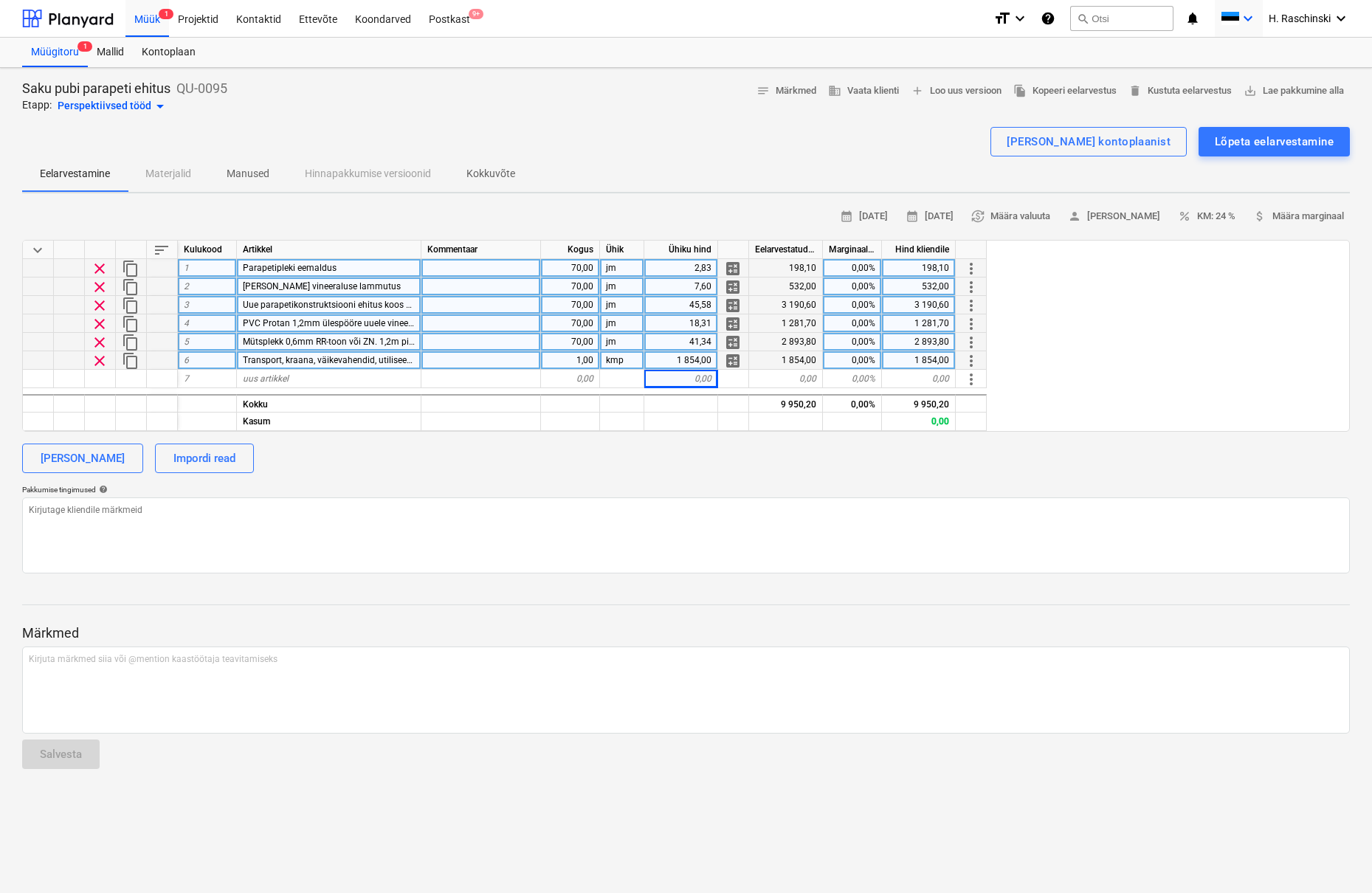
type textarea "x"
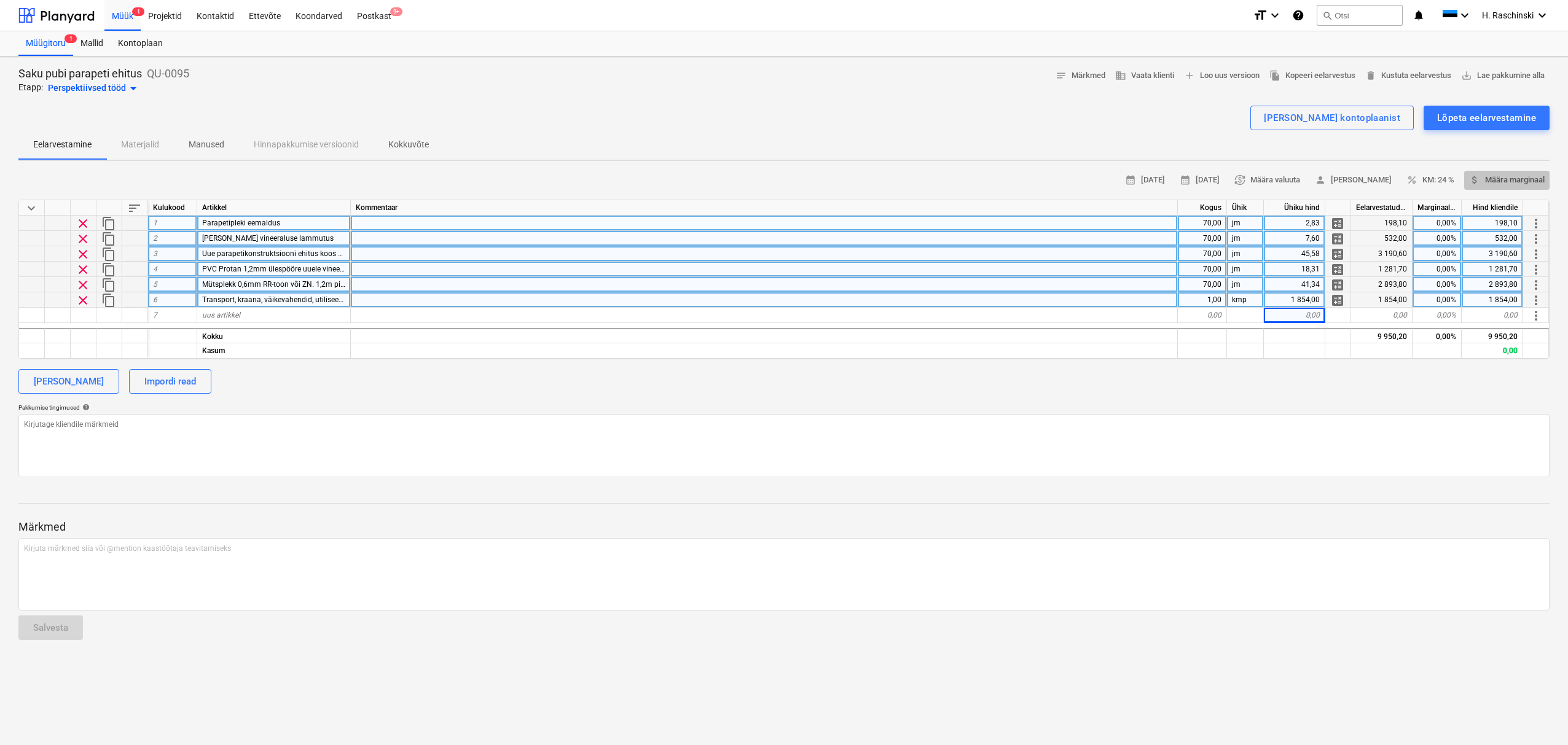
click at [1519, 182] on span "attach_money Määra marginaal" at bounding box center [1507, 180] width 76 height 14
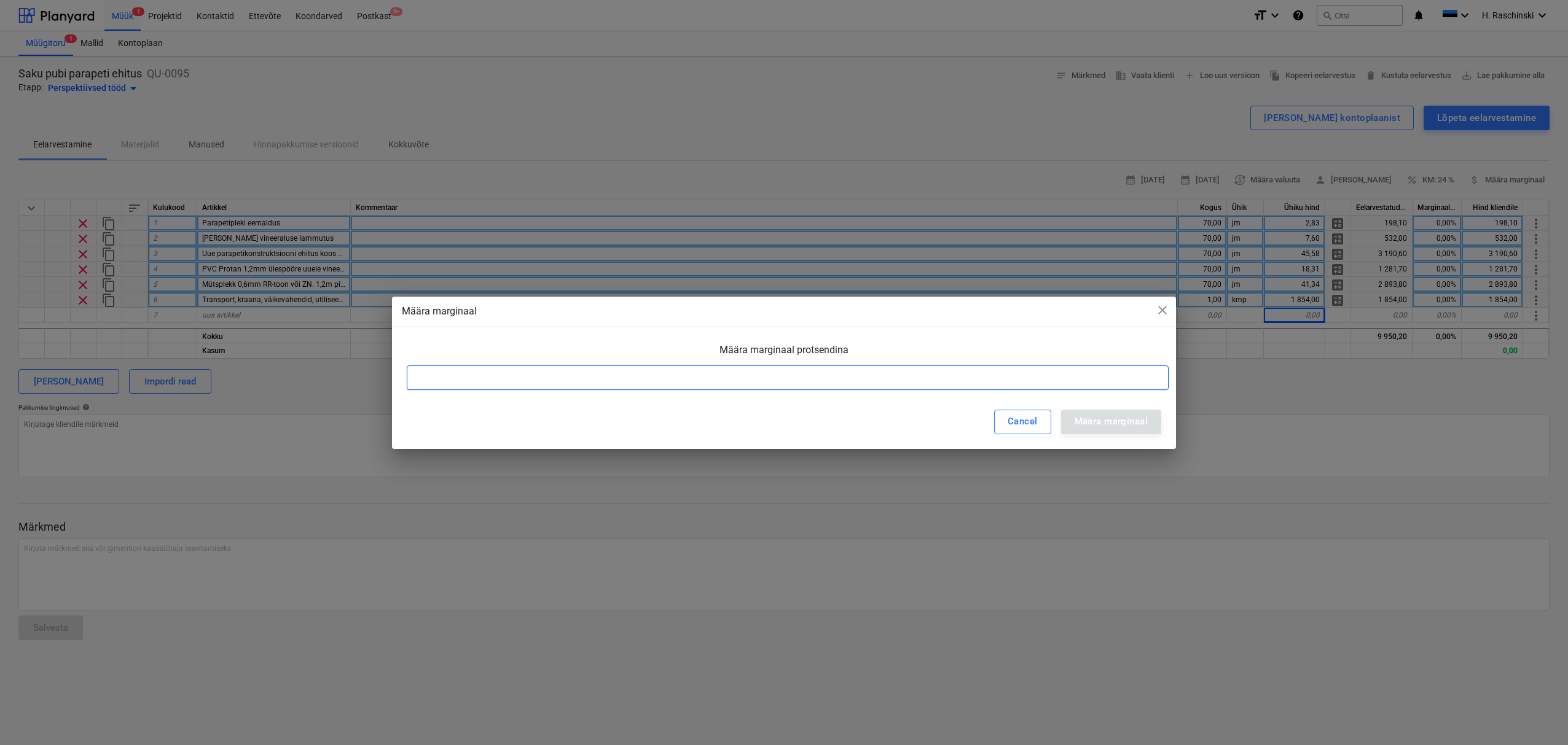
click at [1014, 386] on input at bounding box center [787, 378] width 762 height 24
type input "15"
click at [1119, 423] on div "Määra marginaal" at bounding box center [1111, 421] width 73 height 16
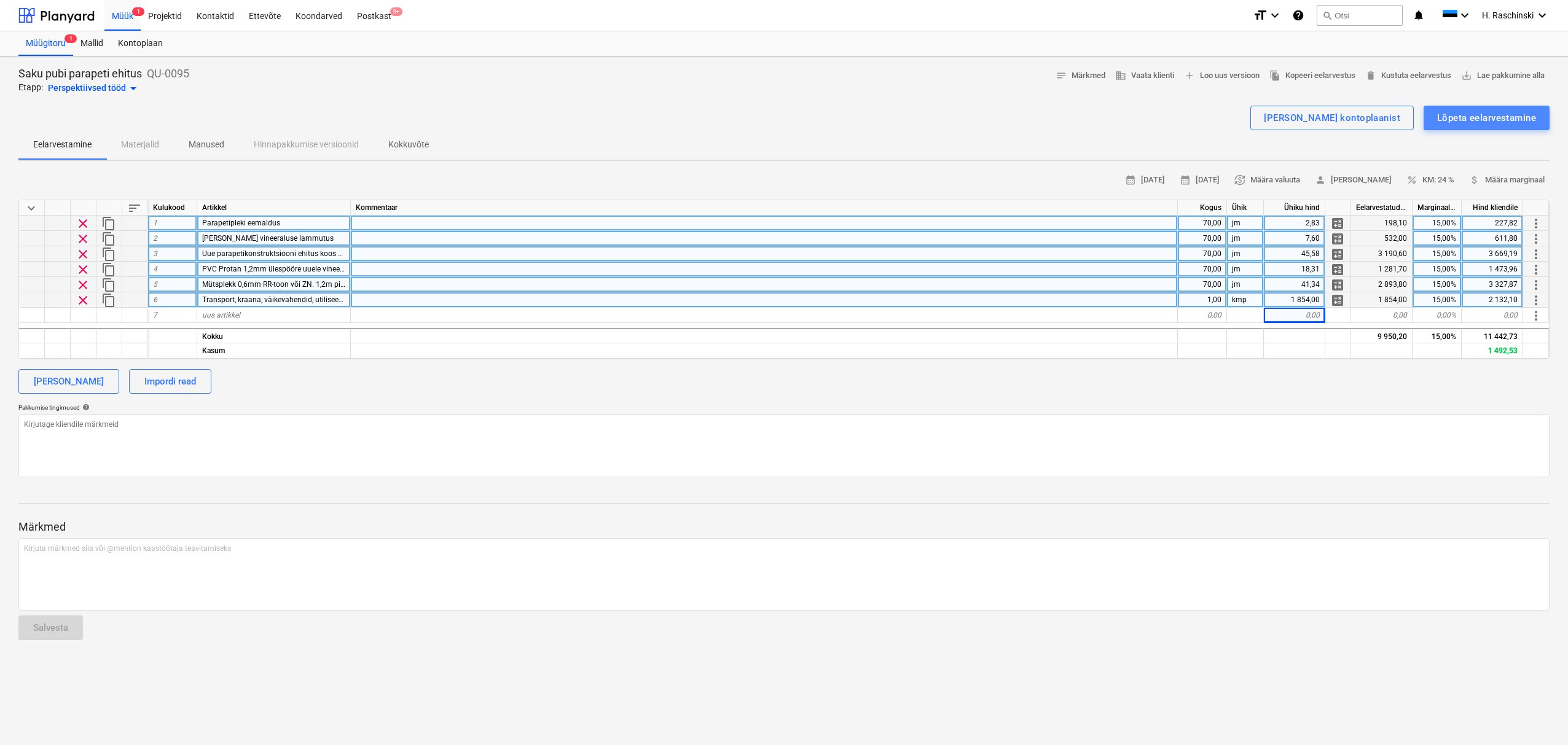
click at [1444, 114] on div "Lõpeta eelarvestamine" at bounding box center [1486, 118] width 99 height 16
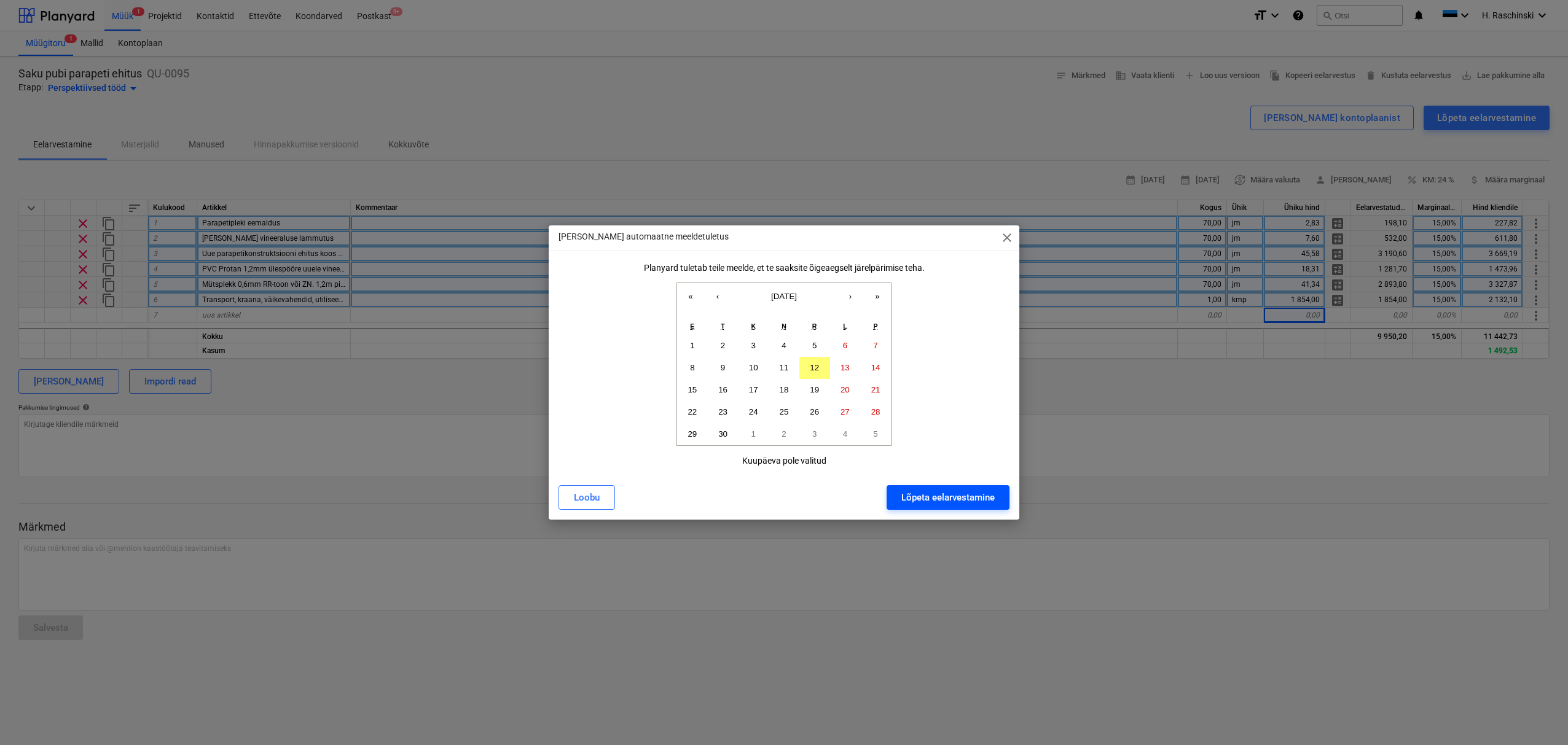
click at [963, 500] on div "Lõpeta eelarvestamine" at bounding box center [948, 498] width 93 height 16
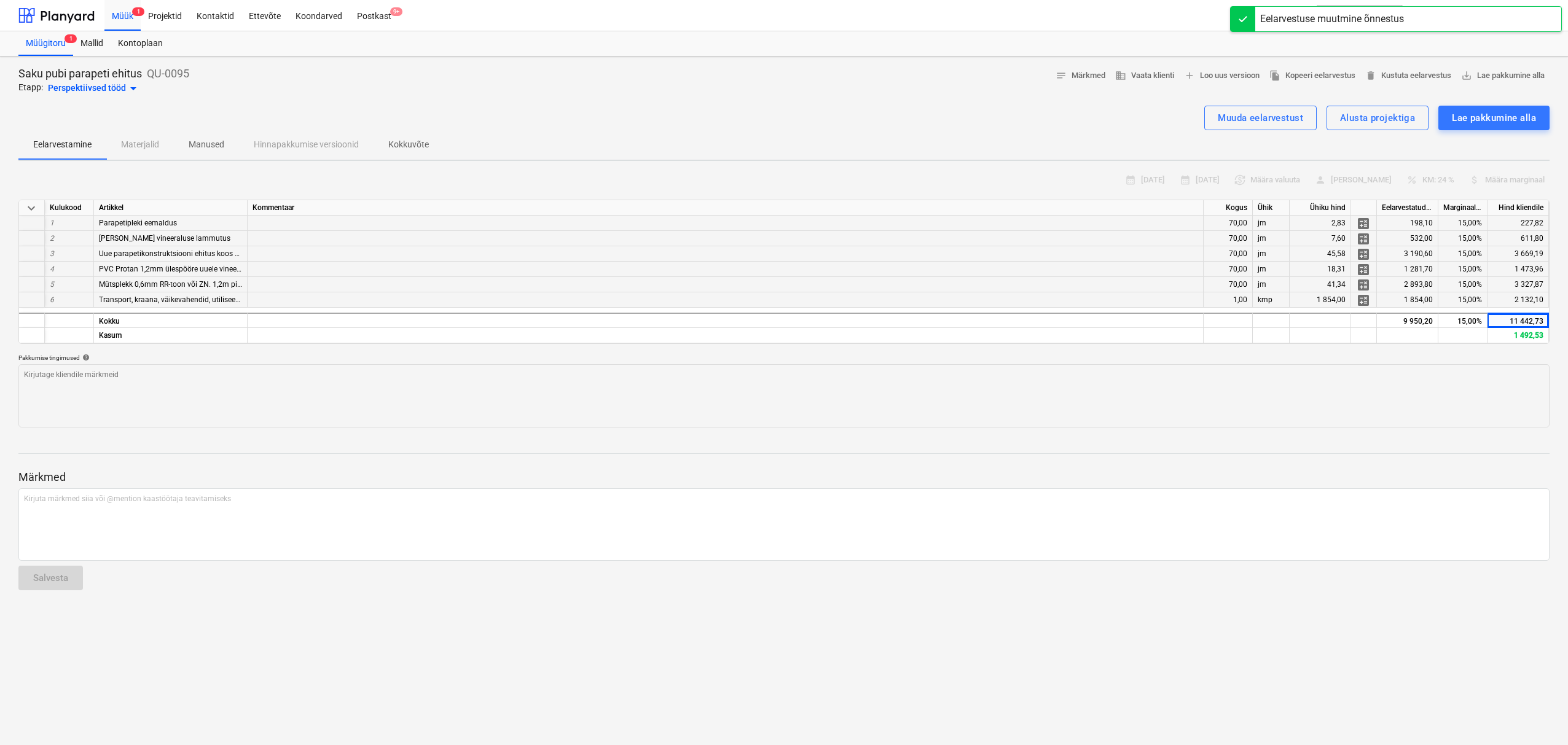
click at [115, 86] on div "Perspektiivsed tööd arrow_drop_down" at bounding box center [94, 88] width 93 height 15
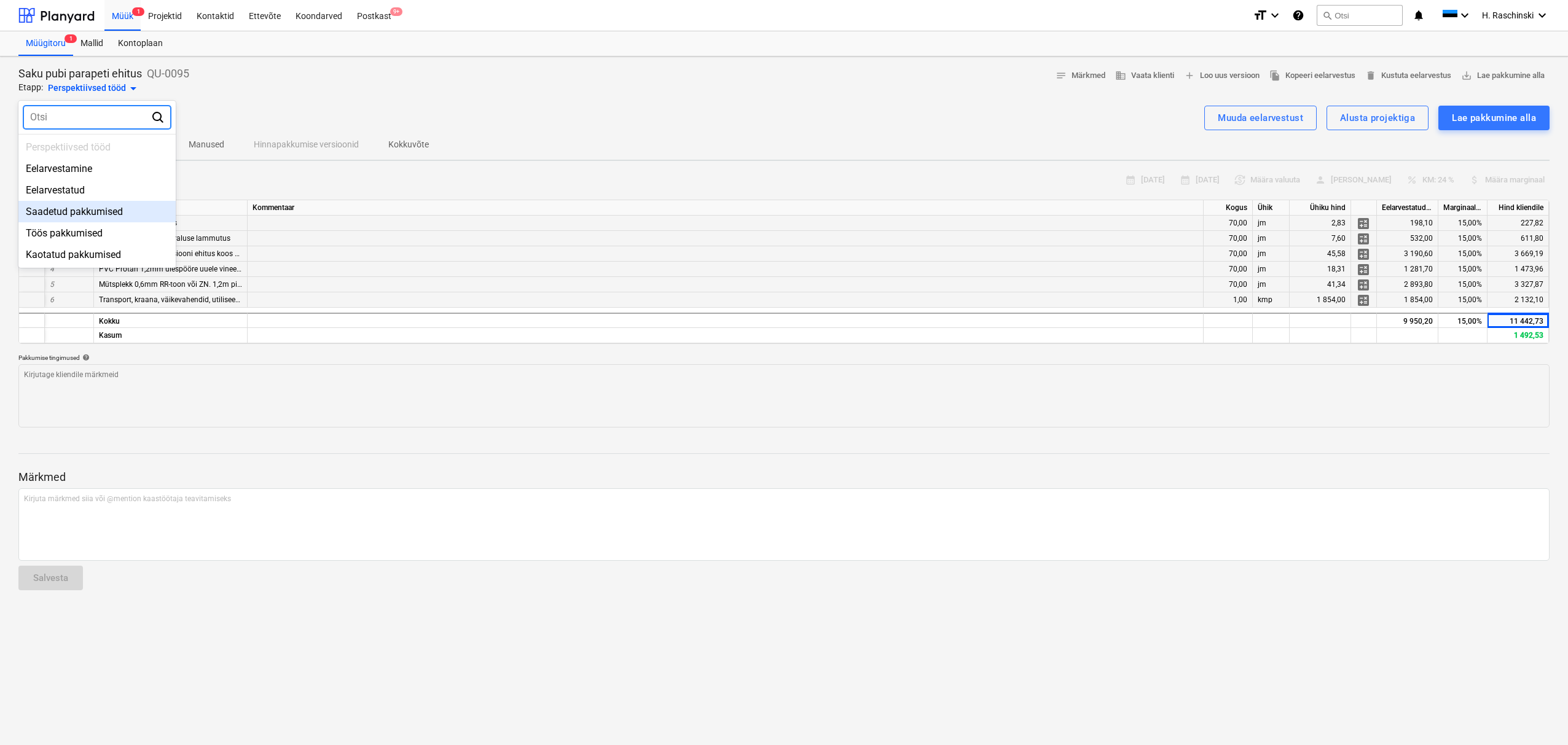
click at [106, 218] on div "Saadetud pakkumised" at bounding box center [97, 211] width 157 height 22
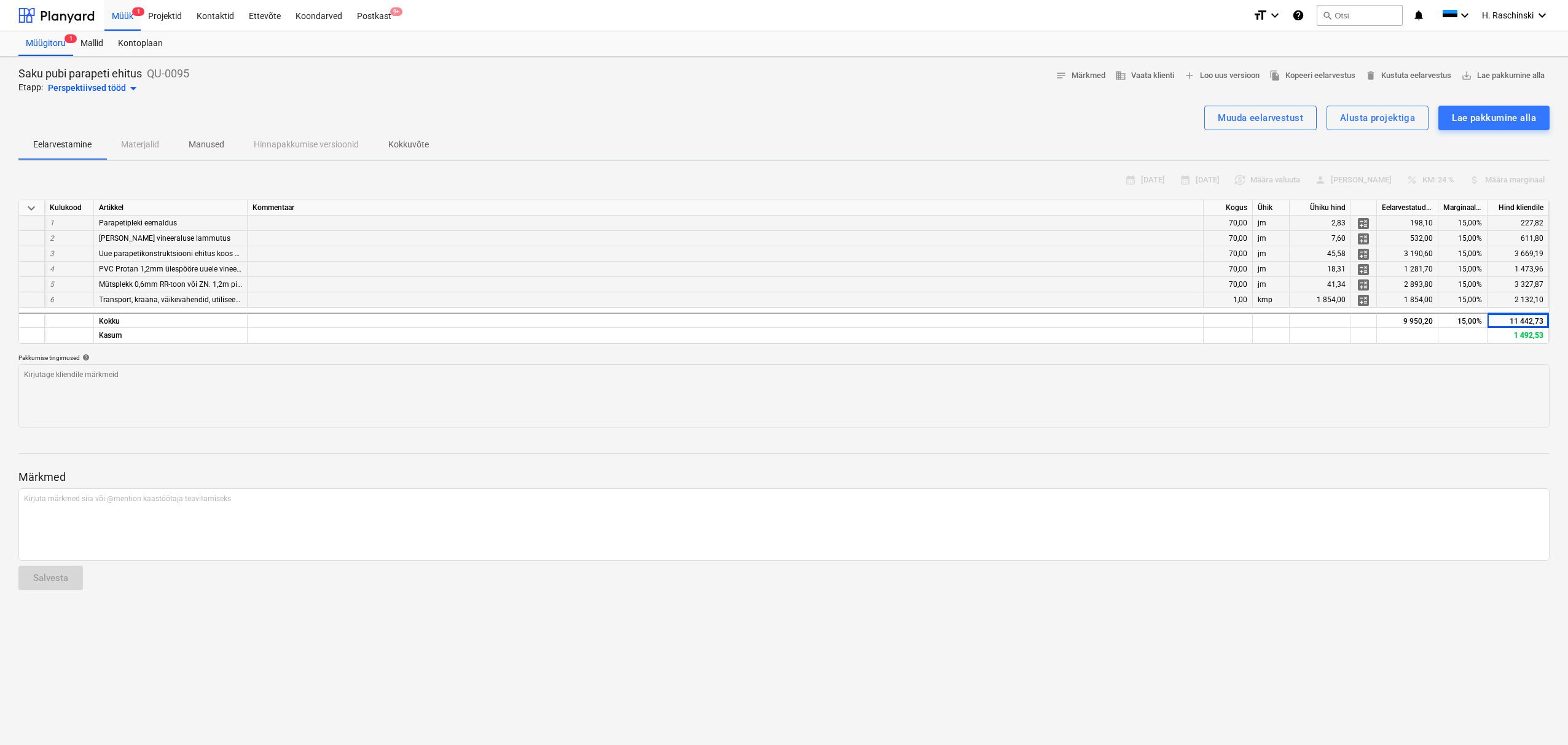
type textarea "x"
click at [1456, 124] on div "Lae pakkumine alla" at bounding box center [1494, 118] width 84 height 16
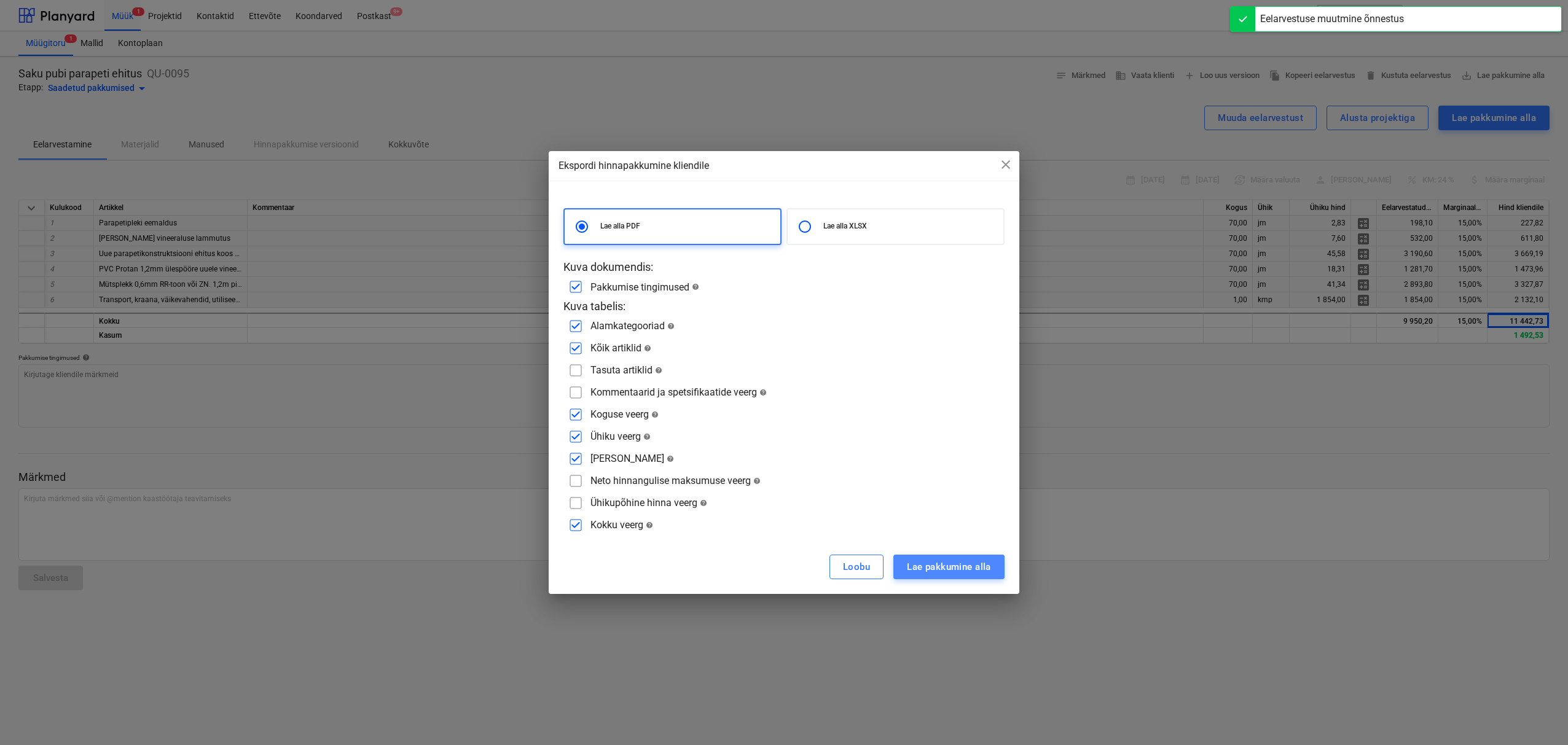
click at [952, 567] on div "Lae pakkumine alla" at bounding box center [949, 567] width 84 height 16
